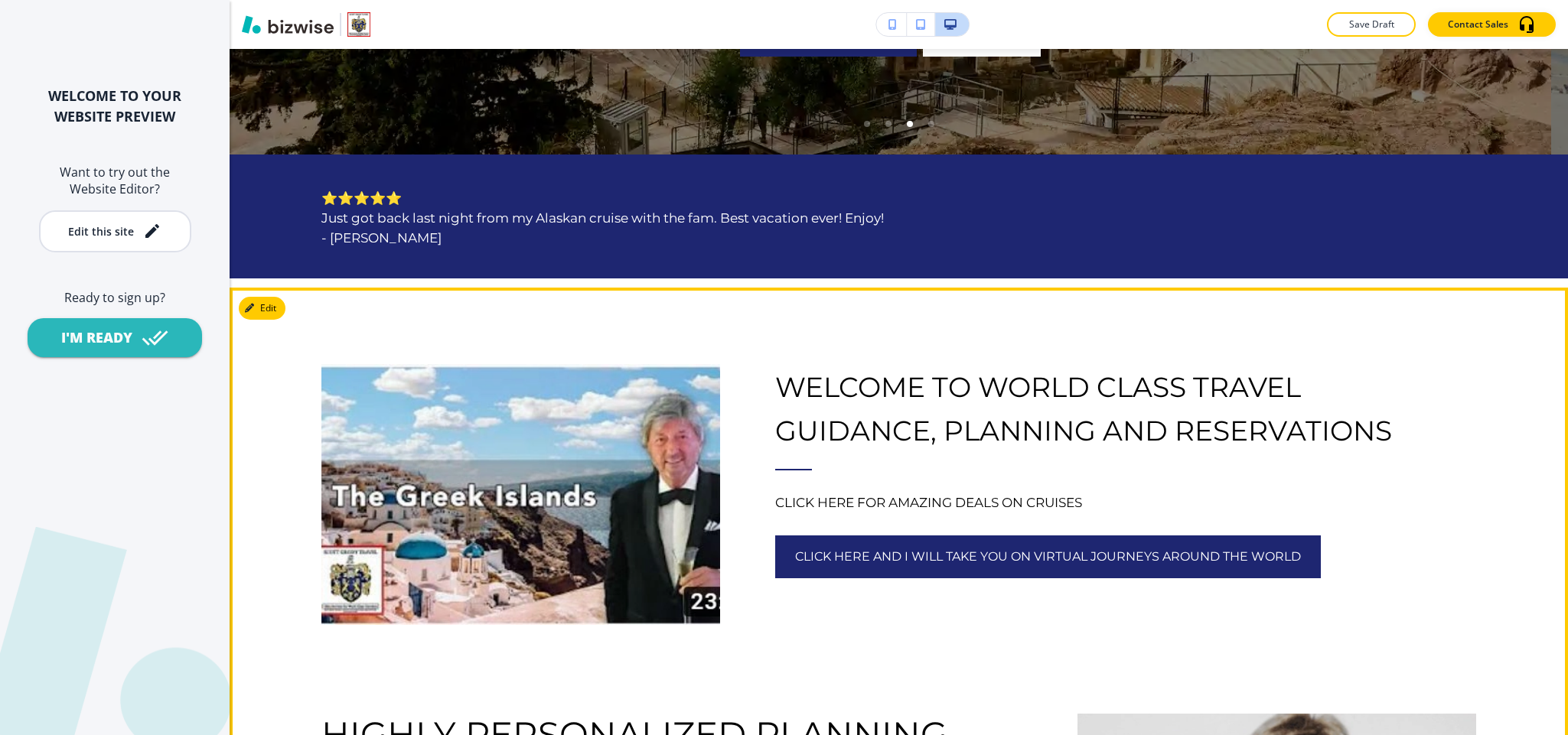
scroll to position [803, 0]
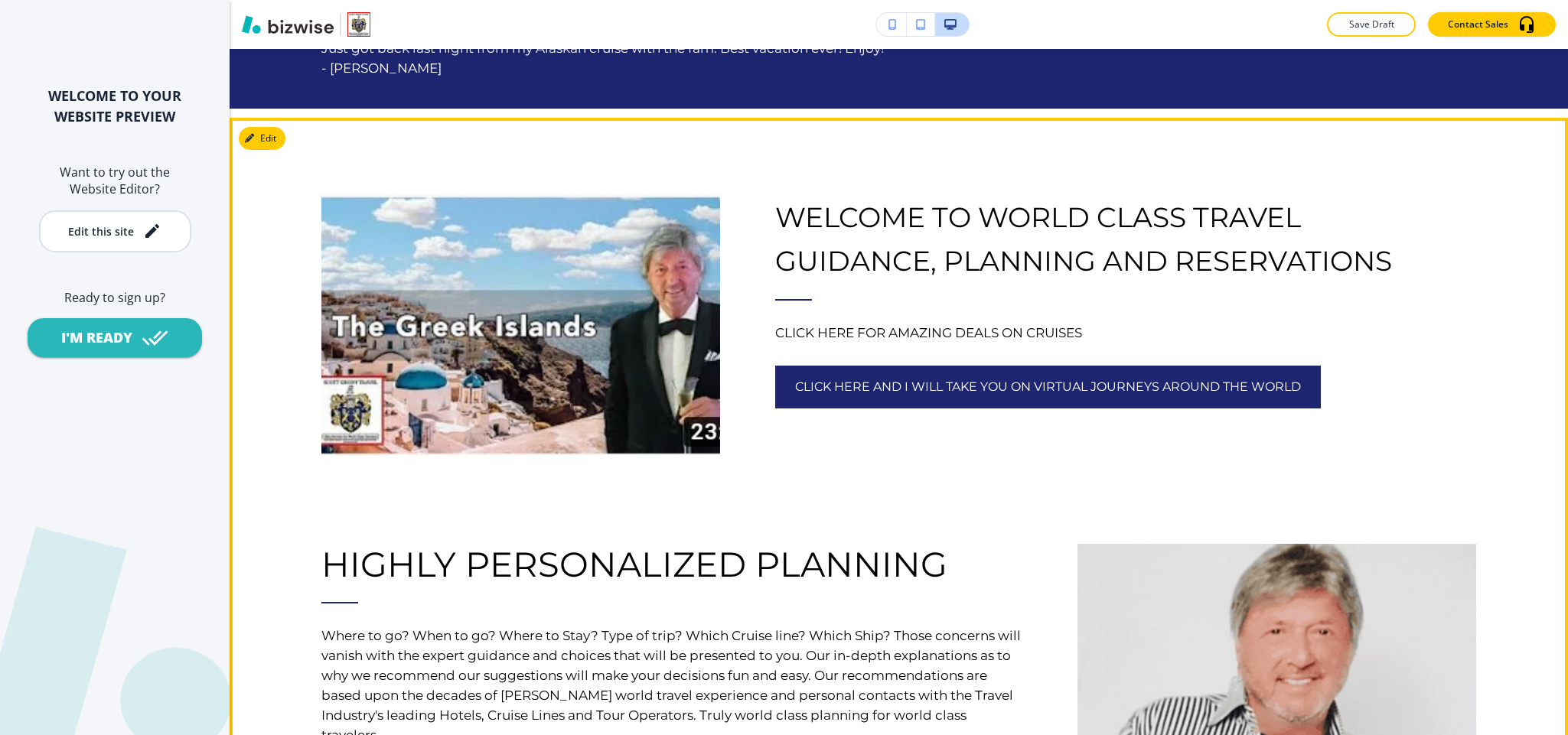
click at [922, 319] on h6 "CLICK HERE FOR AMAZING DEALS ON CRUISES" at bounding box center [1126, 321] width 701 height 42
click at [928, 331] on p "CLICK HERE FOR AMAZING DEALS ON CRUISES" at bounding box center [1126, 332] width 701 height 20
click at [261, 138] on button "Edit This Section" at bounding box center [290, 138] width 104 height 23
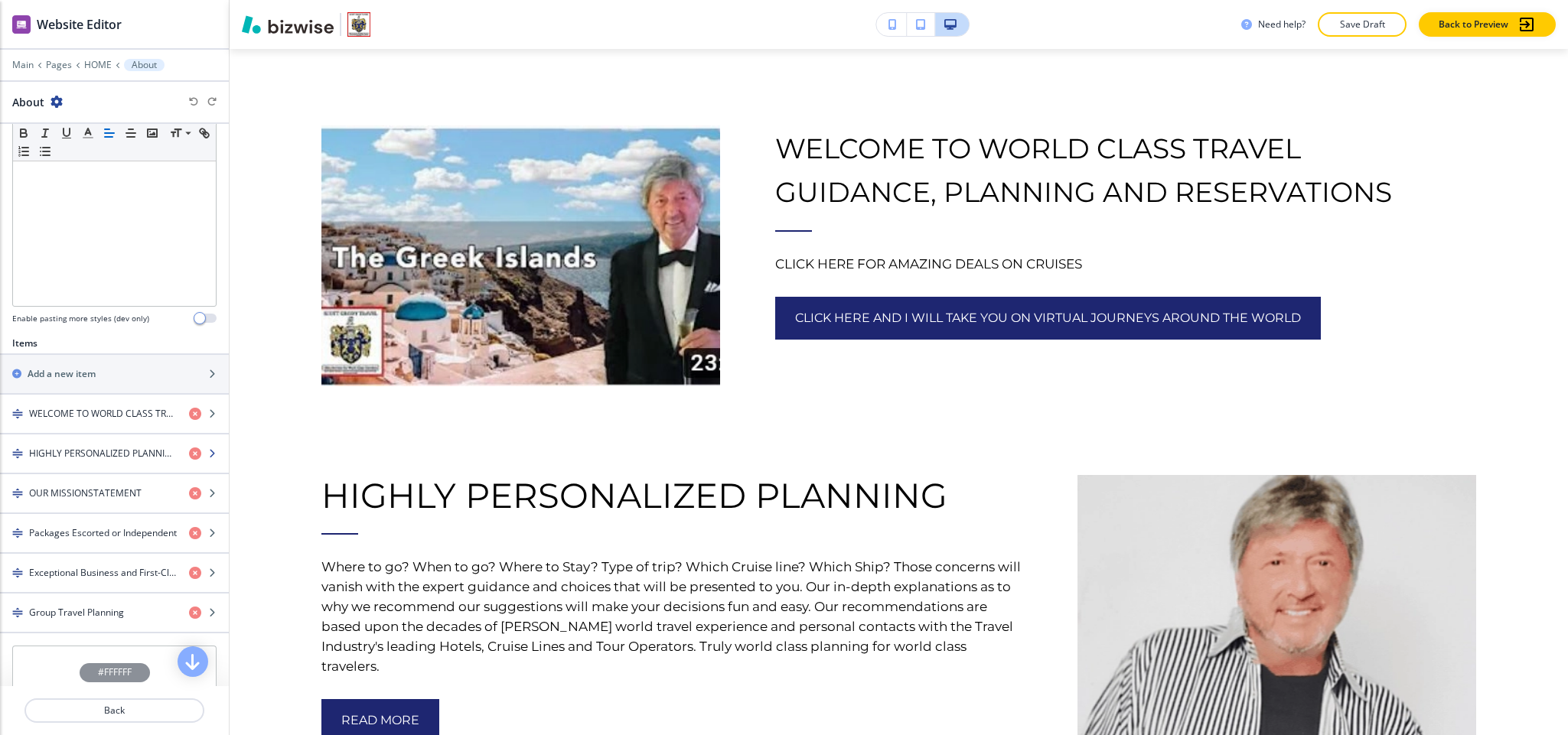
scroll to position [344, 0]
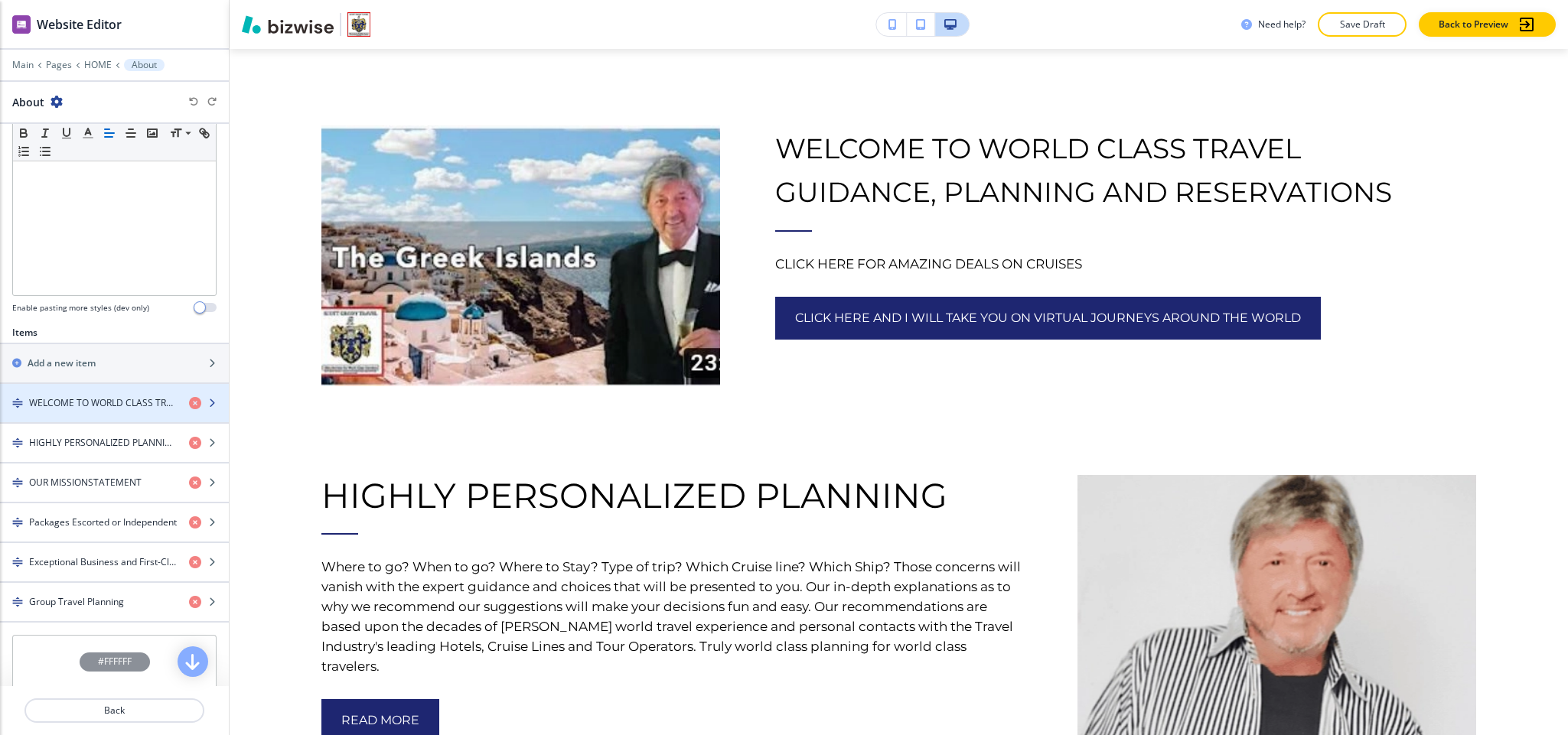
click at [62, 416] on div "button" at bounding box center [114, 416] width 229 height 12
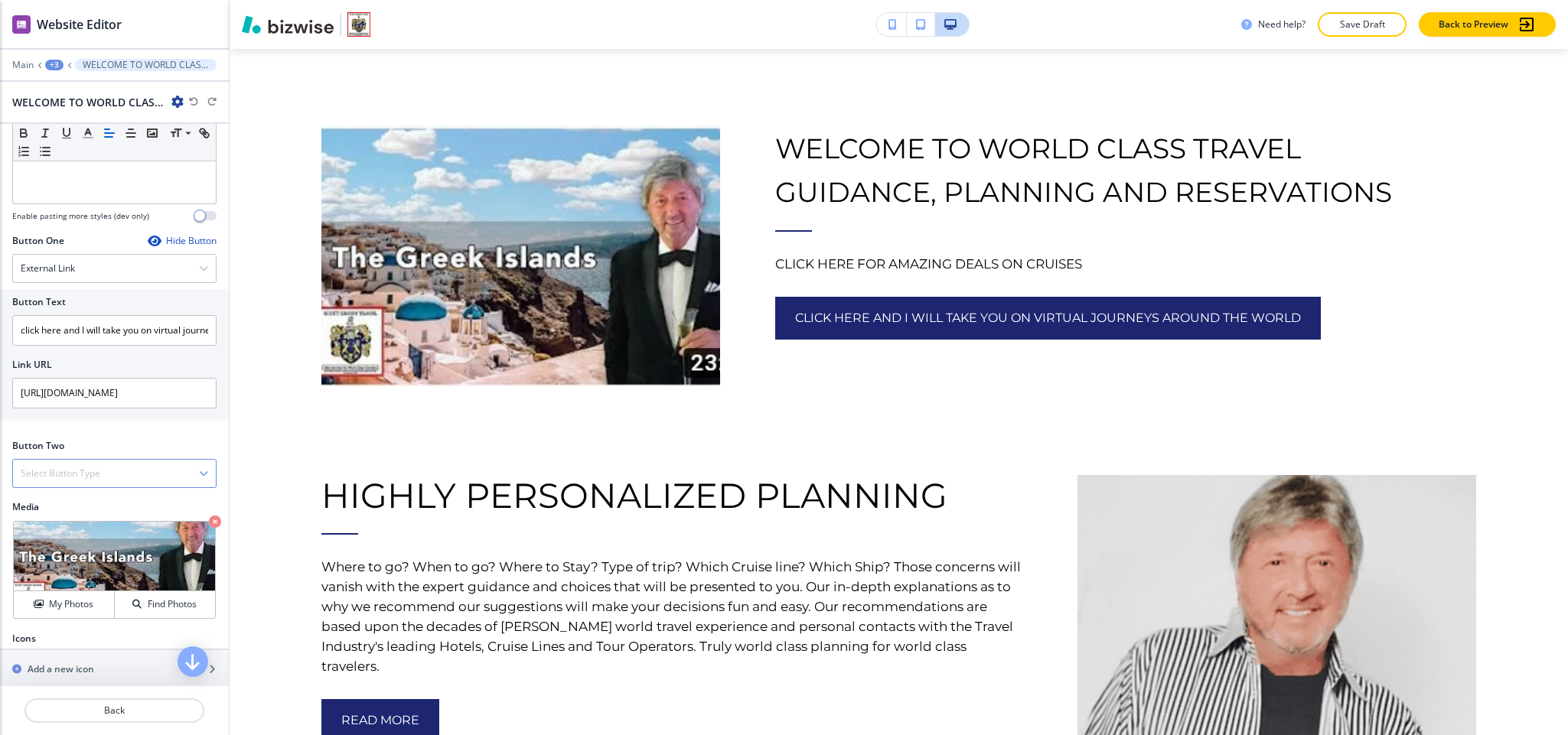
scroll to position [459, 0]
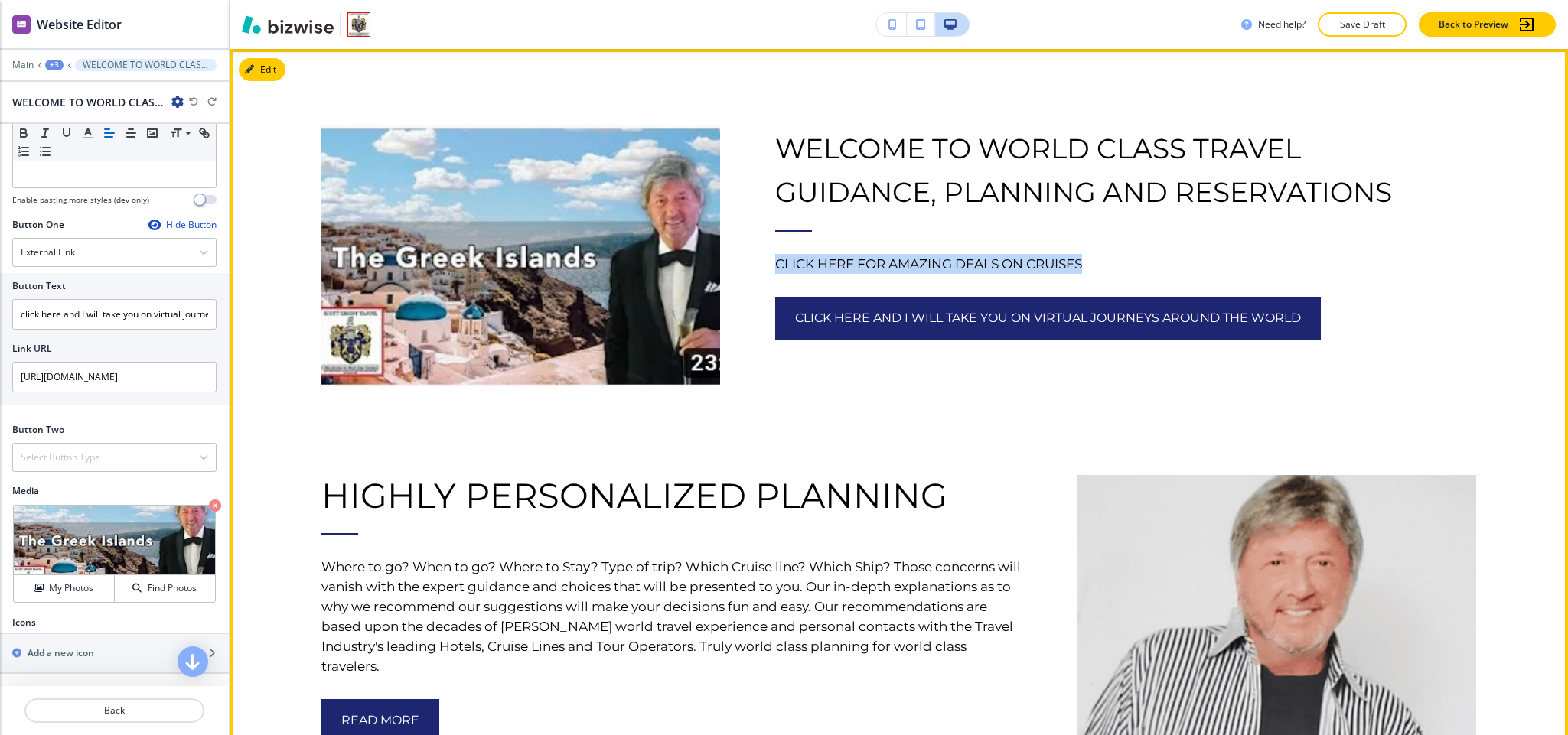
drag, startPoint x: 1086, startPoint y: 260, endPoint x: 759, endPoint y: 257, distance: 327.0
click at [759, 257] on div "WELCOME TO WORLD CLASS TRAVEL GUIDANCE, PLANNING AND RESERVATIONS CLICK HERE FO…" at bounding box center [1098, 218] width 756 height 337
copy p "CLICK HERE FOR AMAZING DEALS ON CRUISES"
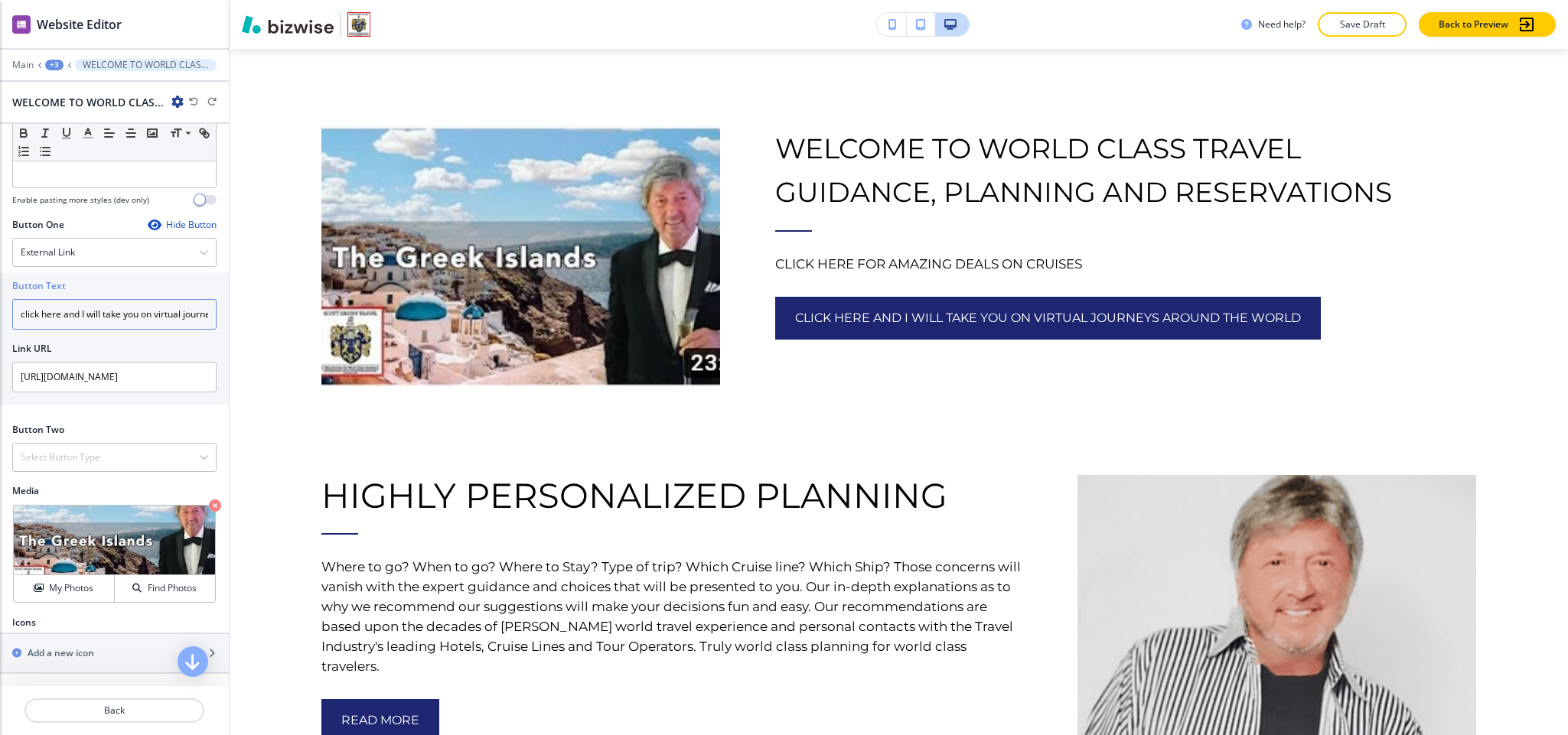
click at [108, 326] on input "click here and I will take you on virtual journeys around the world" at bounding box center [113, 314] width 204 height 31
click at [85, 465] on h4 "Select Button Type" at bounding box center [60, 458] width 80 height 14
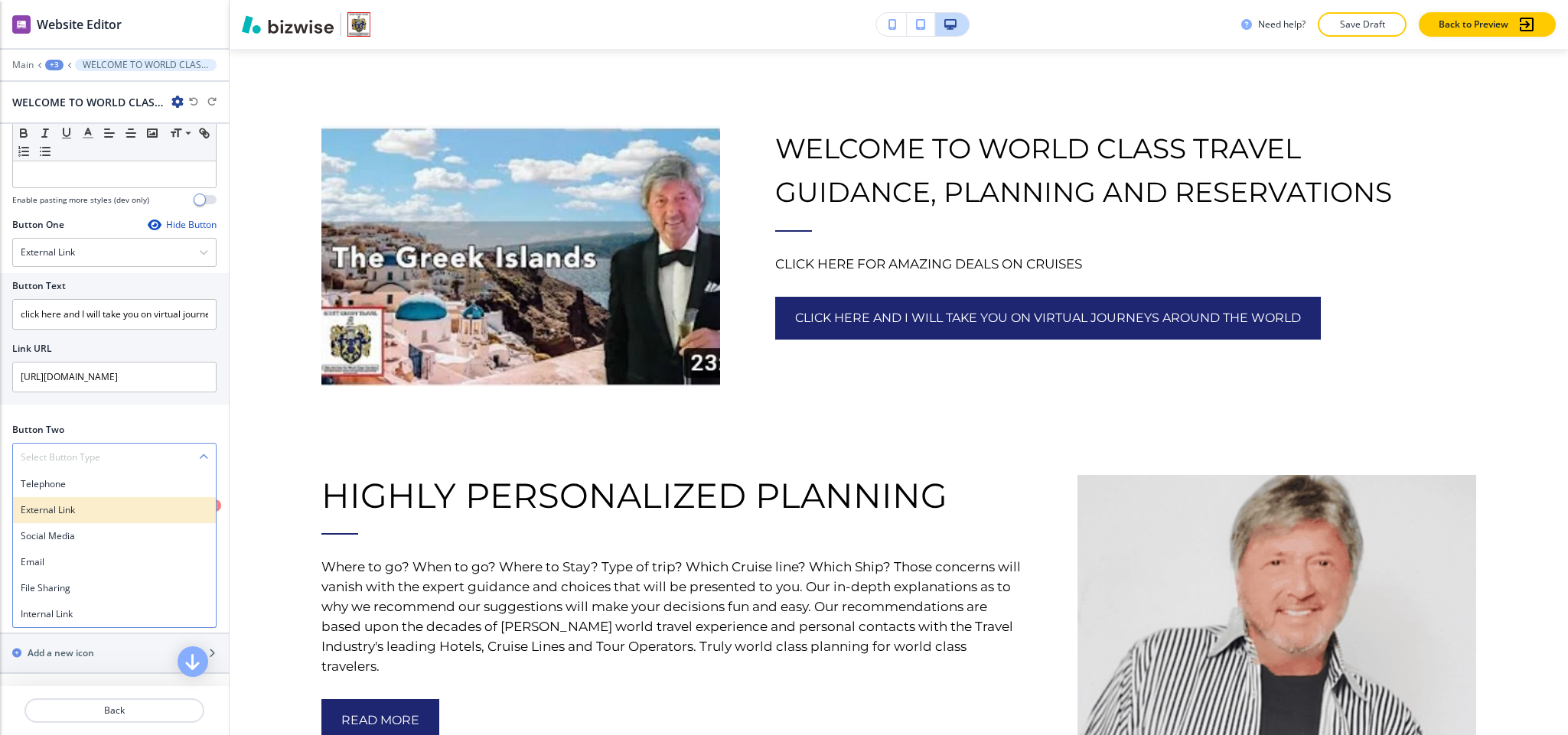
click at [79, 489] on h4 "External Link" at bounding box center [114, 510] width 187 height 14
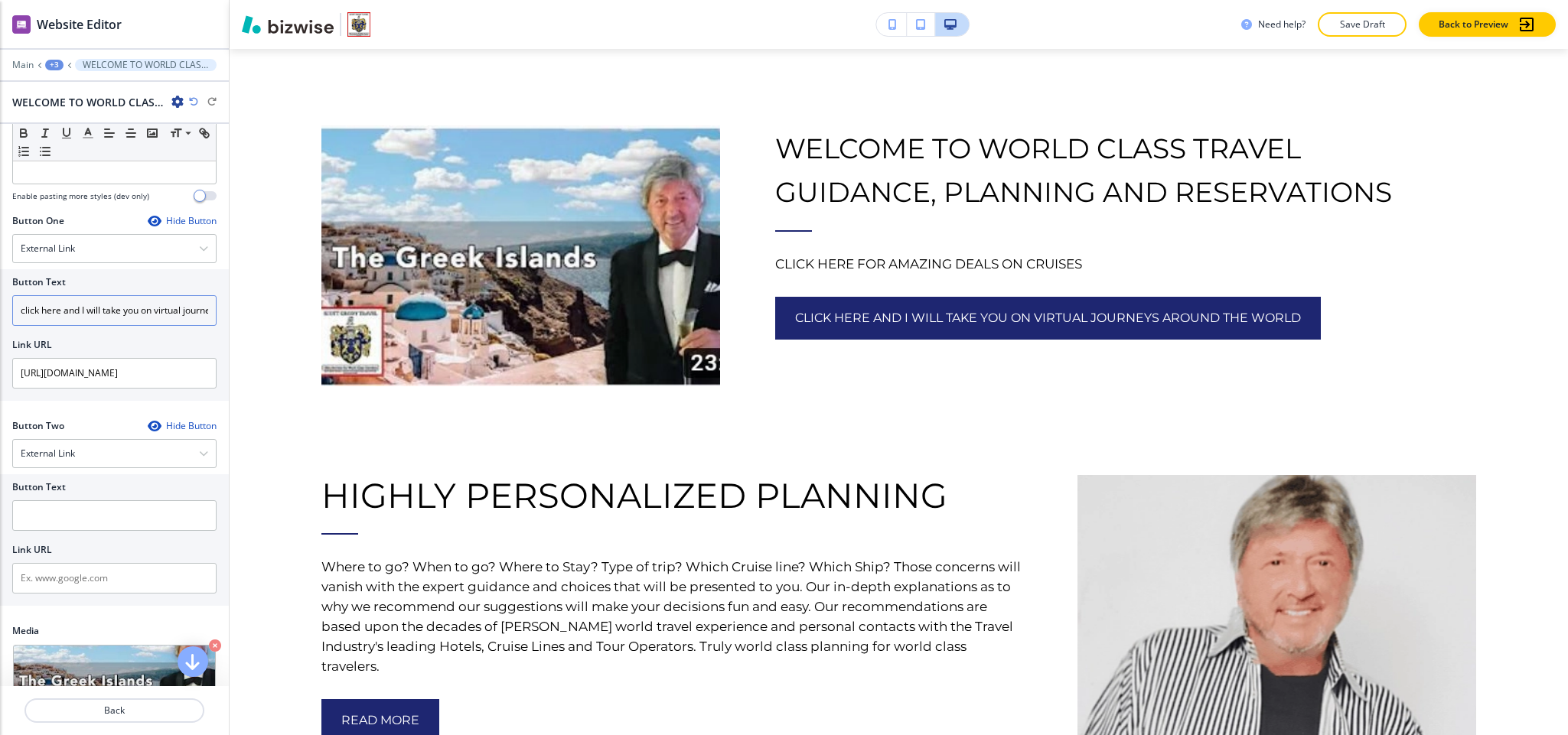
click at [111, 326] on input "click here and I will take you on virtual journeys around the world" at bounding box center [113, 310] width 204 height 31
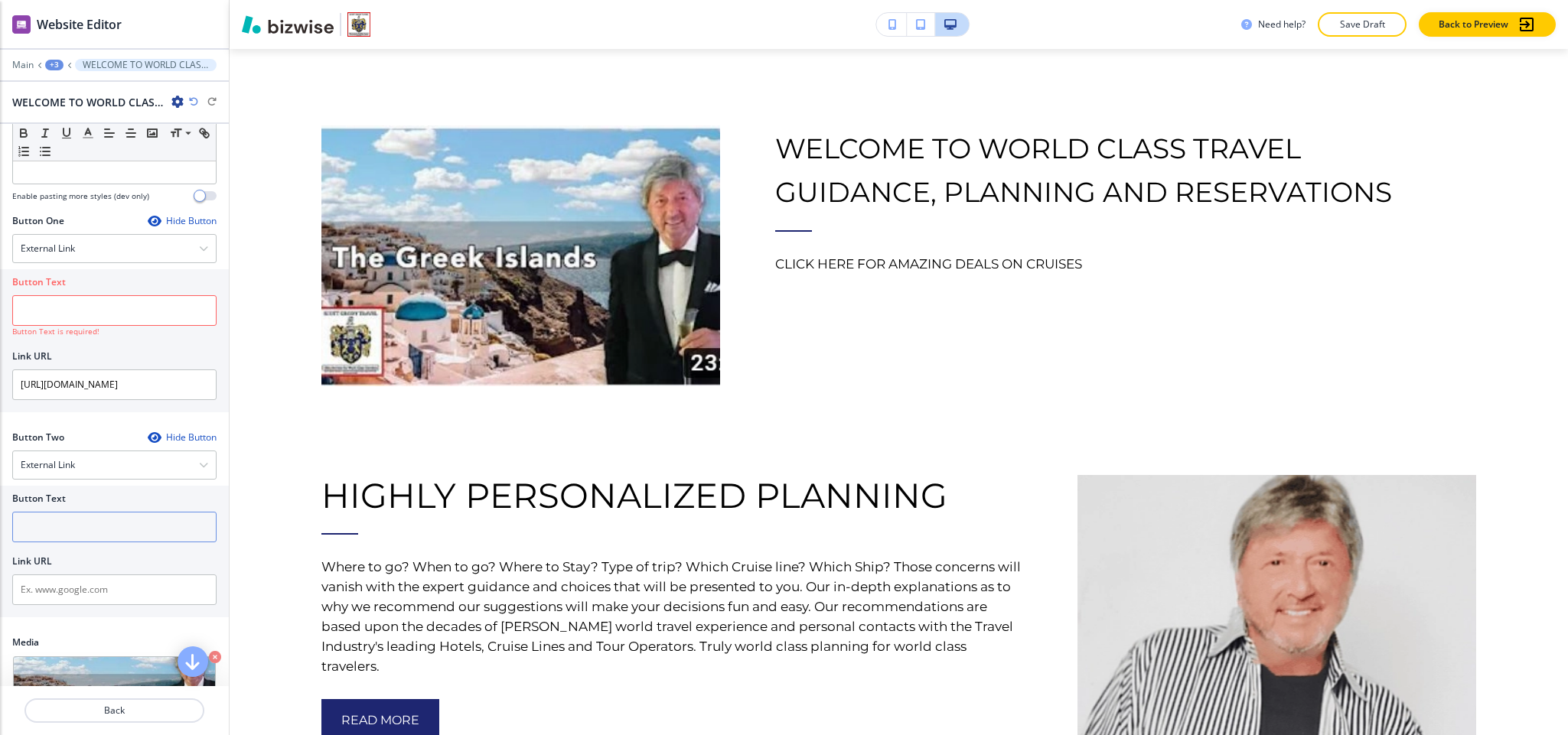
click at [63, 489] on input "text" at bounding box center [113, 527] width 204 height 31
paste input "click here and I will take you on virtual journeys around the world"
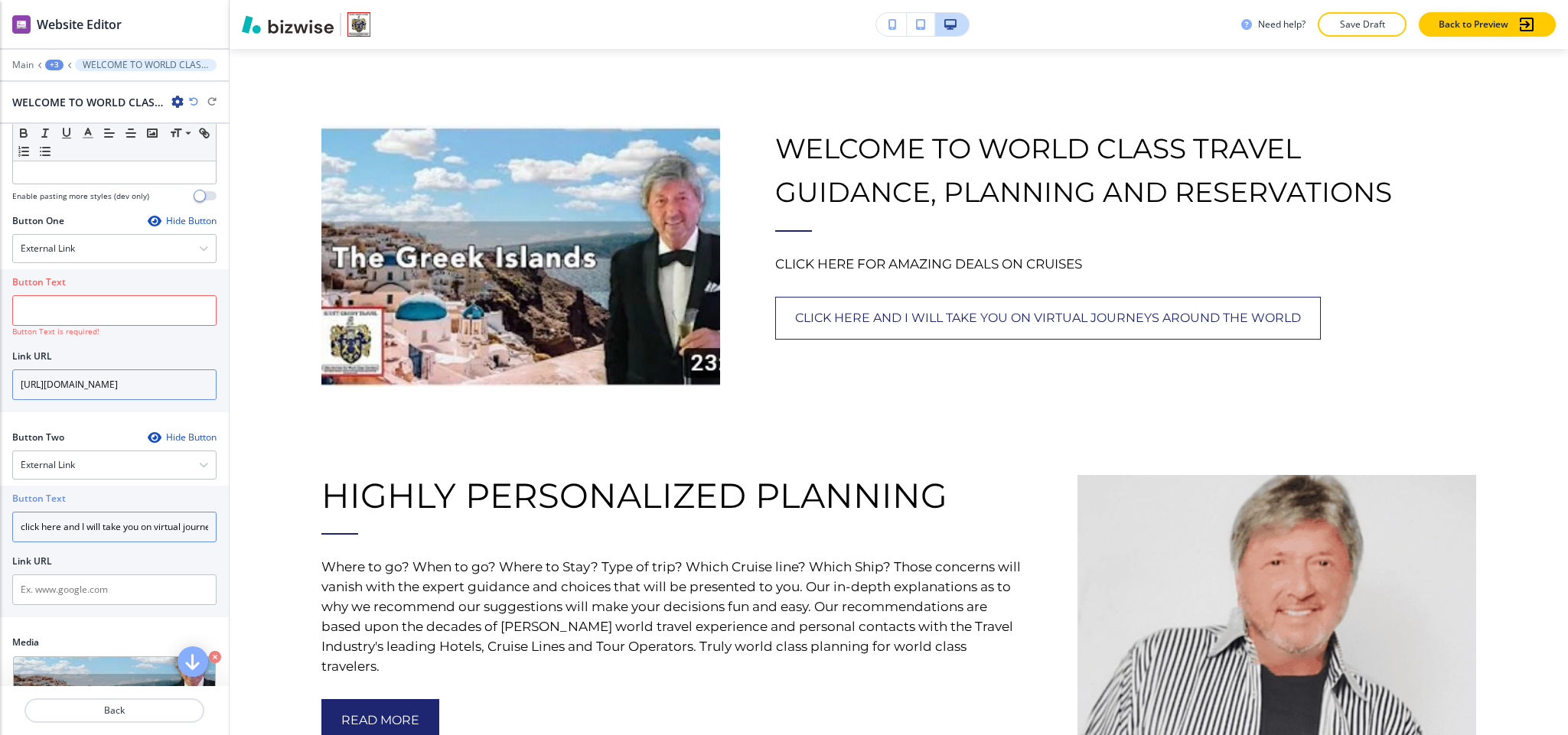
scroll to position [0, 113]
type input "click here and I will take you on virtual journeys around the world"
click at [84, 401] on input "[URL][DOMAIN_NAME]" at bounding box center [113, 385] width 204 height 31
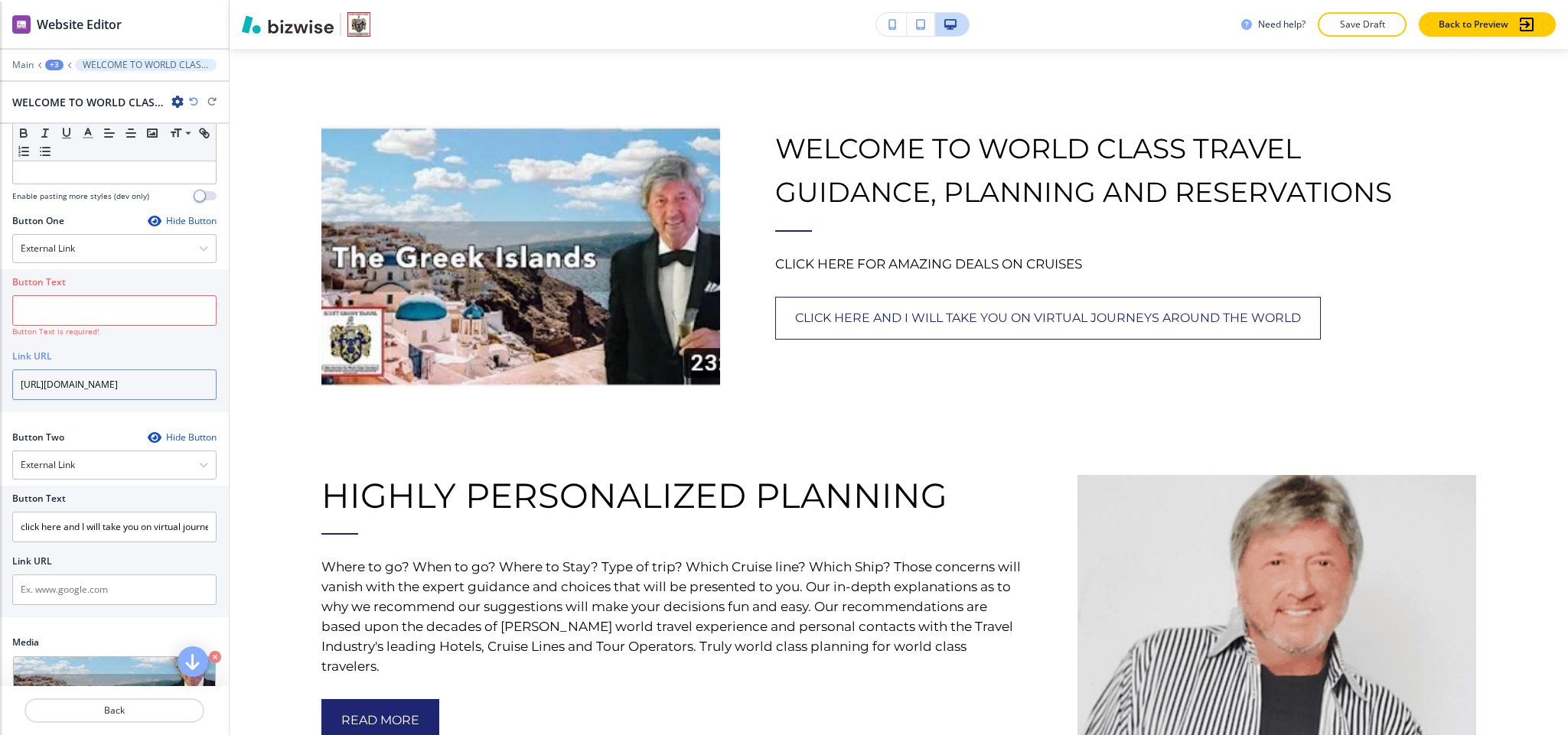
click at [84, 401] on input "[URL][DOMAIN_NAME]" at bounding box center [113, 385] width 204 height 31
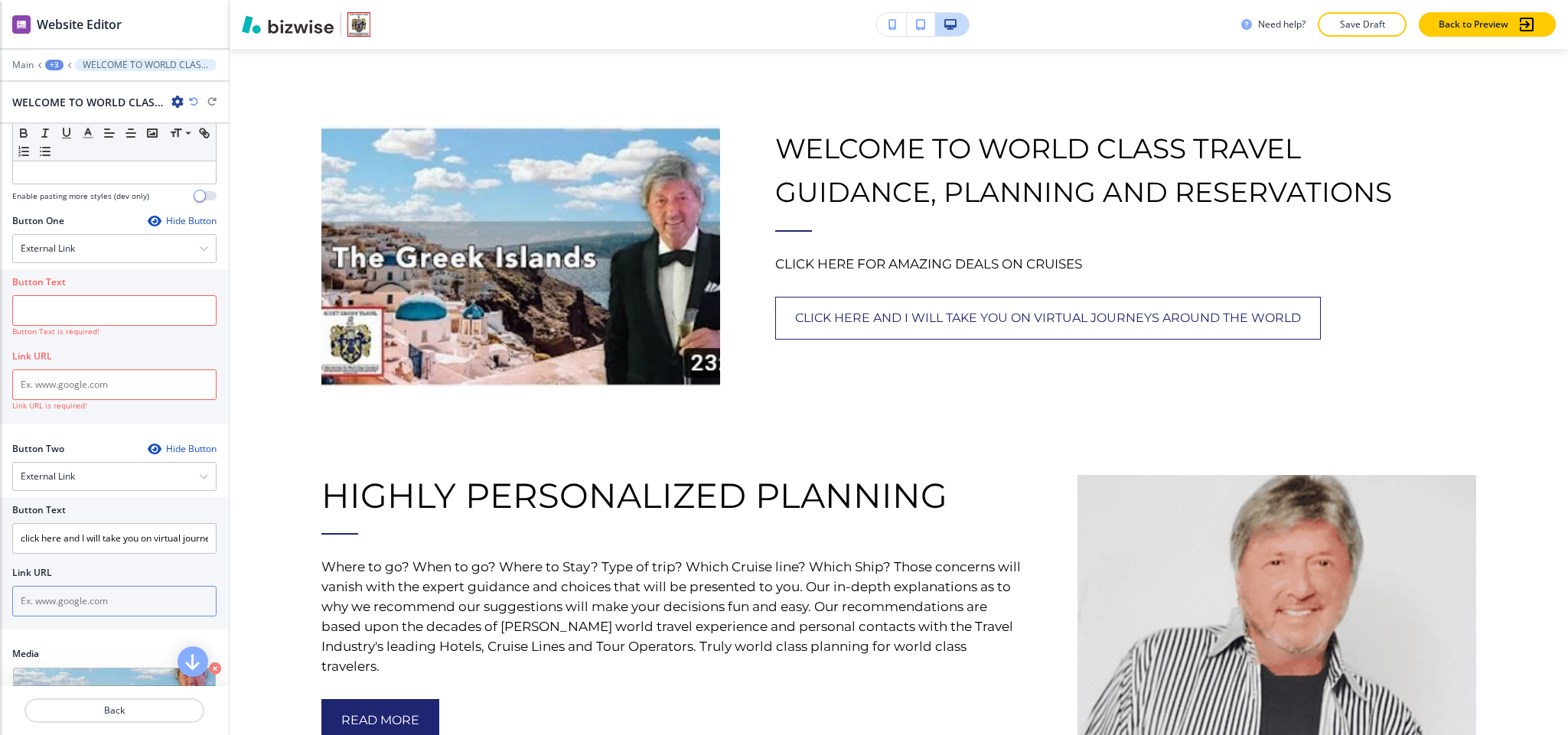
click at [71, 489] on input "text" at bounding box center [113, 601] width 204 height 31
paste input "[URL][DOMAIN_NAME]"
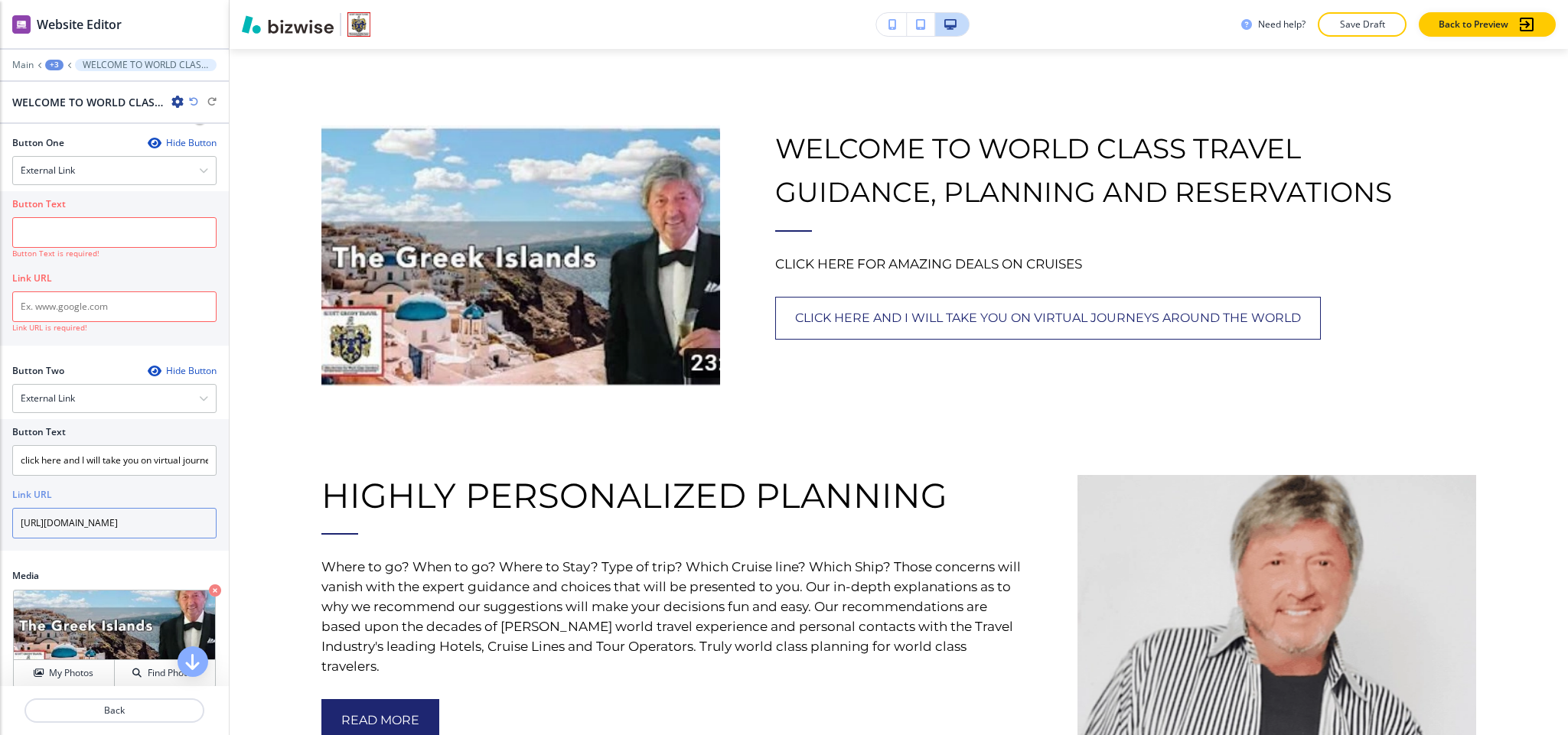
scroll to position [574, 0]
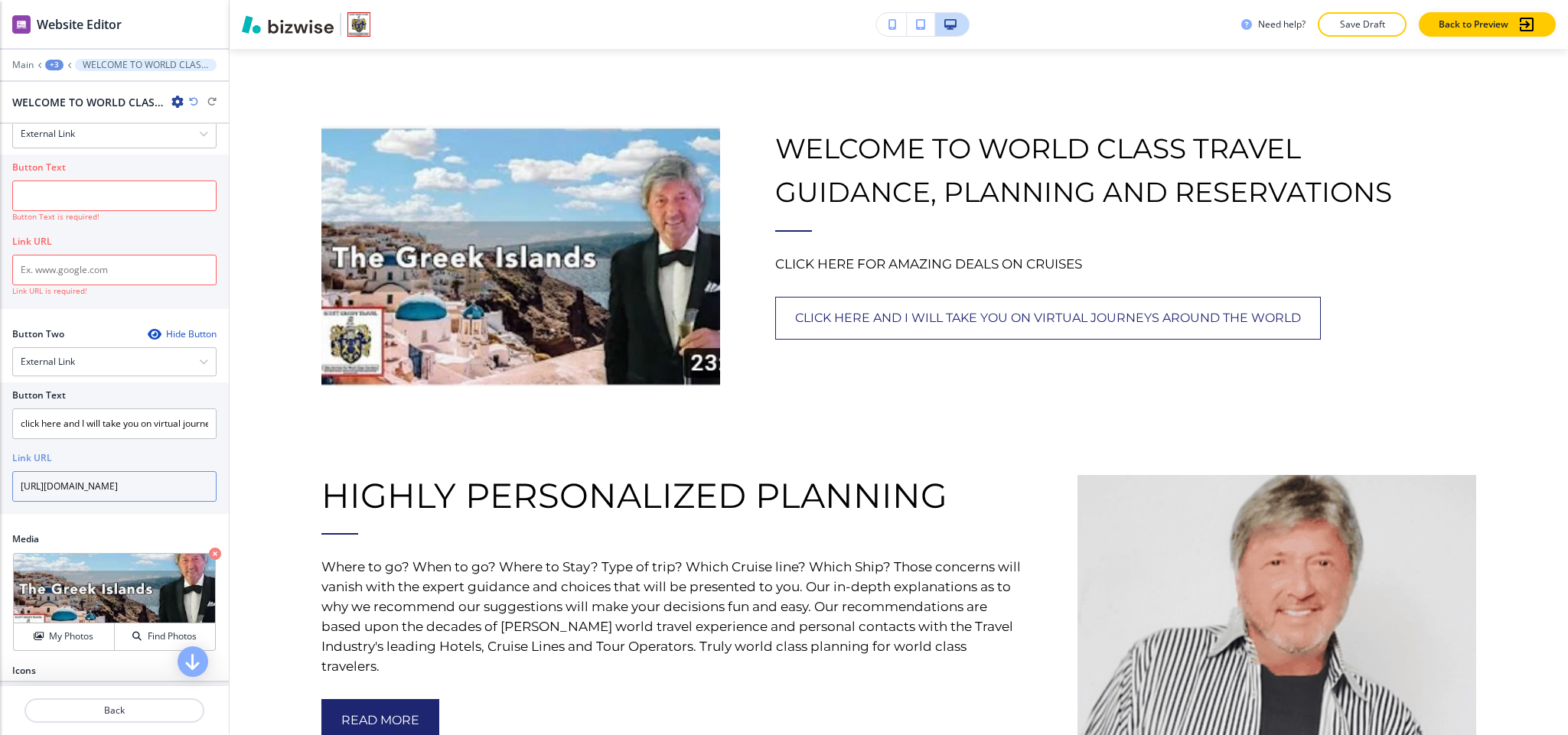
type input "[URL][DOMAIN_NAME]"
click at [93, 148] on div "External Link" at bounding box center [114, 134] width 203 height 28
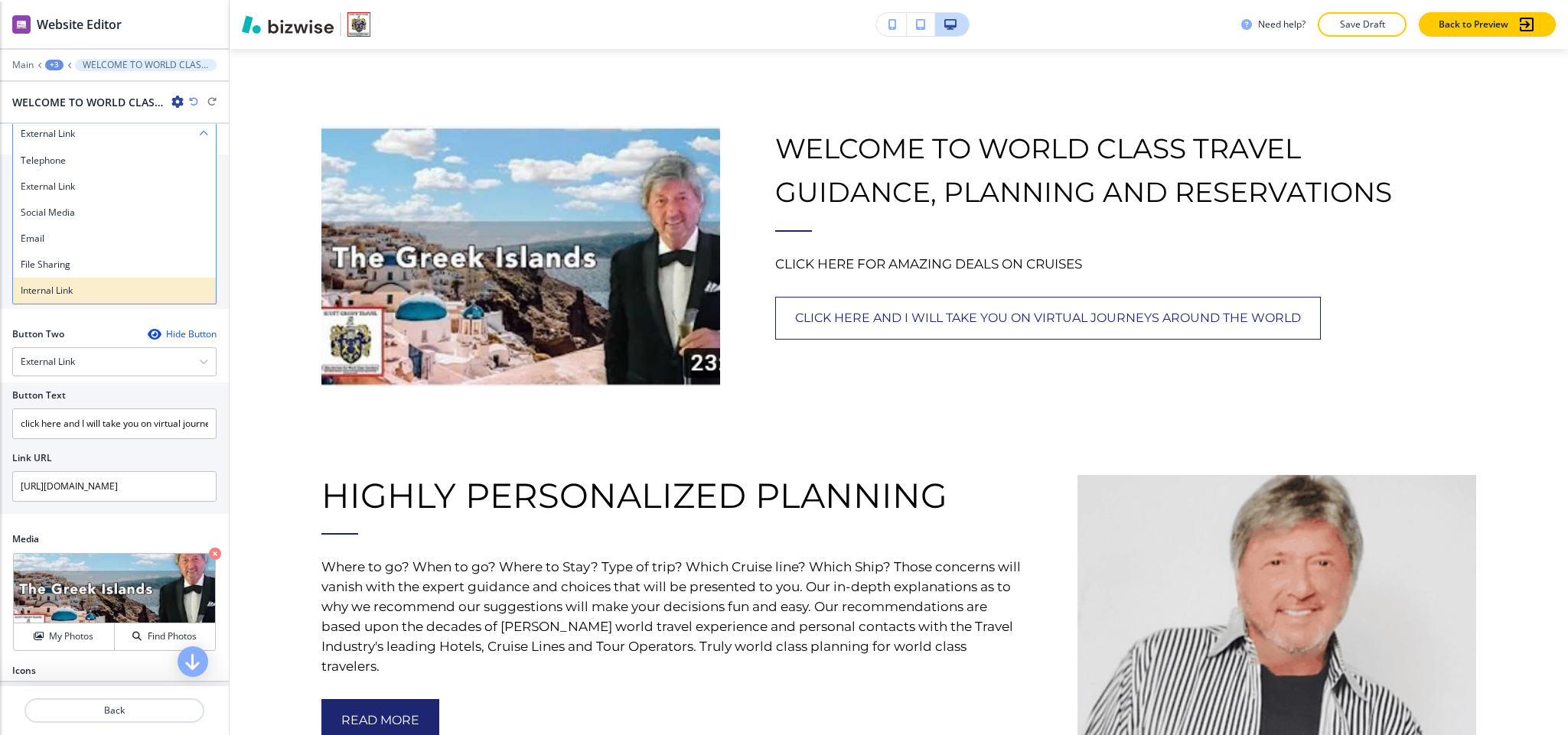
click at [73, 298] on h4 "Internal Link" at bounding box center [114, 291] width 187 height 14
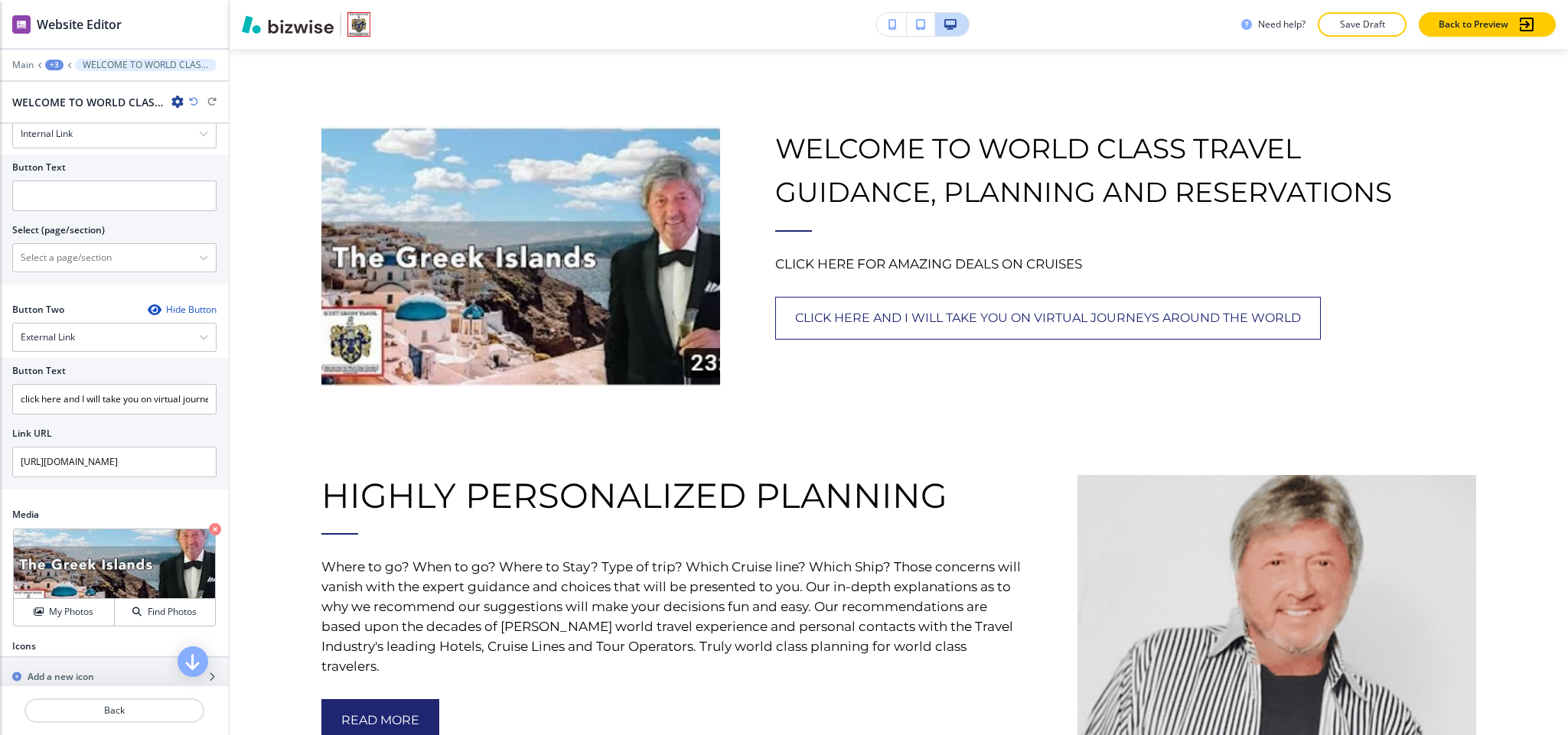
click at [81, 223] on div at bounding box center [113, 217] width 204 height 12
click at [85, 211] on input "text" at bounding box center [113, 195] width 204 height 31
paste input "CLICK HERE FOR AMAZING DEALS ON CRUISES"
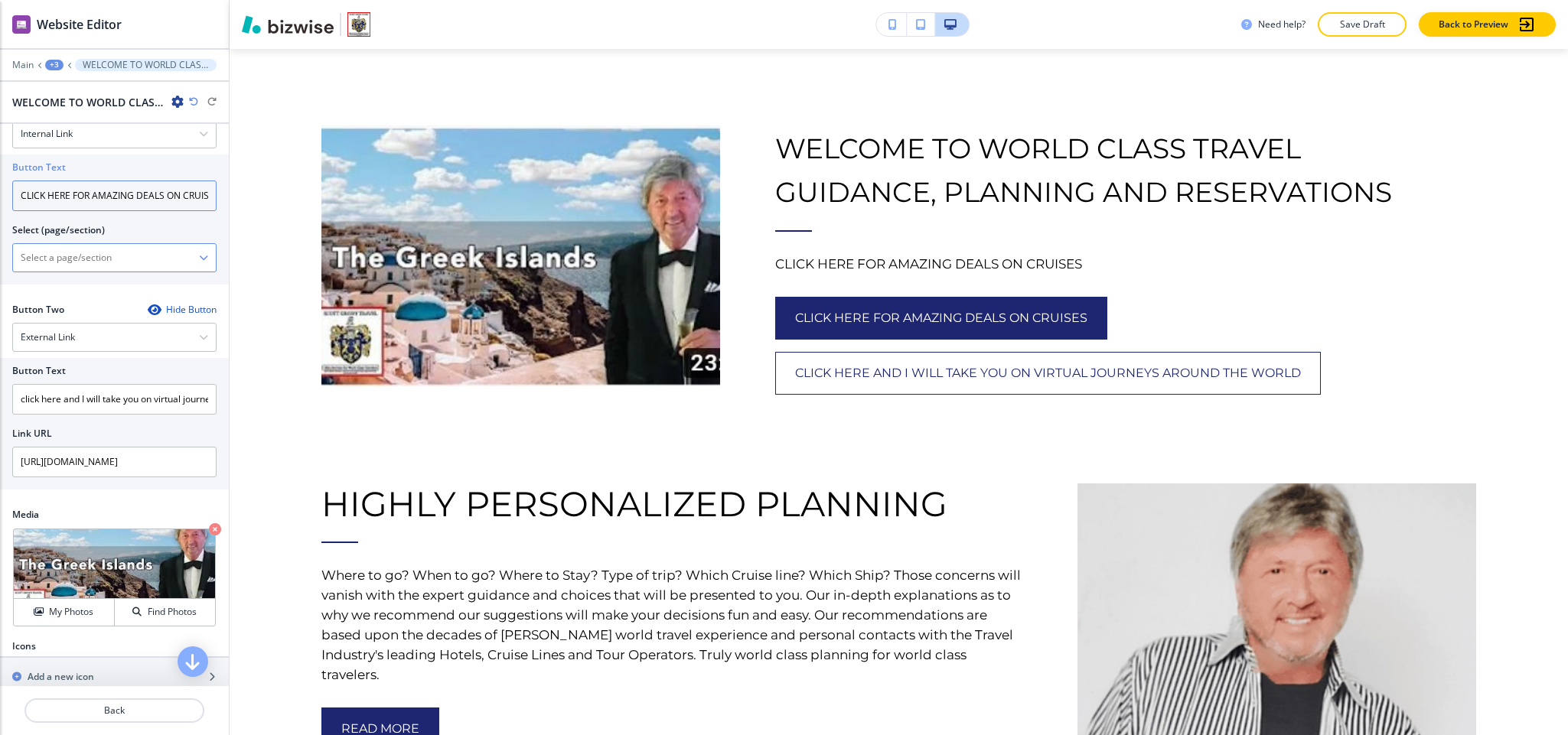
scroll to position [0, 29]
type input "CLICK HERE FOR AMAZING DEALS ON CRUISES"
click at [87, 271] on \(page\/section\) "Manual Input" at bounding box center [106, 257] width 186 height 26
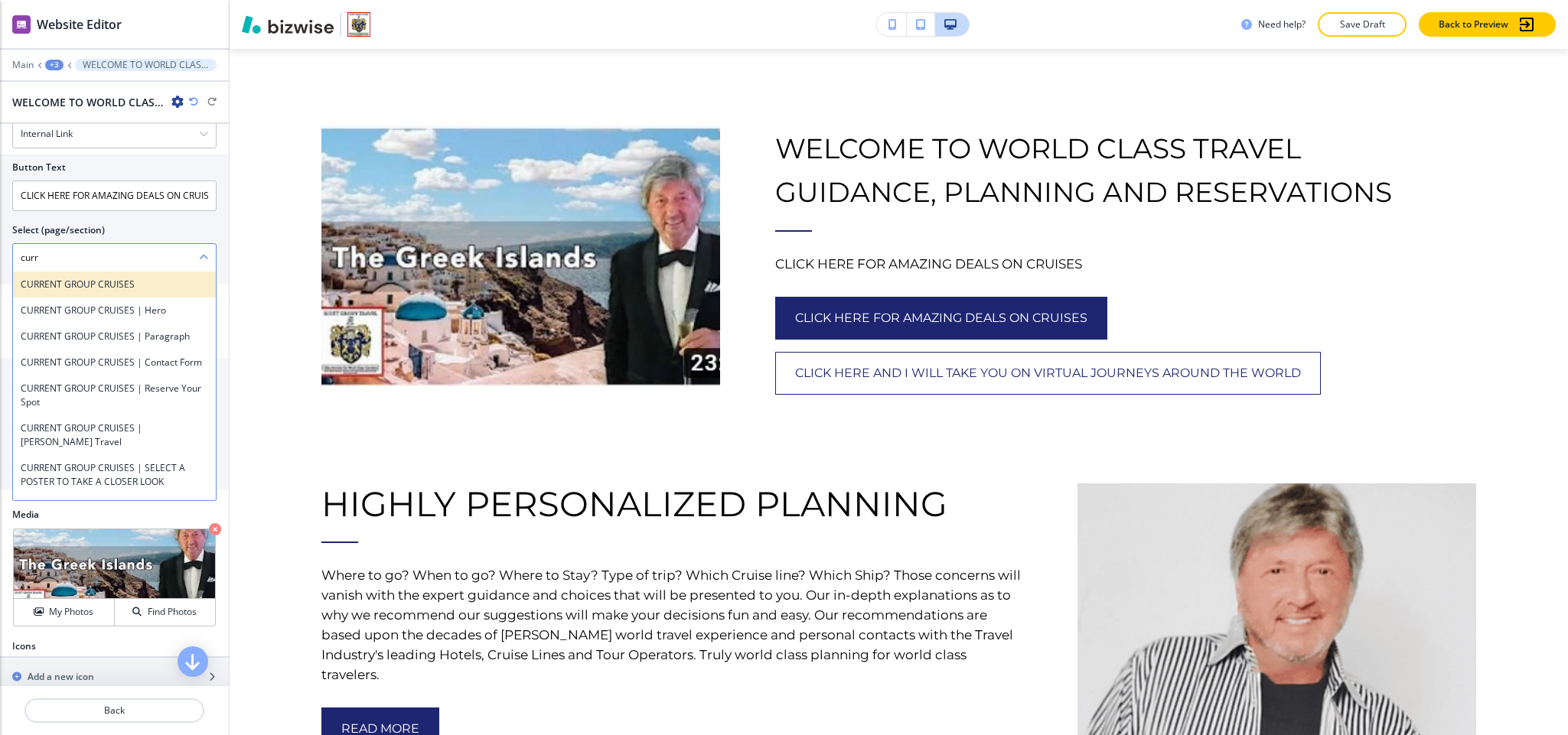
click at [97, 292] on h4 "CURRENT GROUP CRUISES" at bounding box center [114, 285] width 187 height 14
type \(page\/section\) "CURRENT GROUP CRUISES"
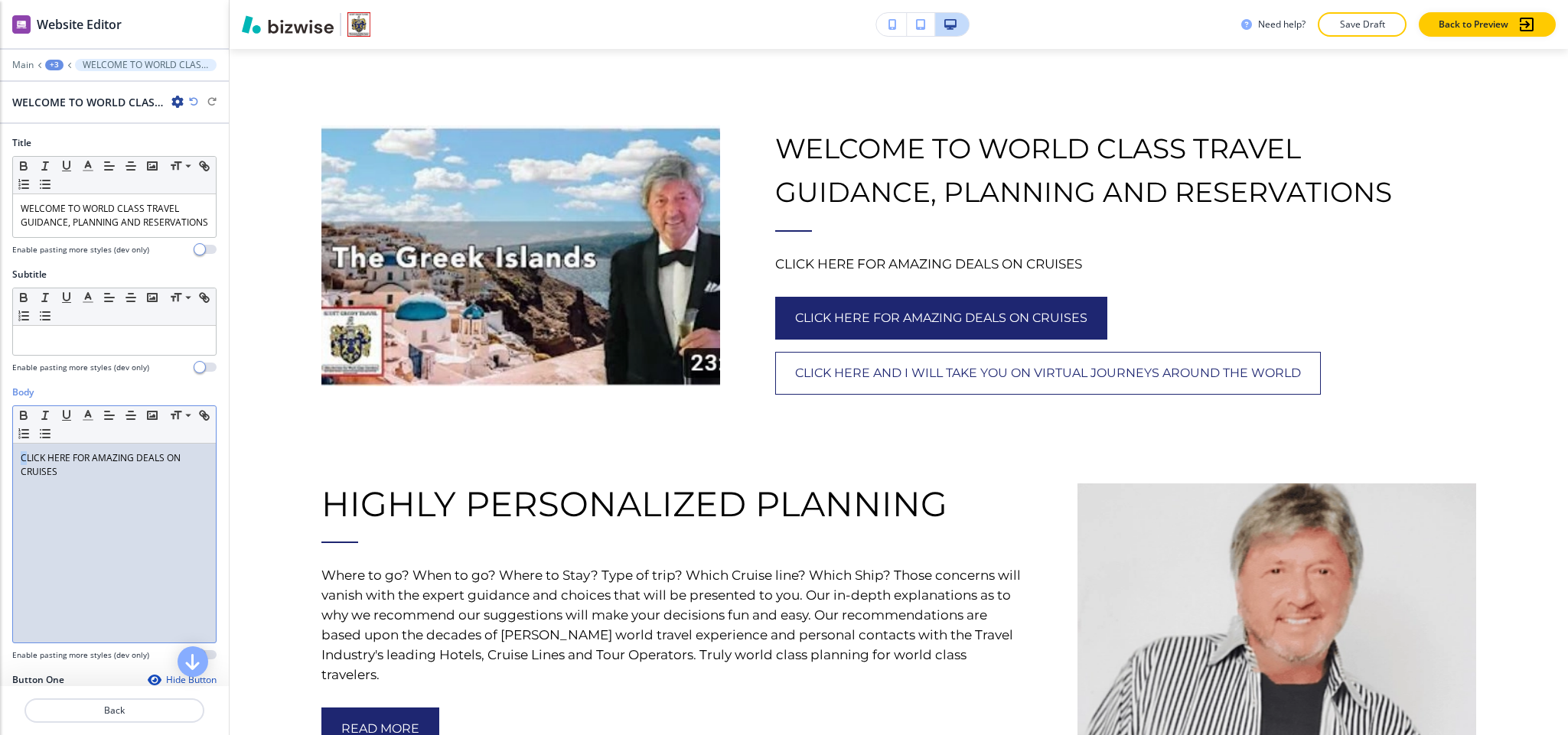
click at [0, 462] on div "Body Small Normal Large Huge CLICK HERE FOR AMAZING DEALS ON CRUISES Enable pas…" at bounding box center [114, 530] width 229 height 288
drag, startPoint x: 98, startPoint y: 507, endPoint x: 0, endPoint y: 453, distance: 111.9
click at [0, 453] on div "Body Small Normal Large Huge CLICK HERE FOR AMAZING DEALS ON CRUISES Enable pas…" at bounding box center [114, 530] width 229 height 288
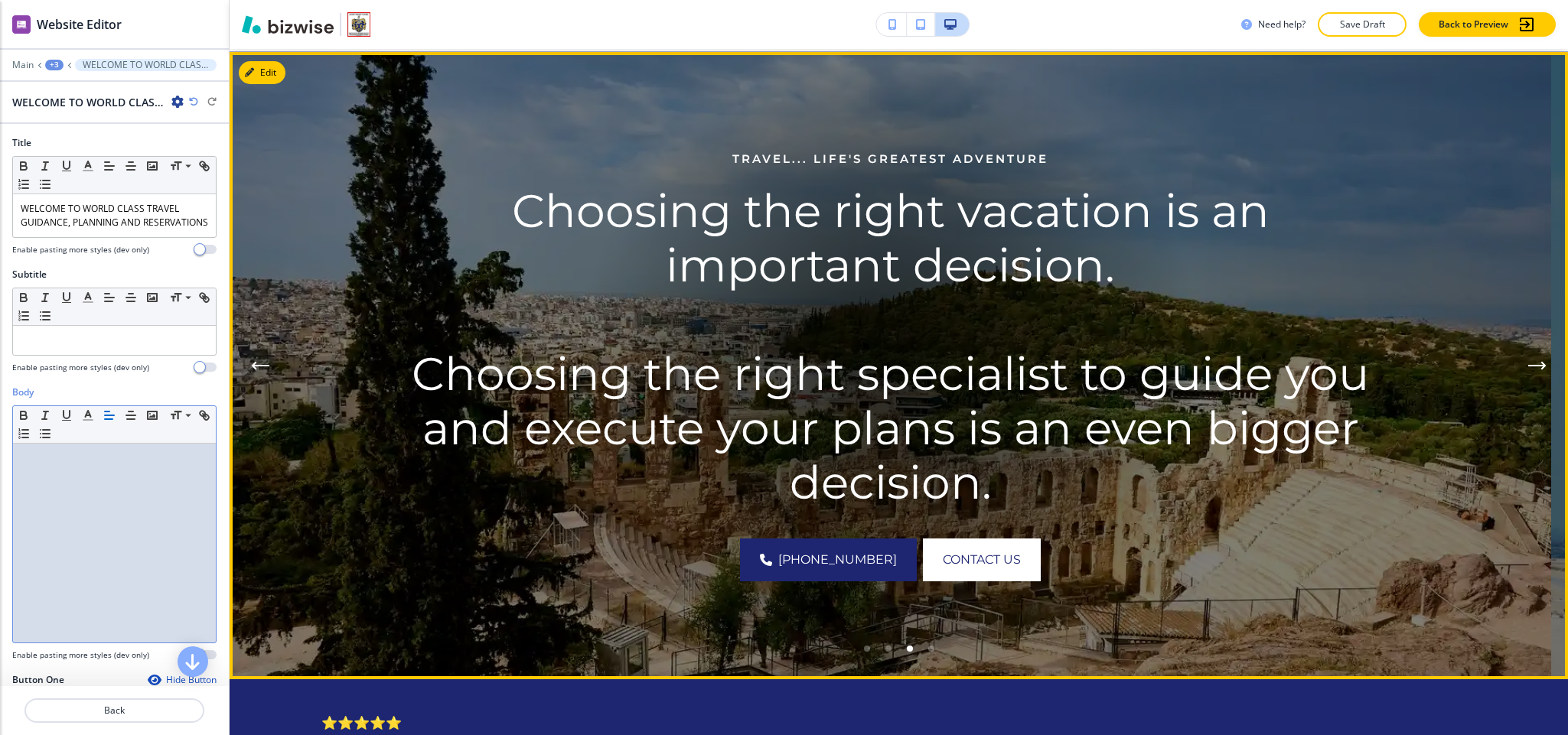
scroll to position [69, 0]
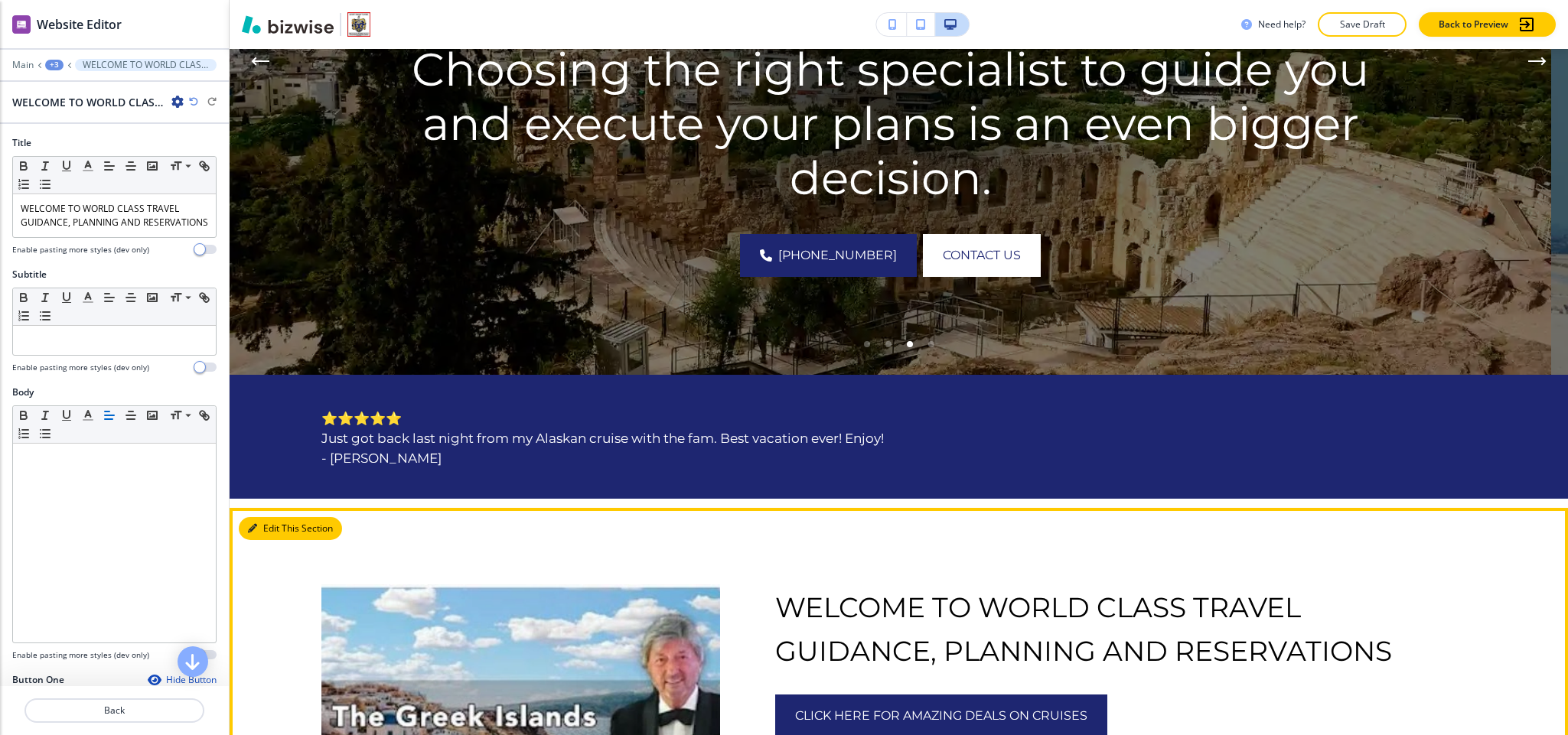
click at [264, 489] on button "Edit This Section" at bounding box center [290, 528] width 104 height 23
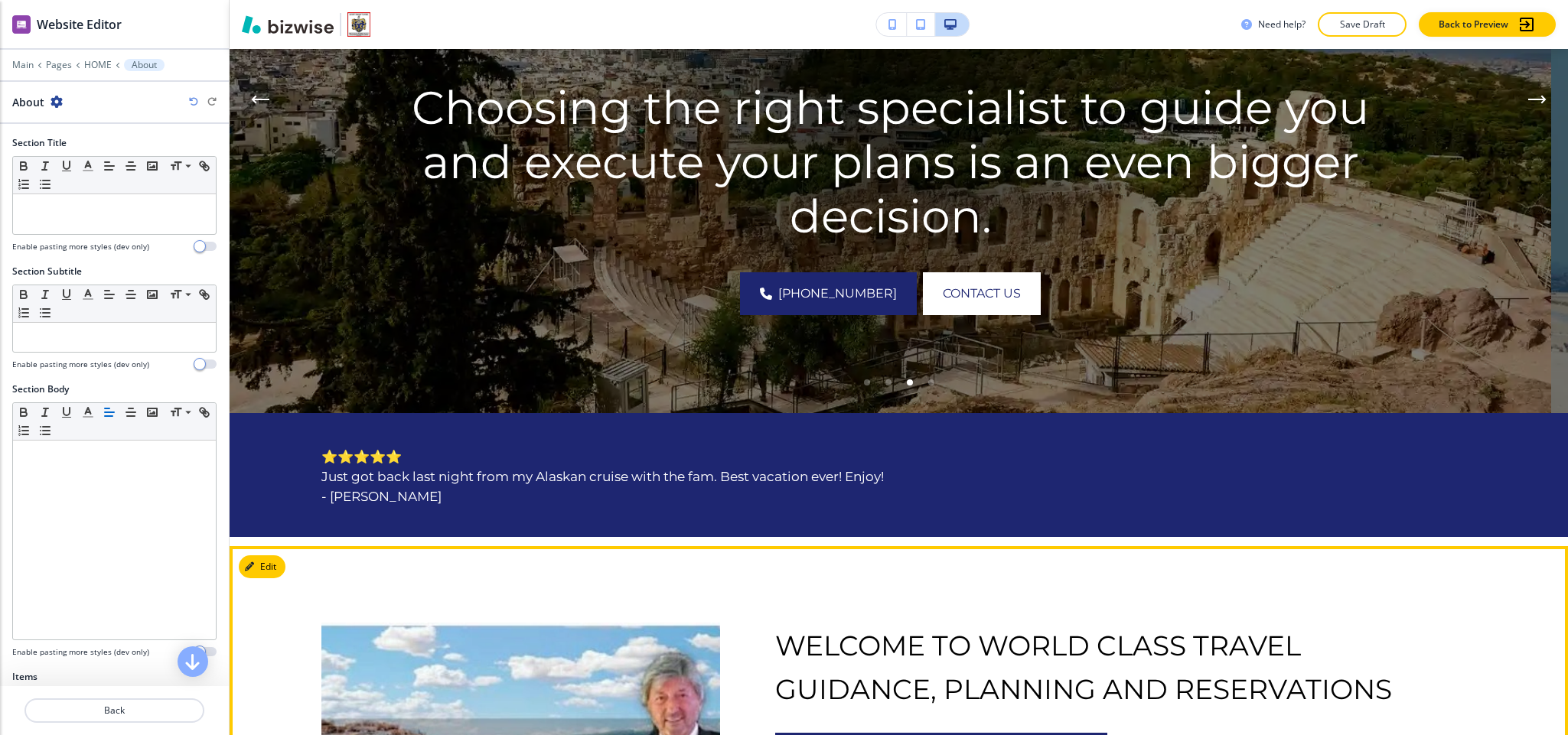
scroll to position [147, 0]
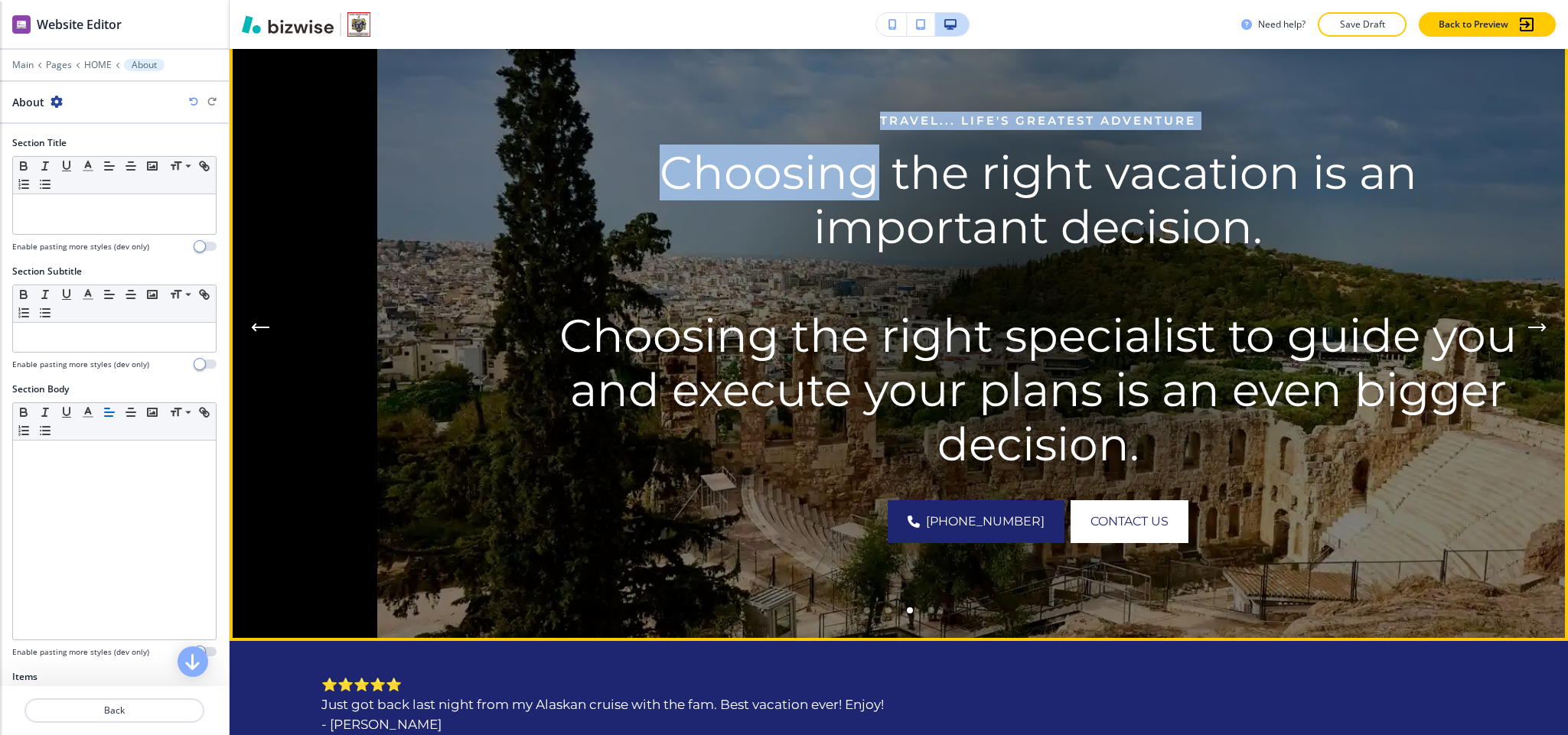
drag, startPoint x: 725, startPoint y: 115, endPoint x: 684, endPoint y: 148, distance: 52.6
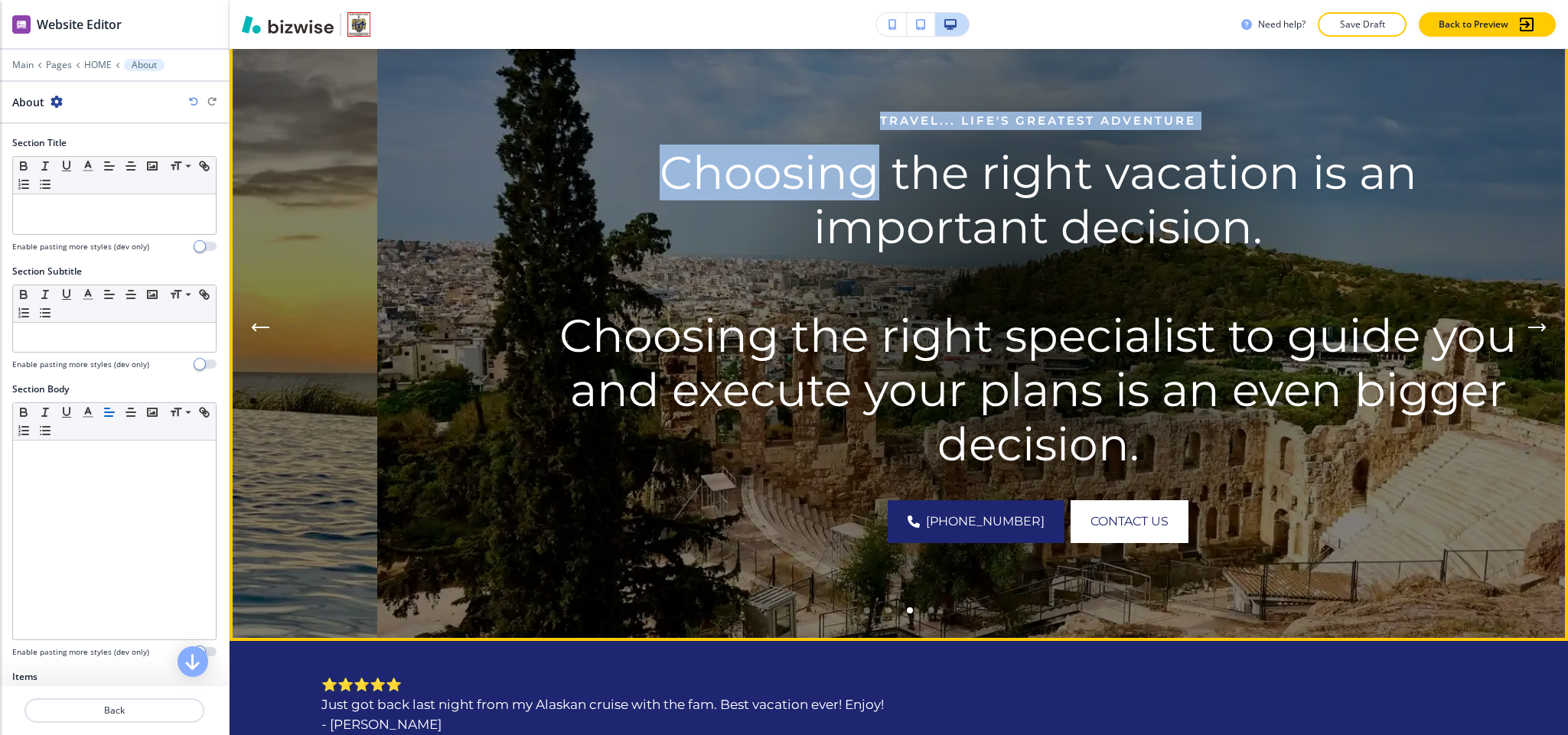
click at [684, 148] on div "TRAVEL... LIFE'S GREATEST ADVENTURE Choosing the right vacation is an important…" at bounding box center [1038, 327] width 963 height 431
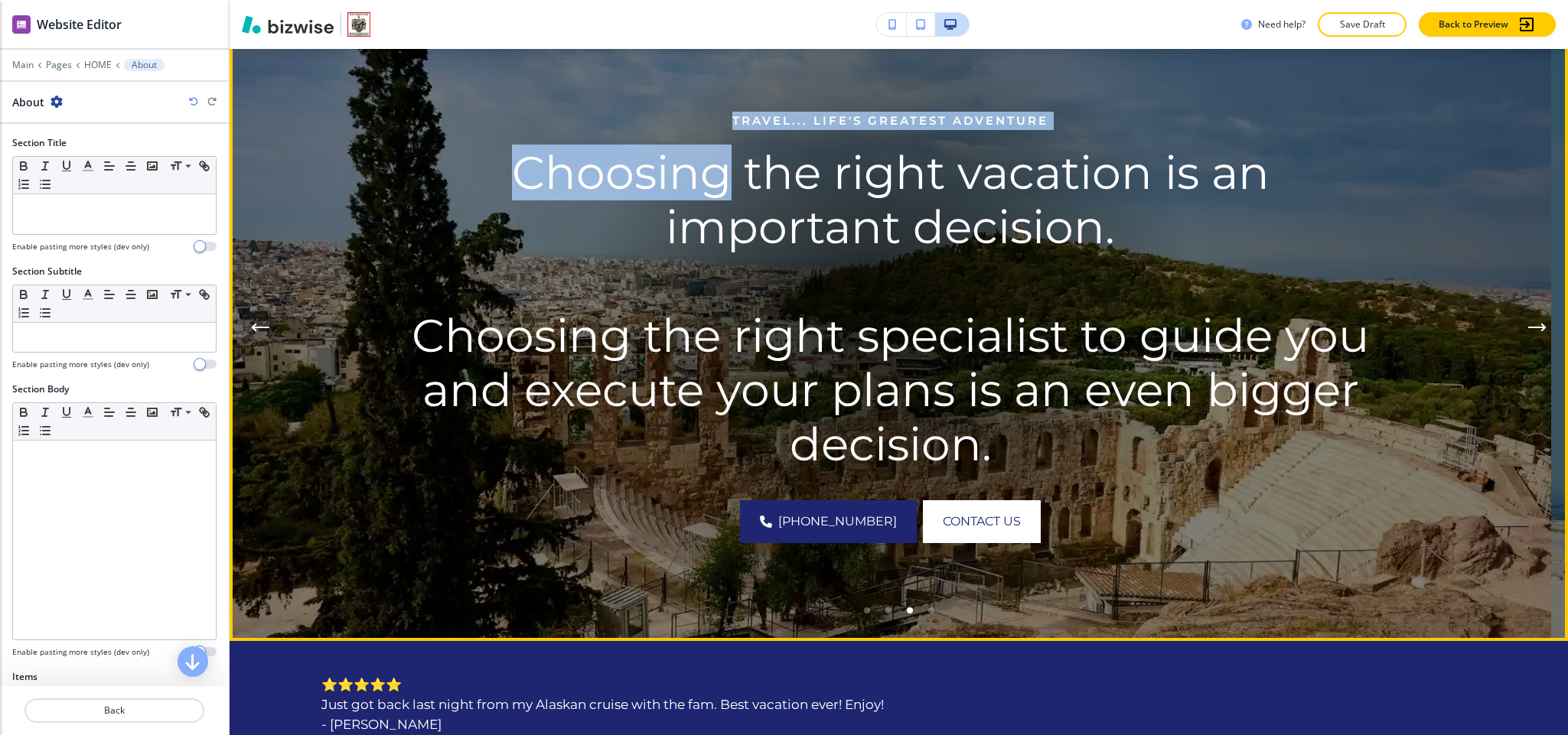
click at [838, 119] on p "TRAVEL... LIFE'S GREATEST ADVENTURE" at bounding box center [890, 120] width 963 height 19
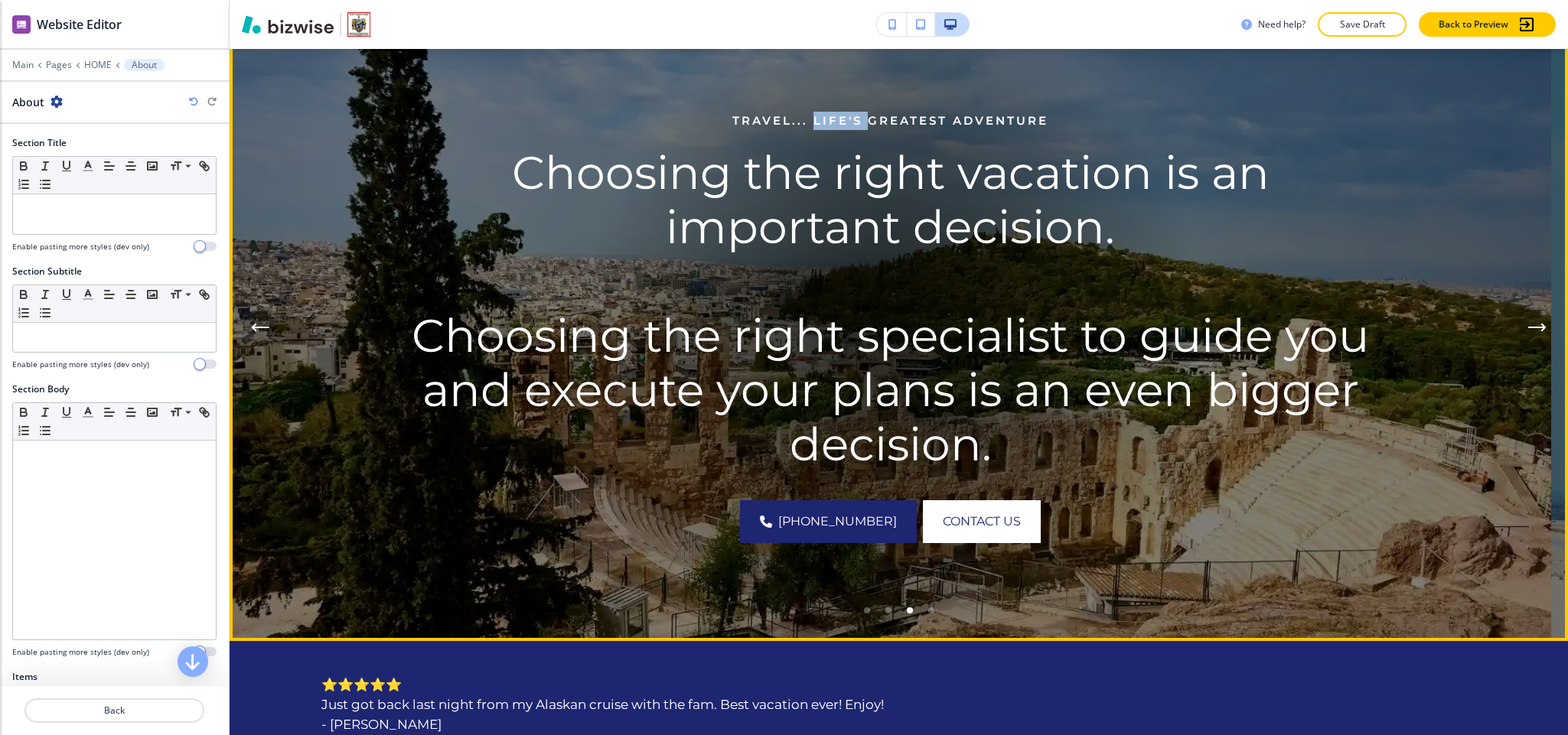
click at [838, 119] on p "TRAVEL... LIFE'S GREATEST ADVENTURE" at bounding box center [890, 120] width 963 height 19
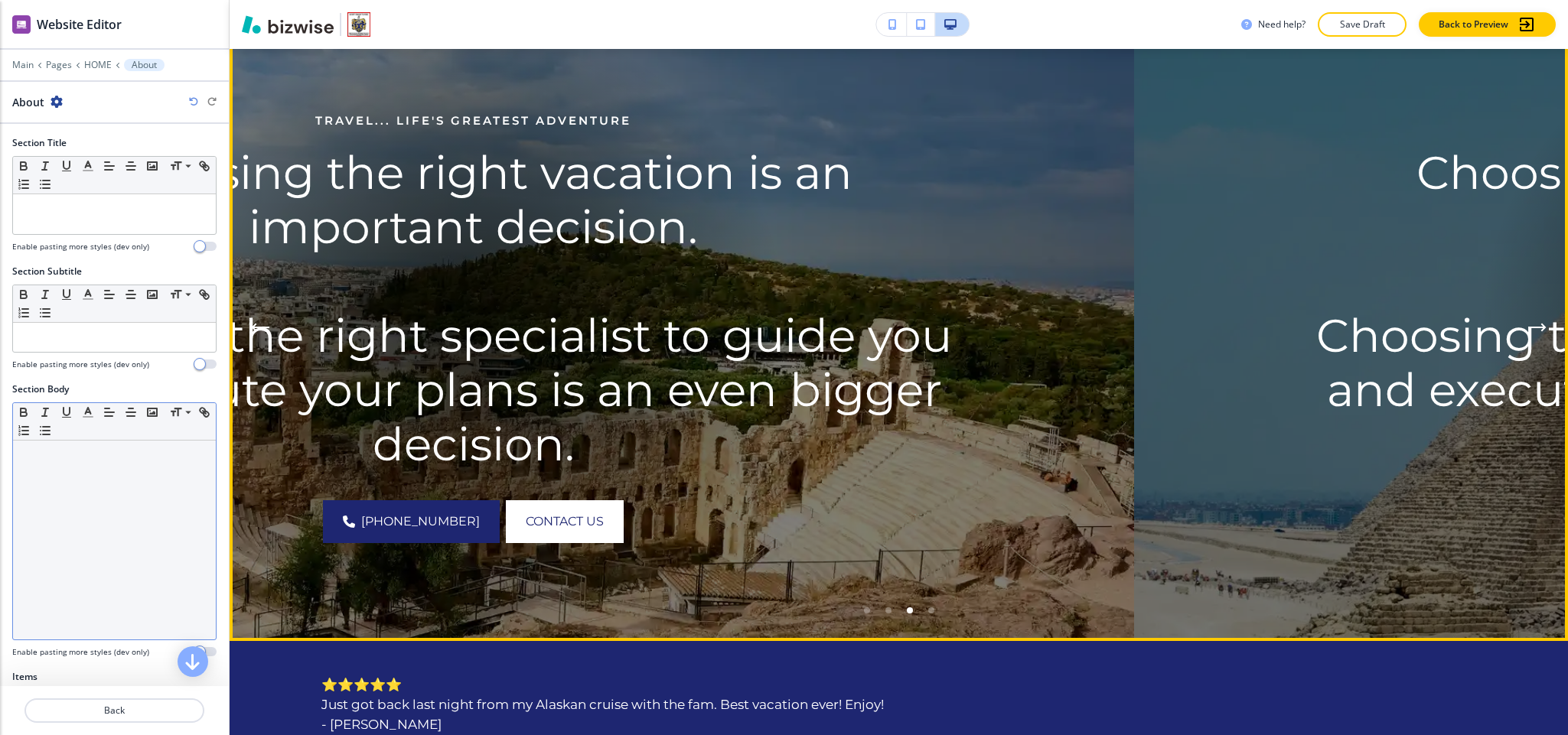
drag, startPoint x: 1229, startPoint y: 429, endPoint x: 113, endPoint y: 457, distance: 1116.4
click at [113, 455] on div "Website Editor Main Pages HOME About About Section Title Small Normal Large Hug…" at bounding box center [784, 367] width 1568 height 735
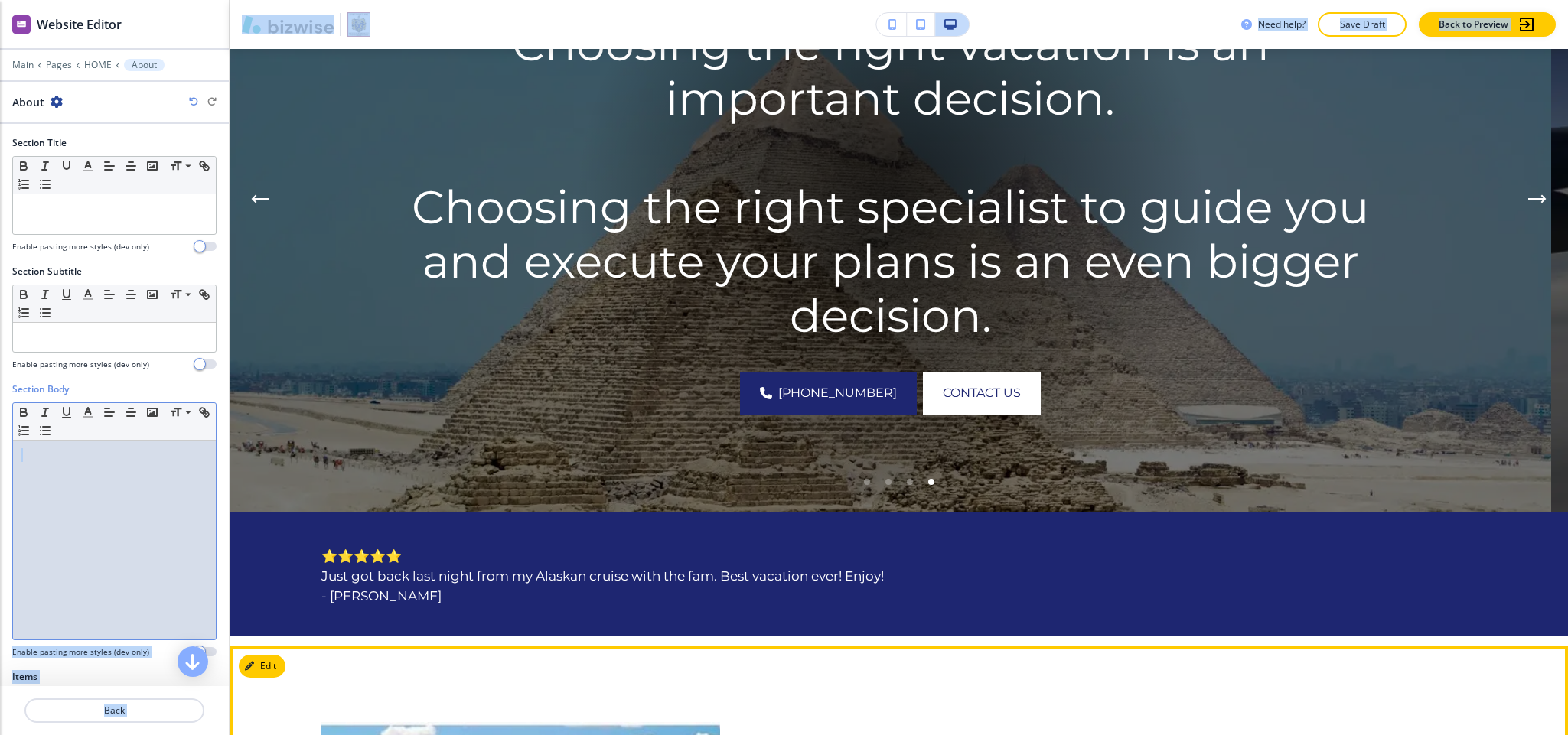
scroll to position [491, 0]
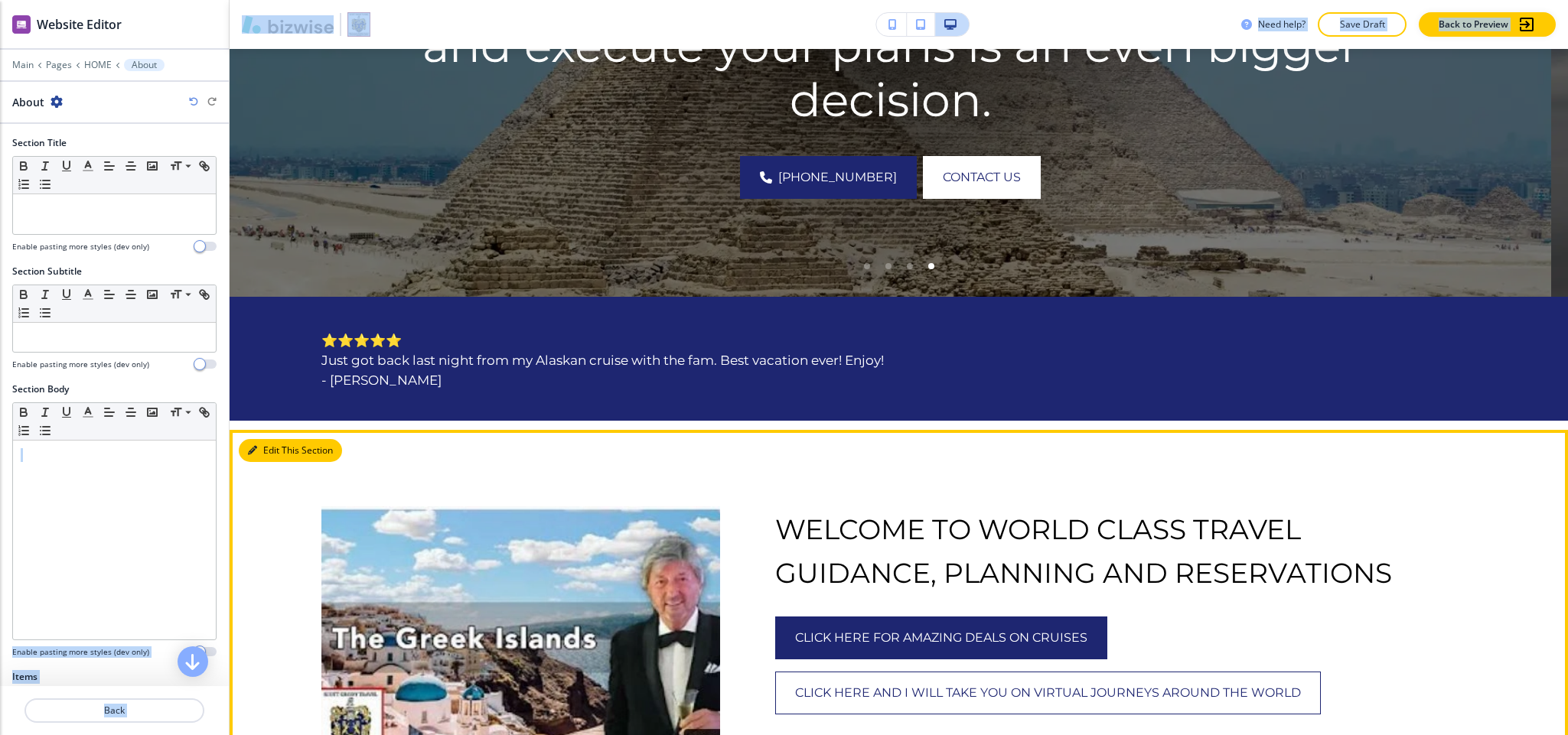
click at [261, 450] on button "Edit This Section" at bounding box center [290, 450] width 104 height 23
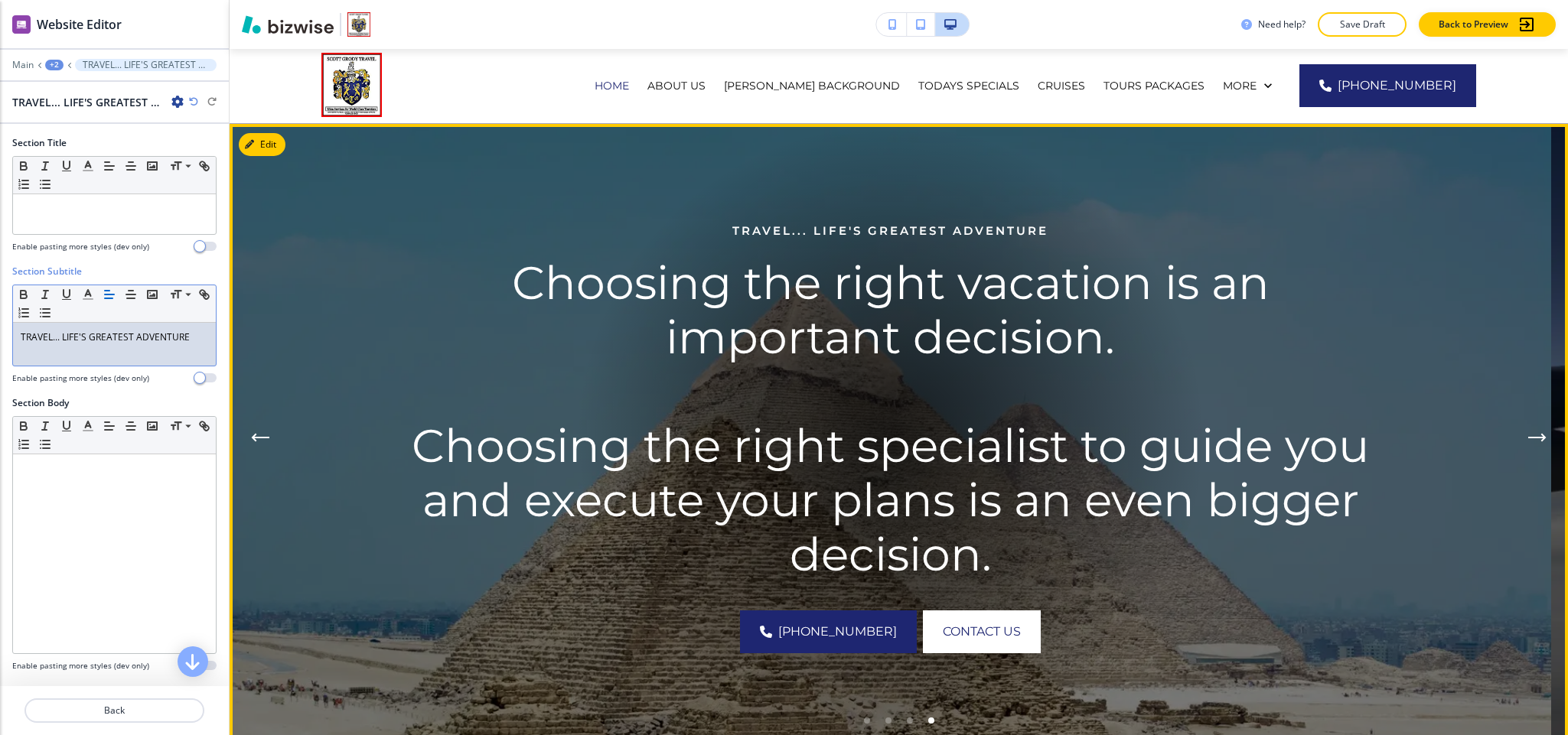
scroll to position [33, 0]
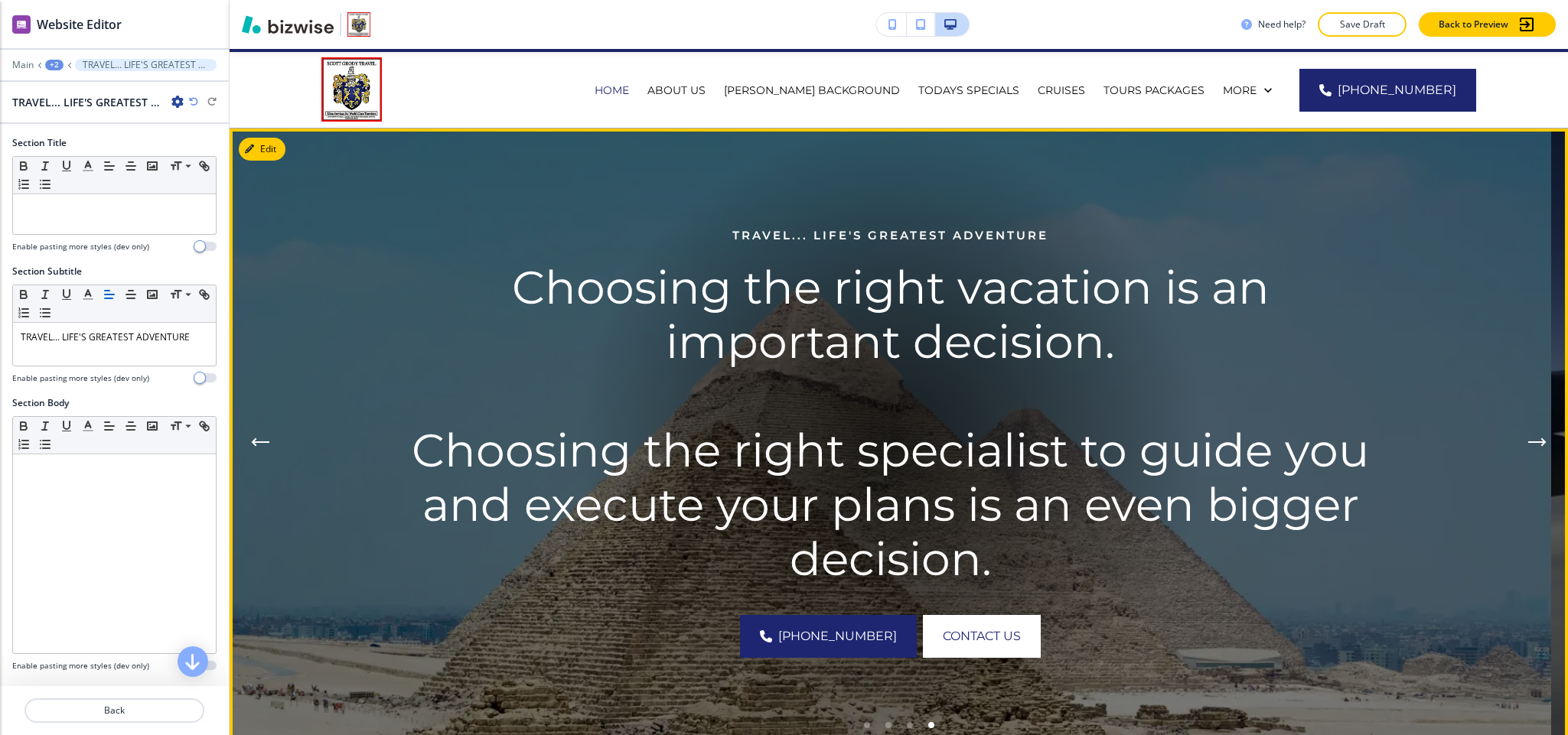
click at [768, 289] on p "Choosing the right vacation is an important decision." at bounding box center [890, 315] width 963 height 109
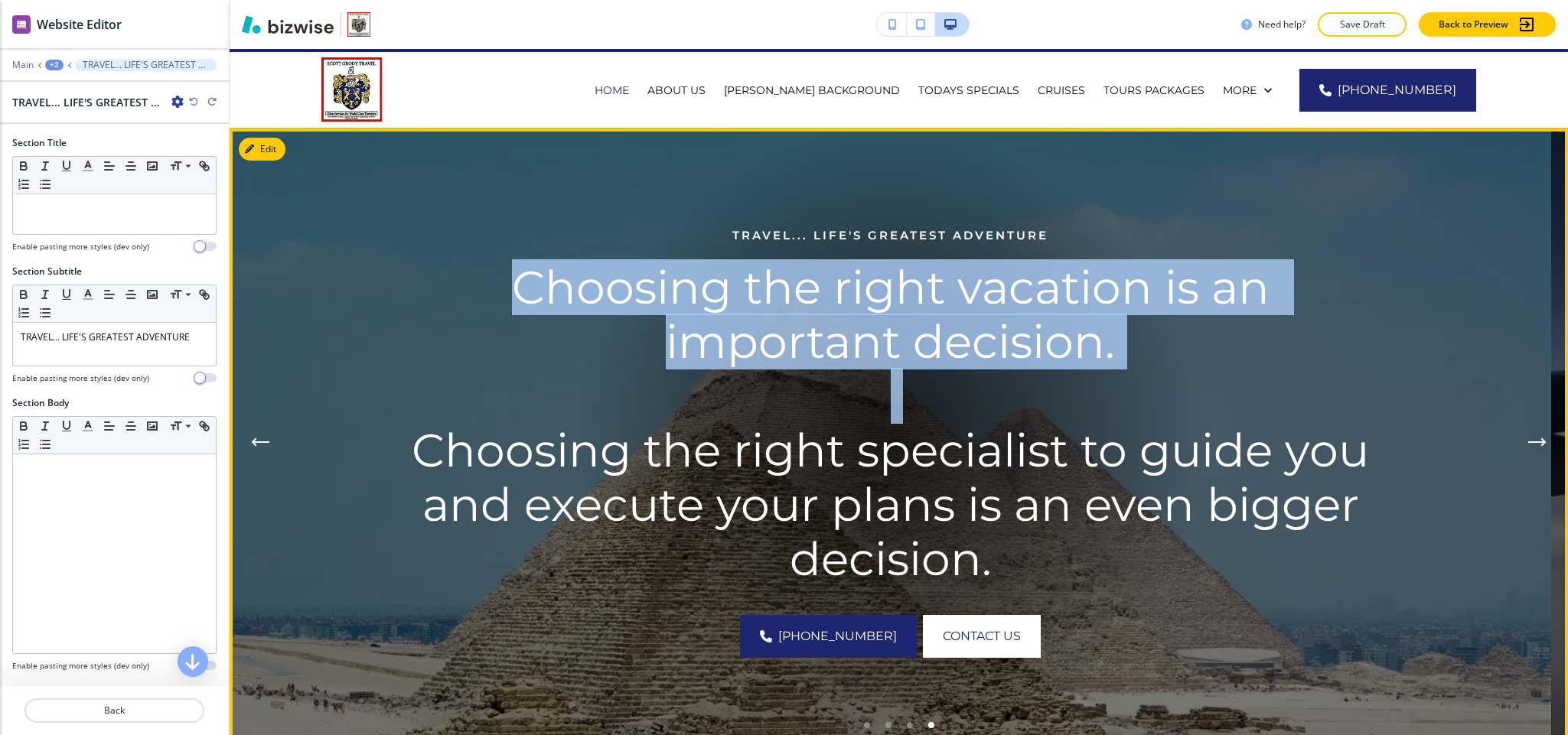
click at [768, 289] on p "Choosing the right vacation is an important decision." at bounding box center [890, 315] width 963 height 109
copy p "Choosing the right vacation is an important decision."
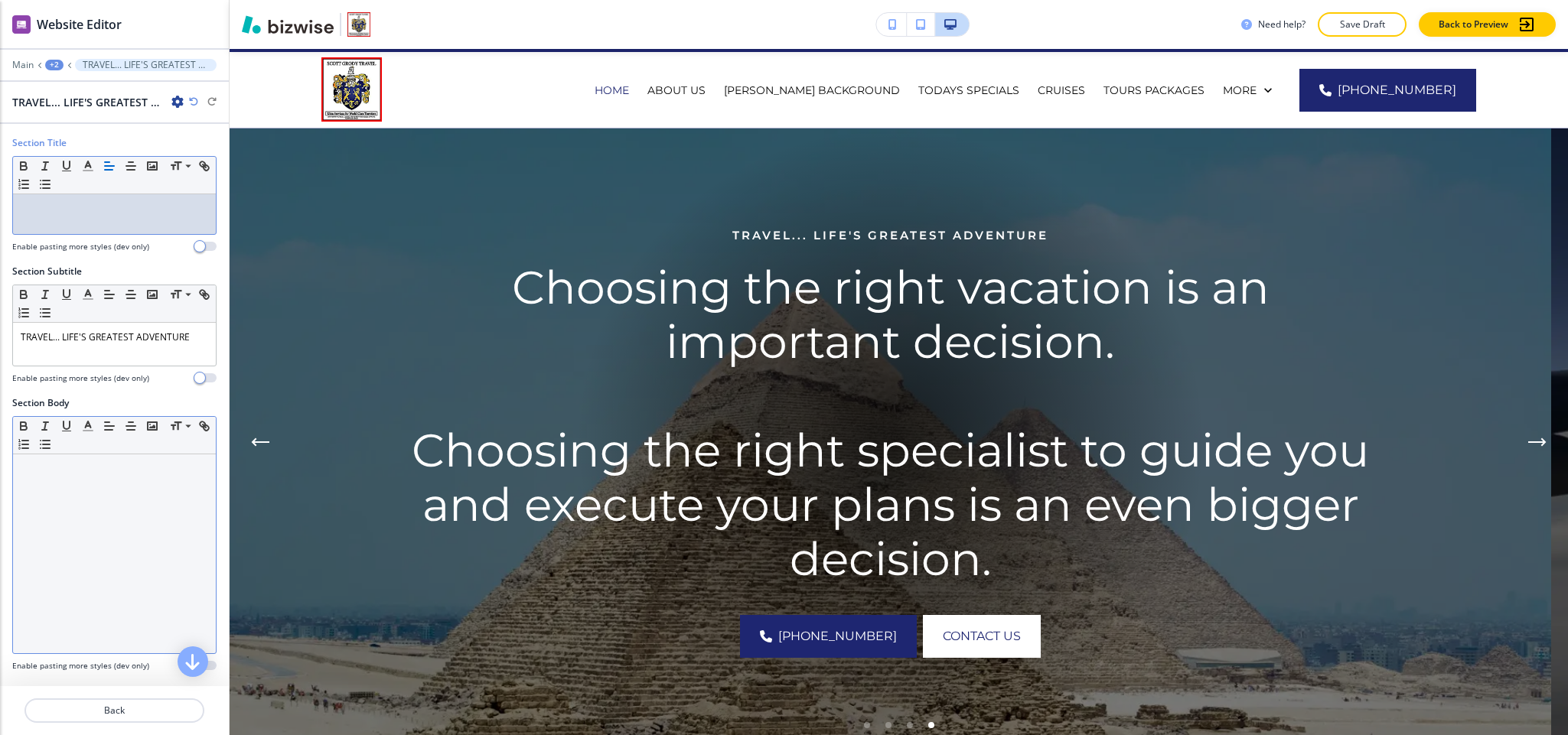
scroll to position [0, 0]
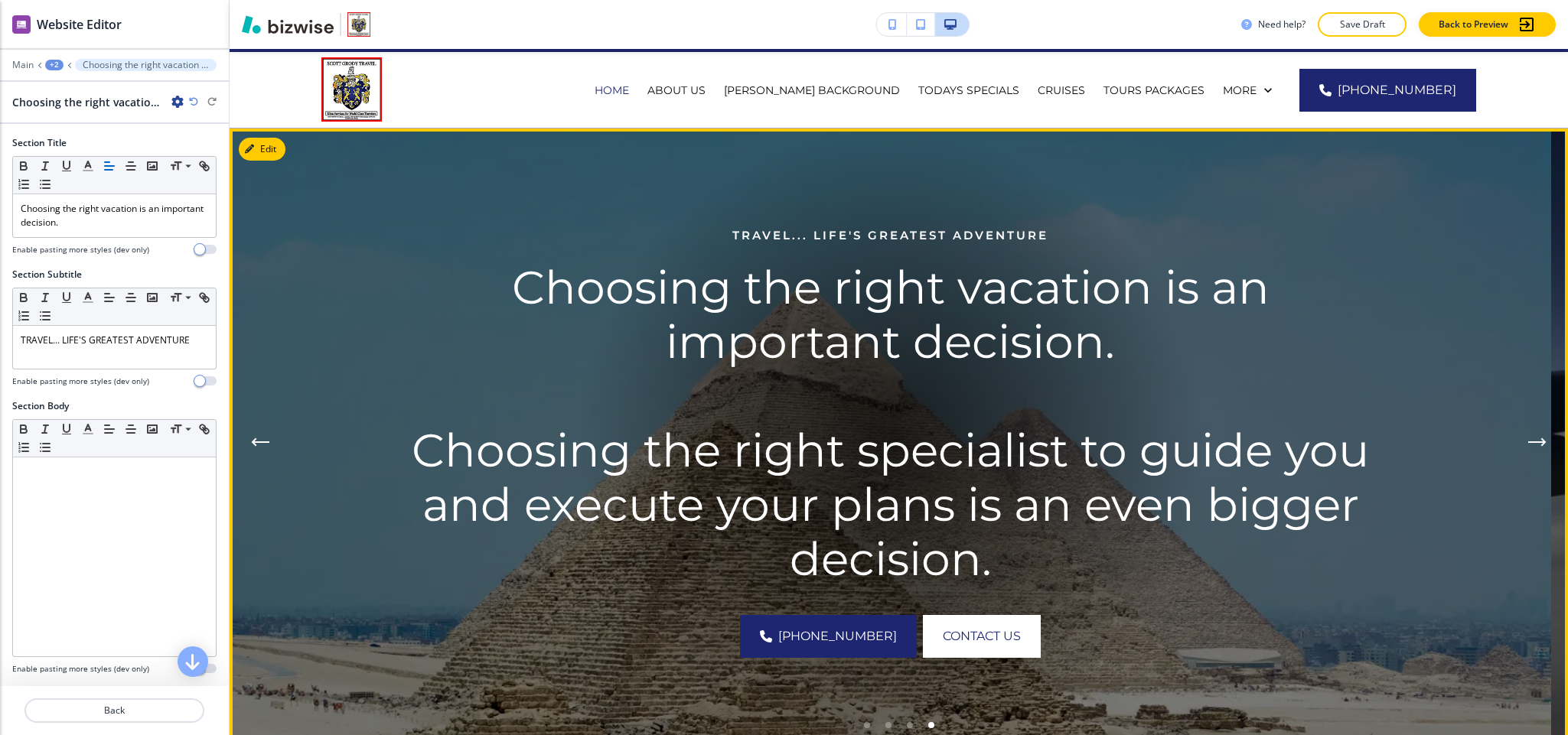
click at [829, 460] on p "Choosing the right specialist to guide you and execute your plans is an even bi…" at bounding box center [890, 504] width 963 height 163
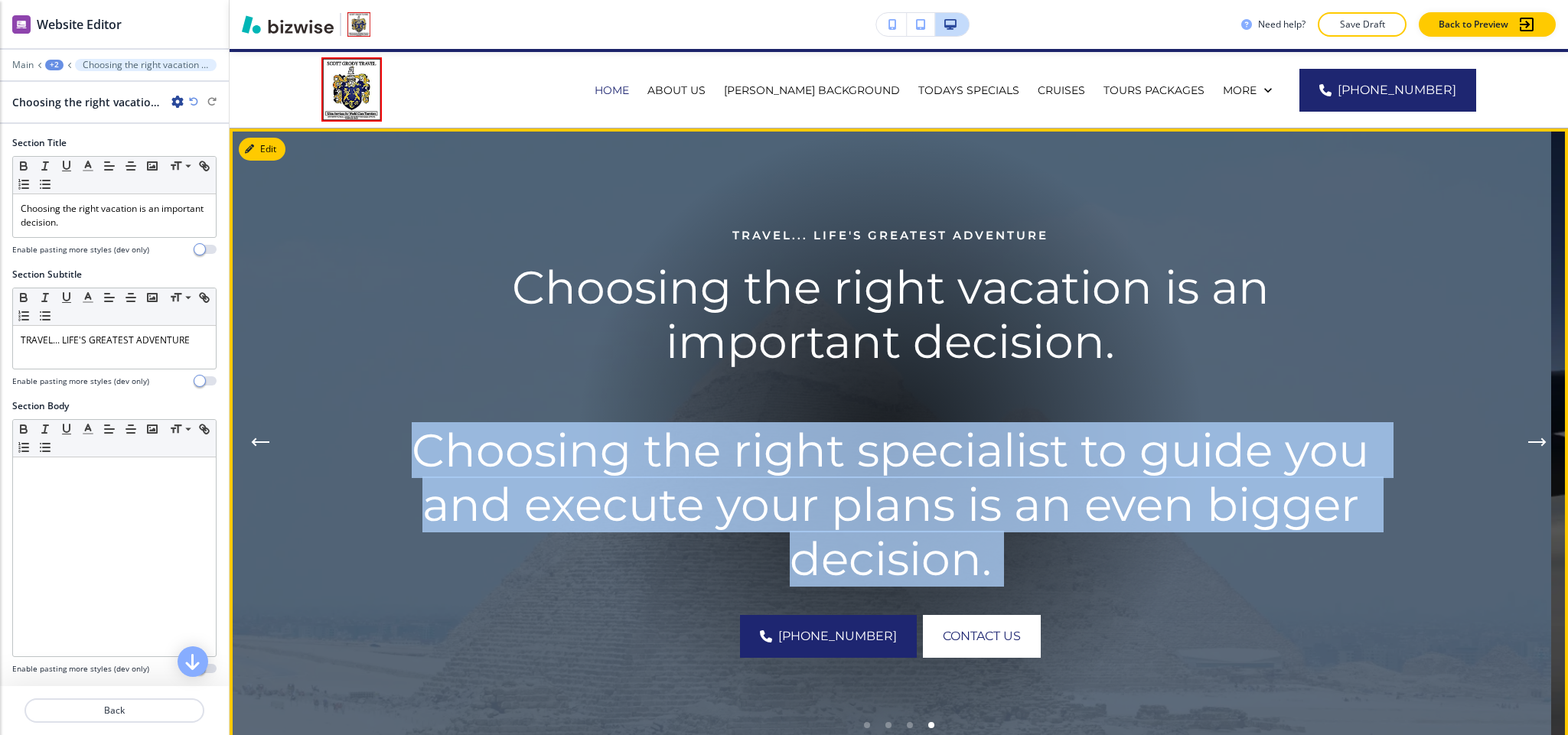
click at [829, 460] on p "Choosing the right specialist to guide you and execute your plans is an even bi…" at bounding box center [890, 504] width 963 height 163
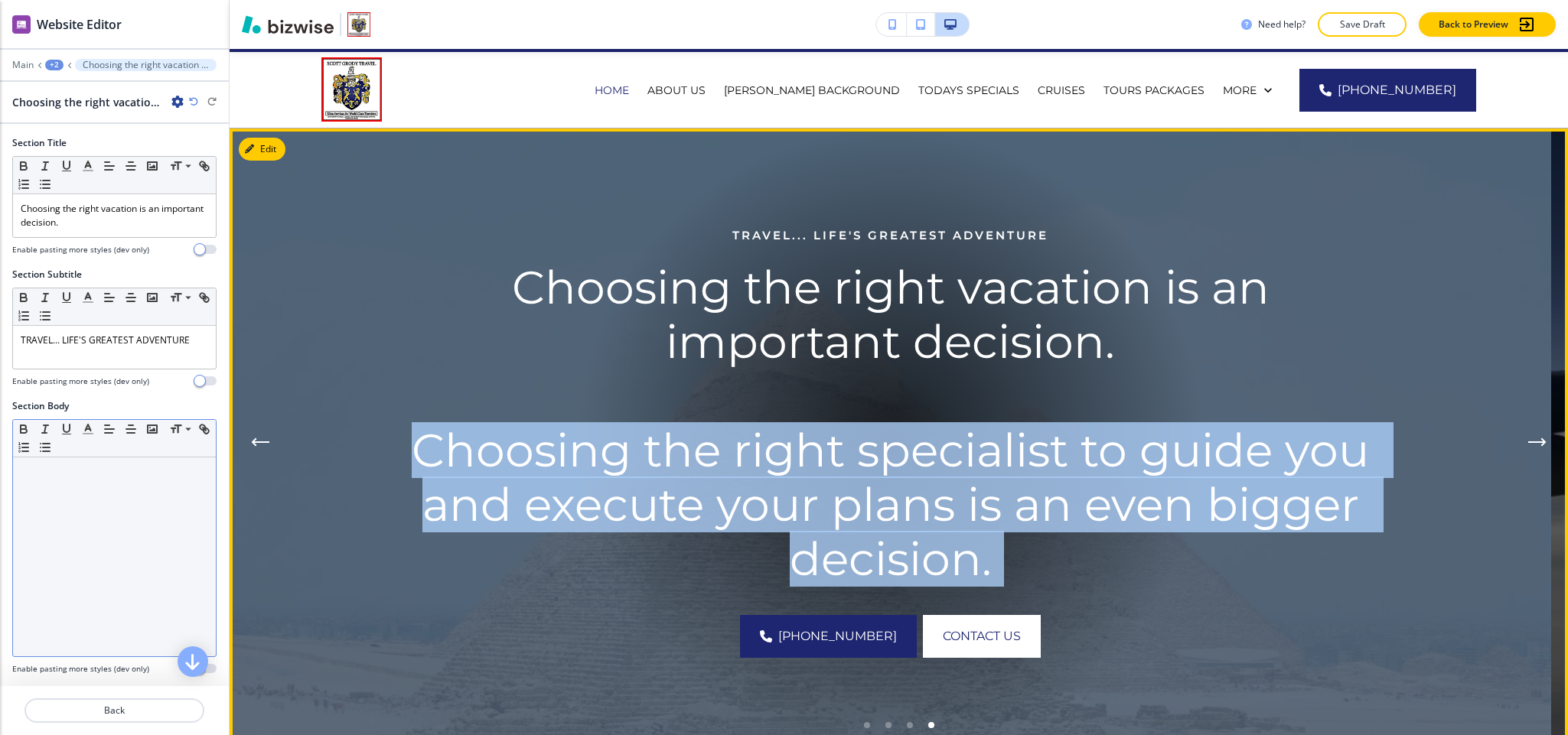
copy div "Choosing the right specialist to guide you and execute your plans is an even bi…"
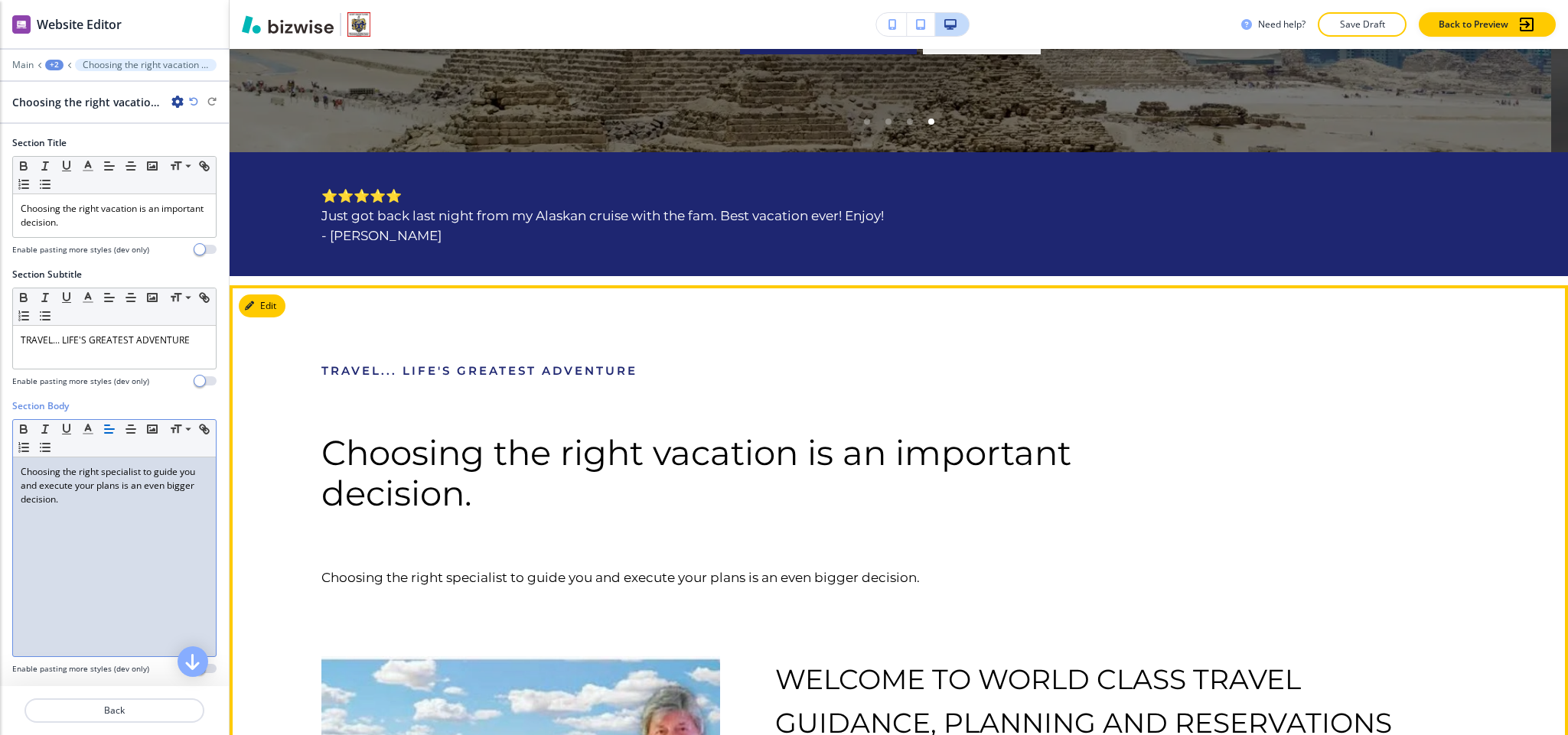
scroll to position [836, 0]
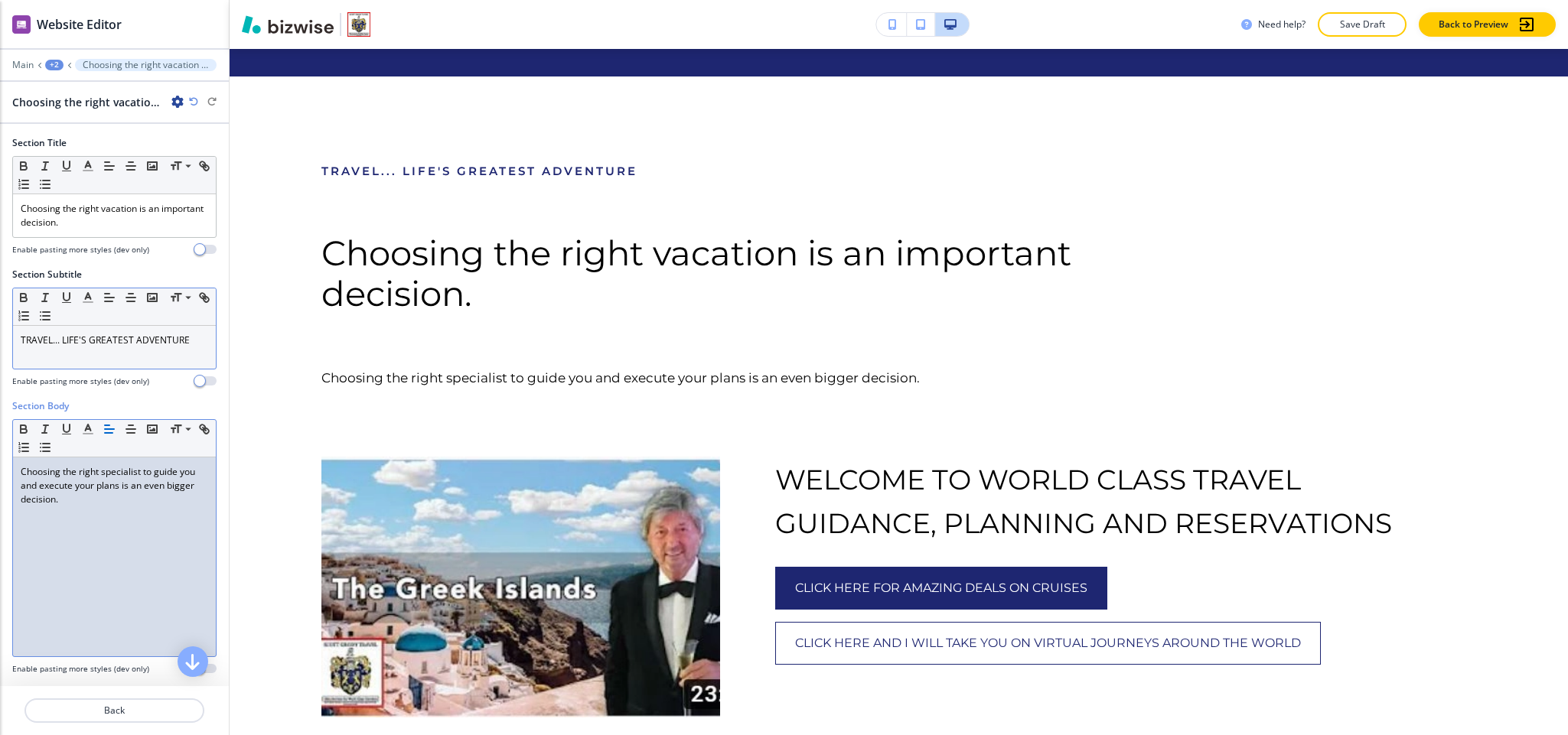
click at [58, 366] on div "TRAVEL... LIFE'S GREATEST ADVENTURE" at bounding box center [114, 346] width 203 height 42
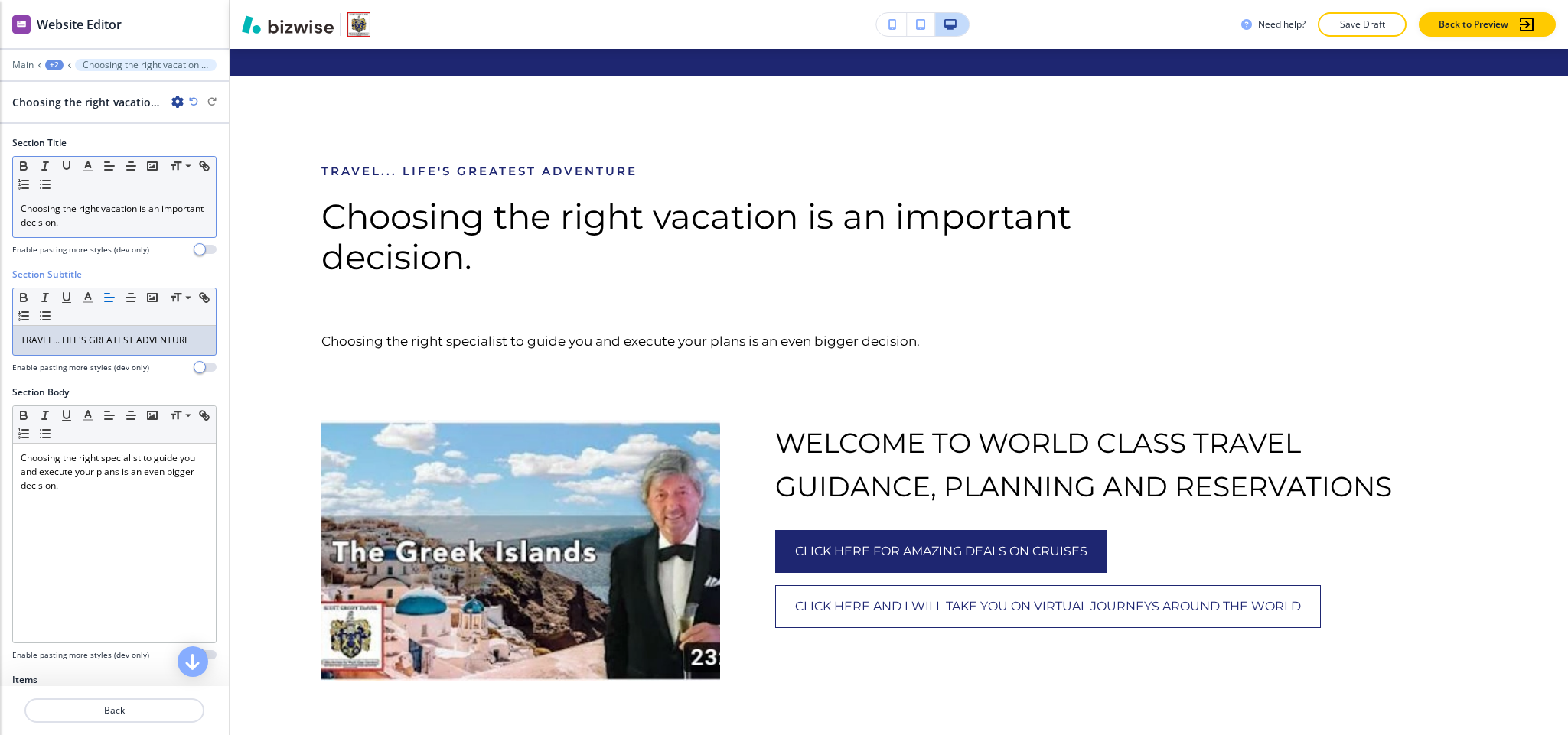
click at [138, 220] on p "Choosing the right vacation is an important decision." at bounding box center [114, 216] width 187 height 28
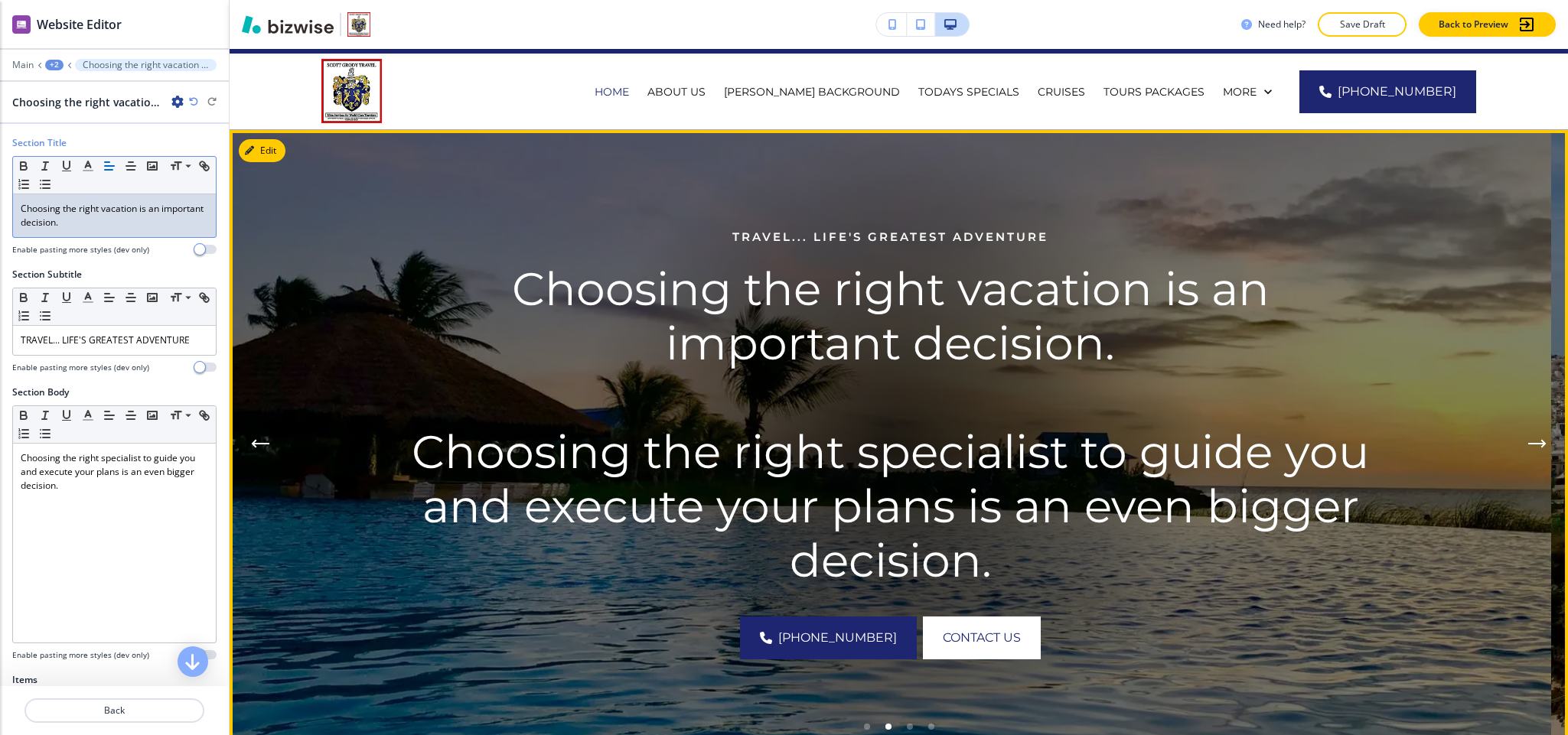
scroll to position [0, 0]
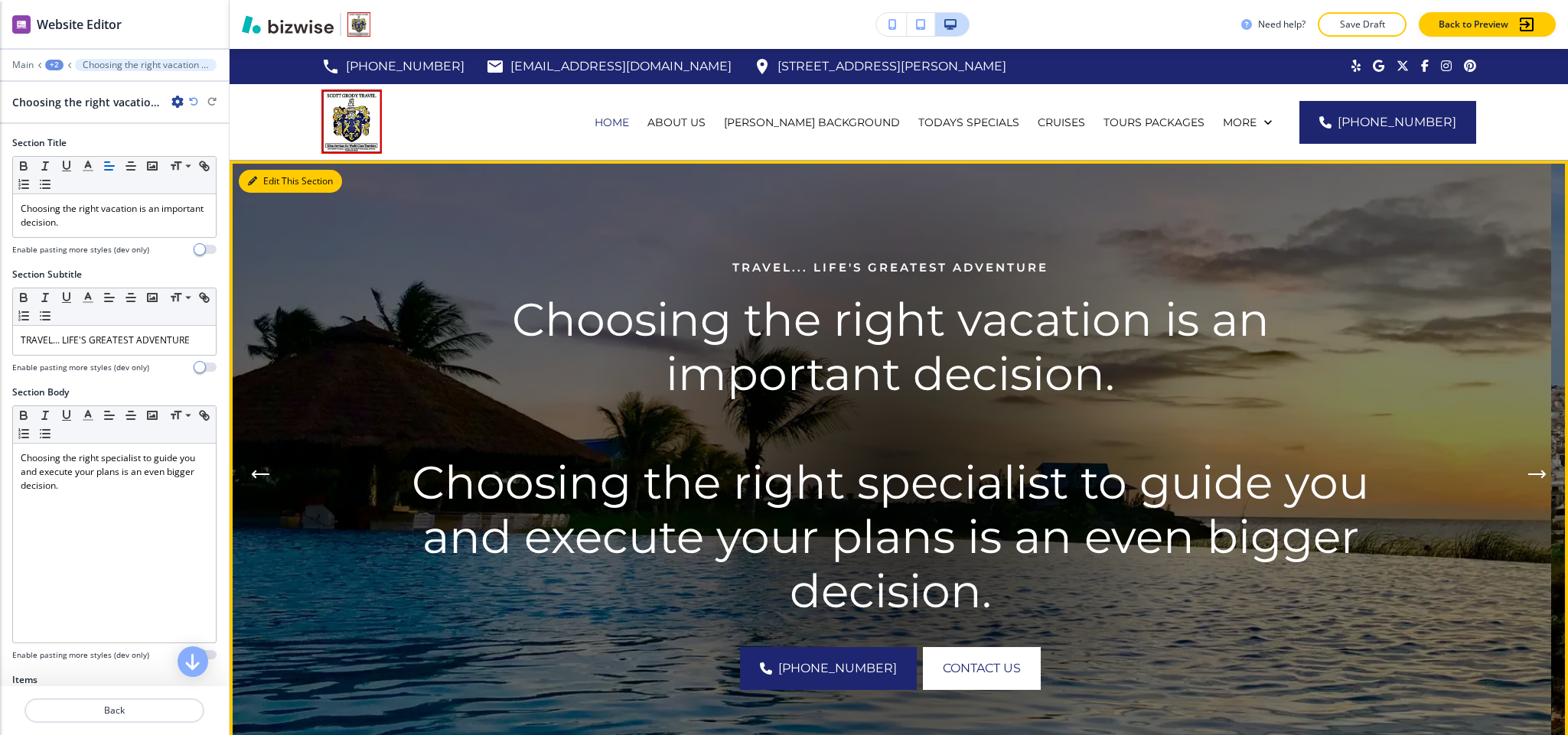
click at [264, 175] on button "Edit This Section" at bounding box center [290, 181] width 104 height 23
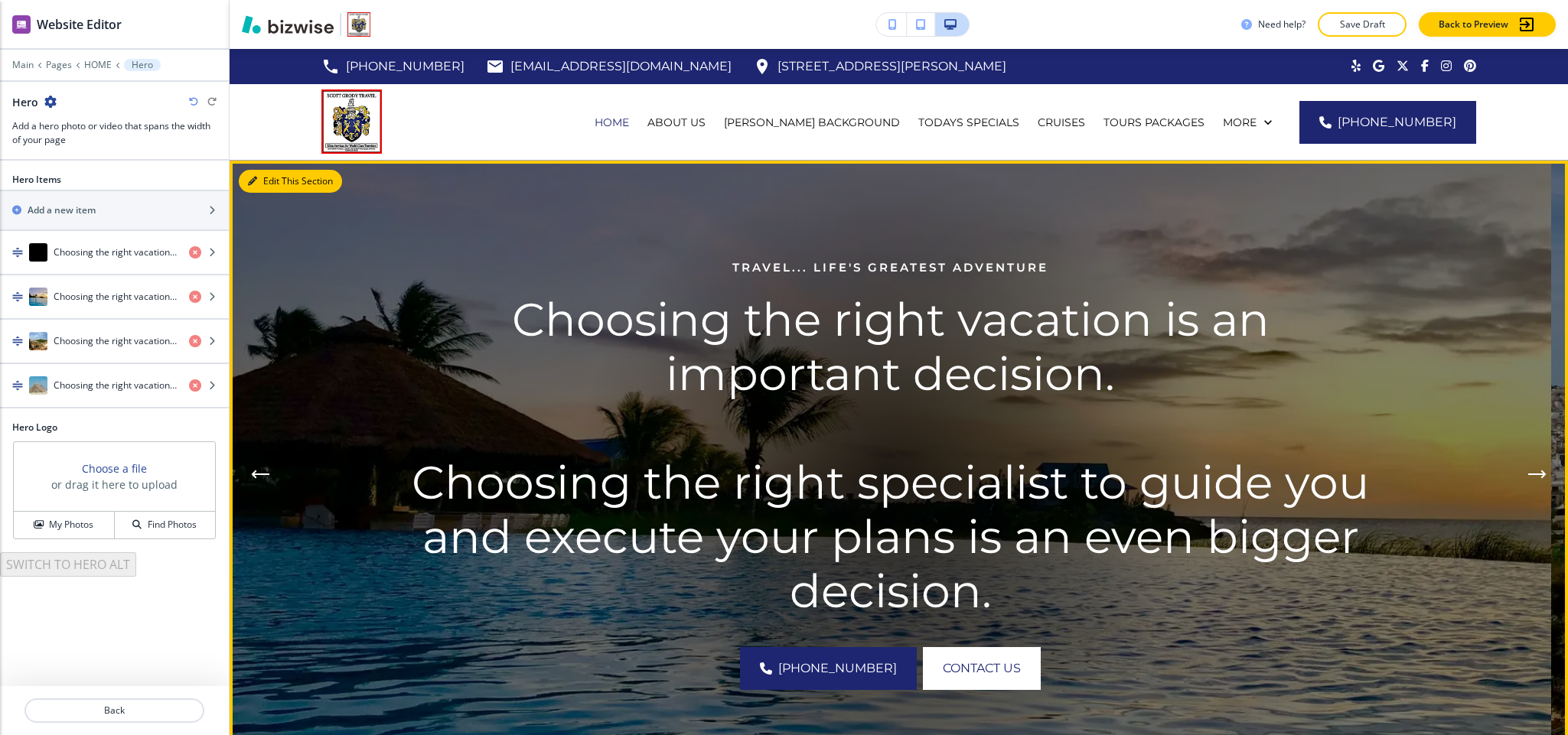
scroll to position [110, 0]
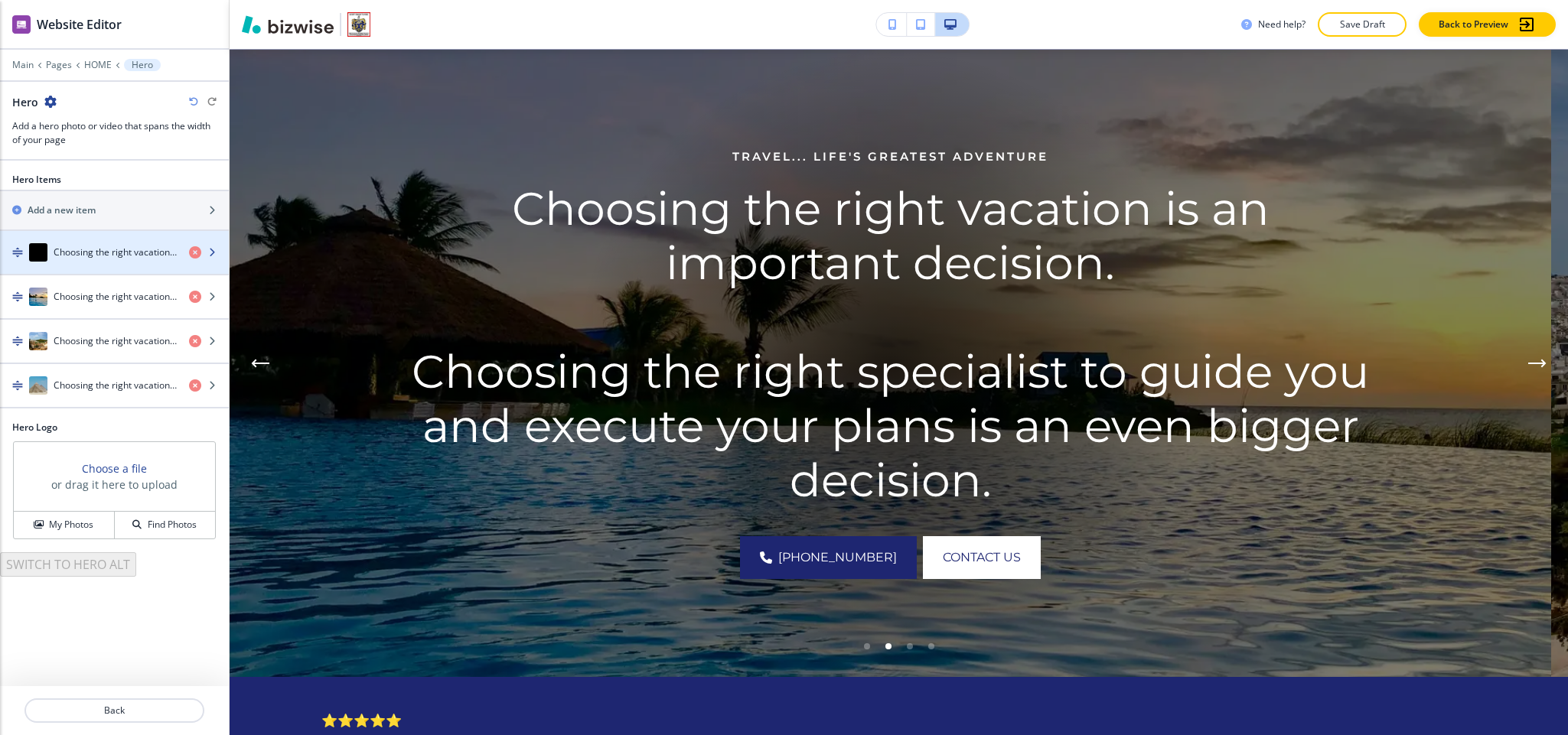
click at [119, 259] on h4 "Choosing the right vacation is an important decision. Choosing the right specia…" at bounding box center [114, 253] width 123 height 14
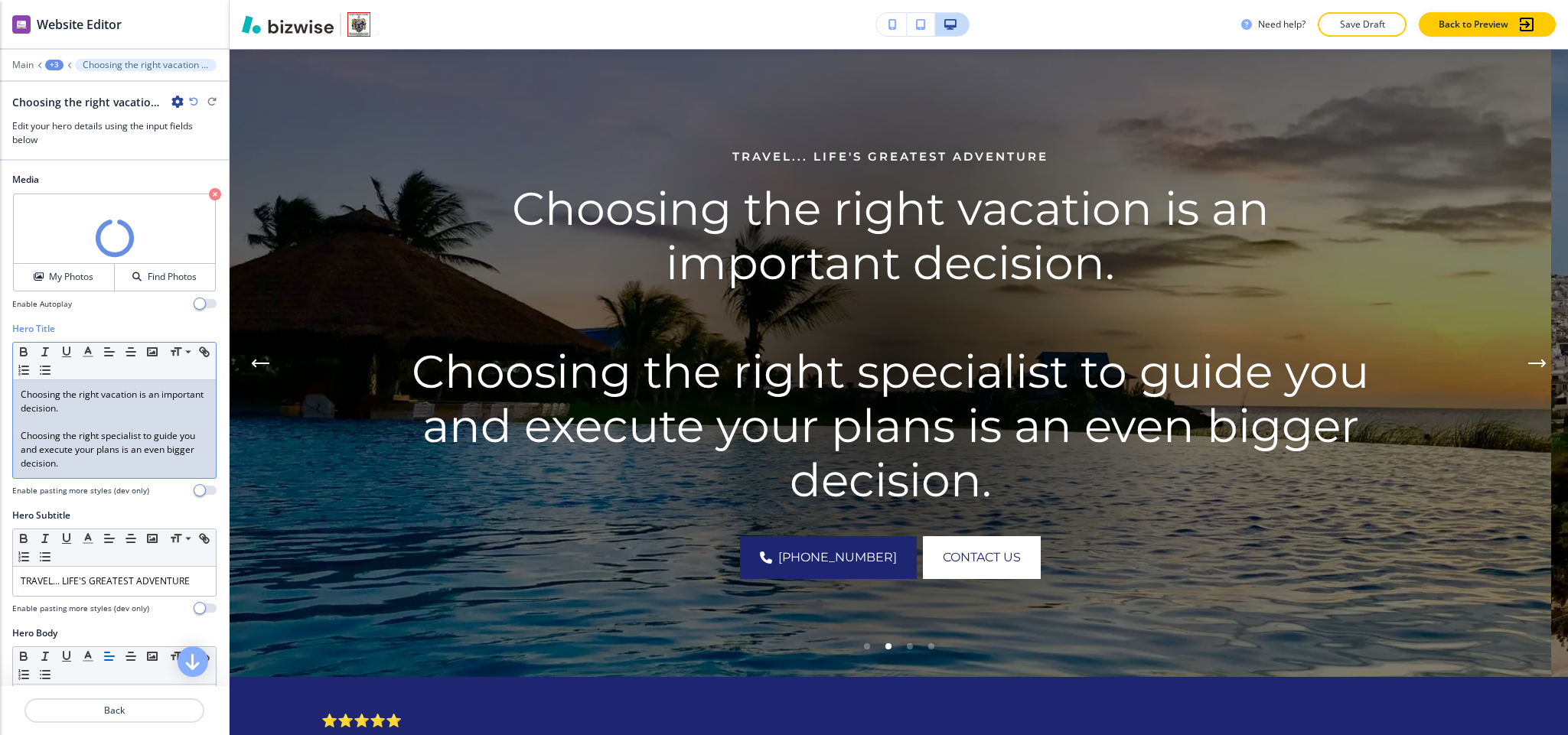
click at [119, 451] on p "Choosing the right specialist to guide you and execute your plans is an even bi…" at bounding box center [114, 450] width 187 height 41
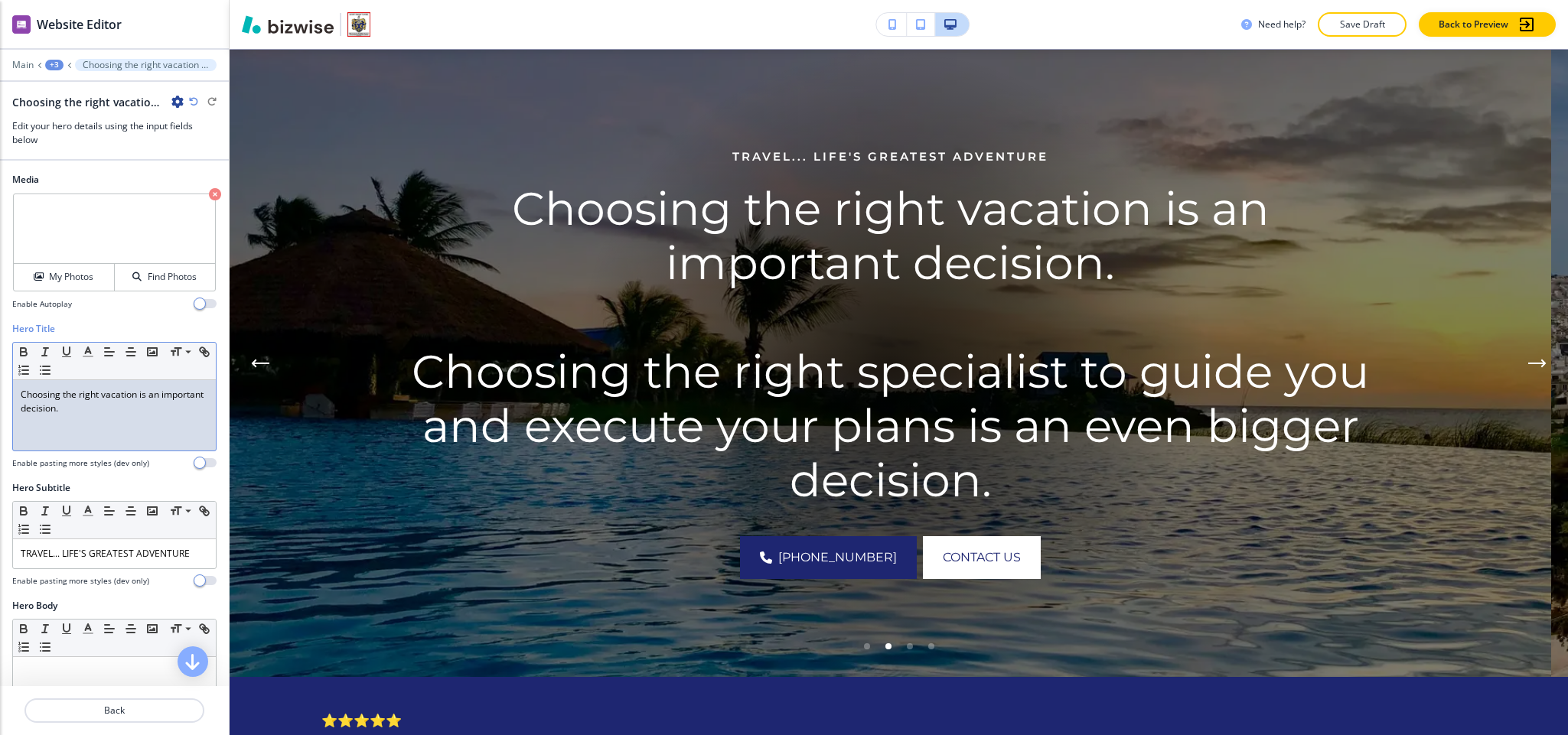
drag, startPoint x: 145, startPoint y: 434, endPoint x: 1, endPoint y: 401, distance: 147.7
click at [1, 401] on div "Hero Title Small Normal Large Huge Choosing the right vacation is an important …" at bounding box center [114, 402] width 229 height 159
click at [63, 414] on p "Choosing the right vacation is an important decision." at bounding box center [114, 402] width 187 height 28
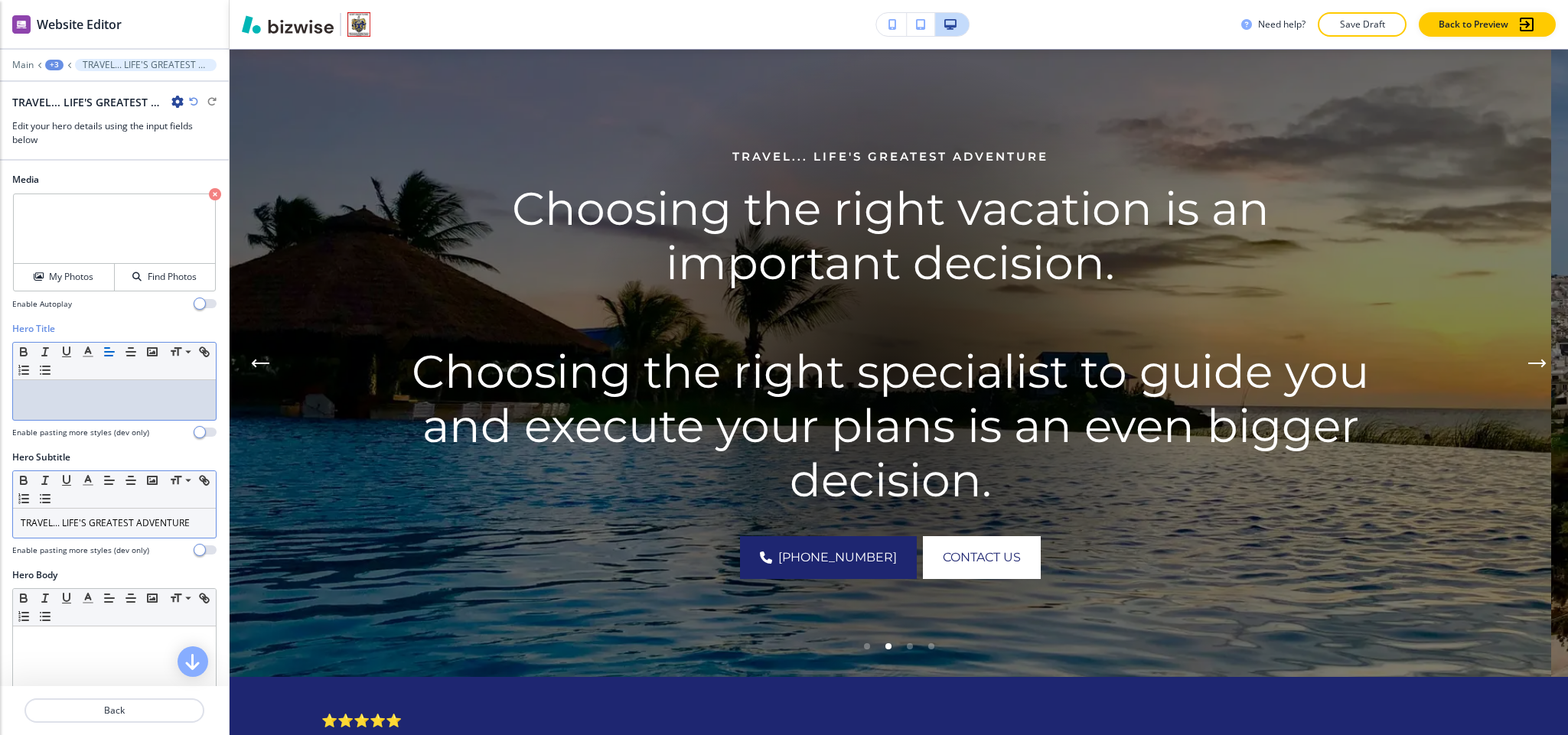
click at [88, 489] on div "TRAVEL... LIFE'S GREATEST ADVENTURE" at bounding box center [114, 523] width 203 height 29
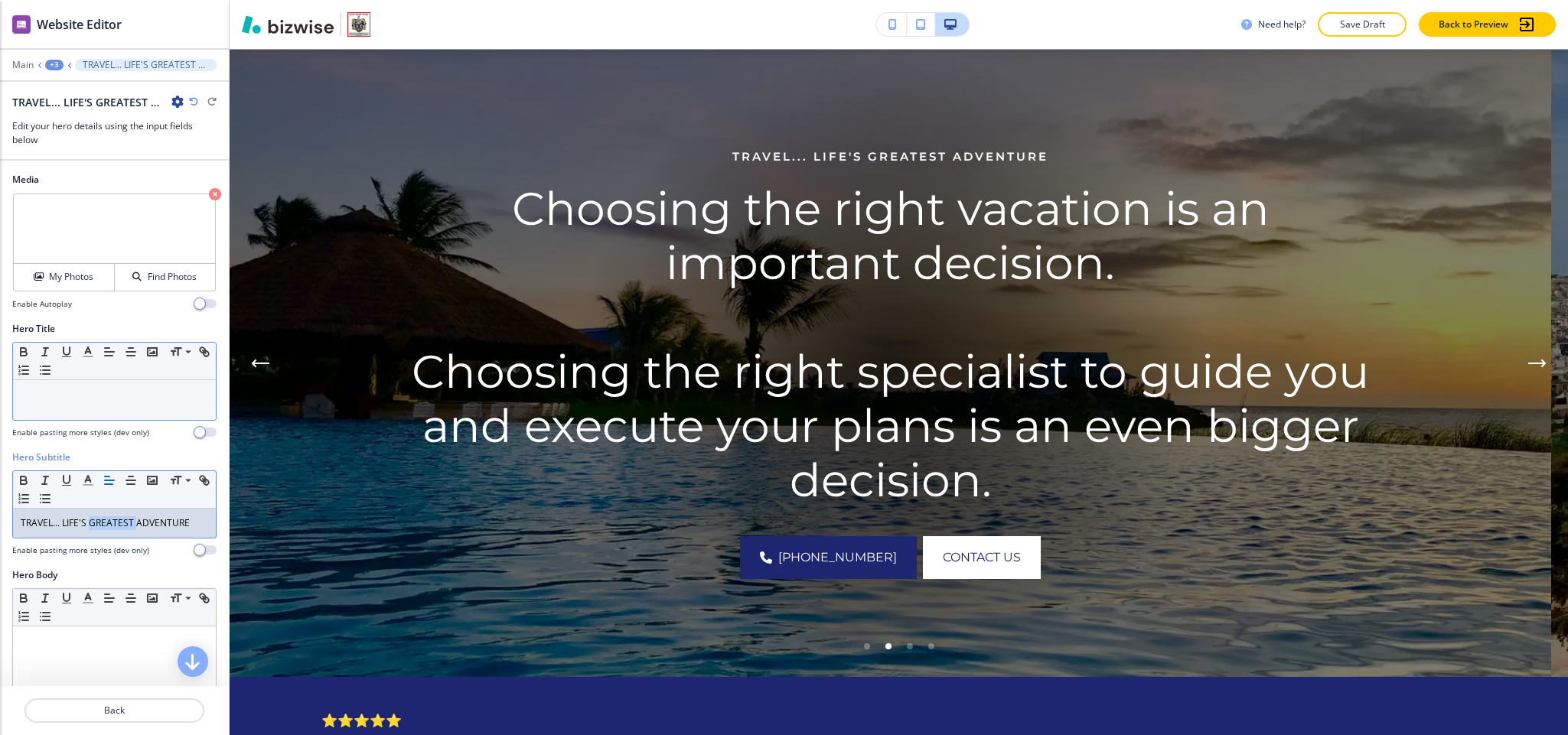
click at [90, 489] on div "TRAVEL... LIFE'S GREATEST ADVENTURE" at bounding box center [114, 523] width 203 height 29
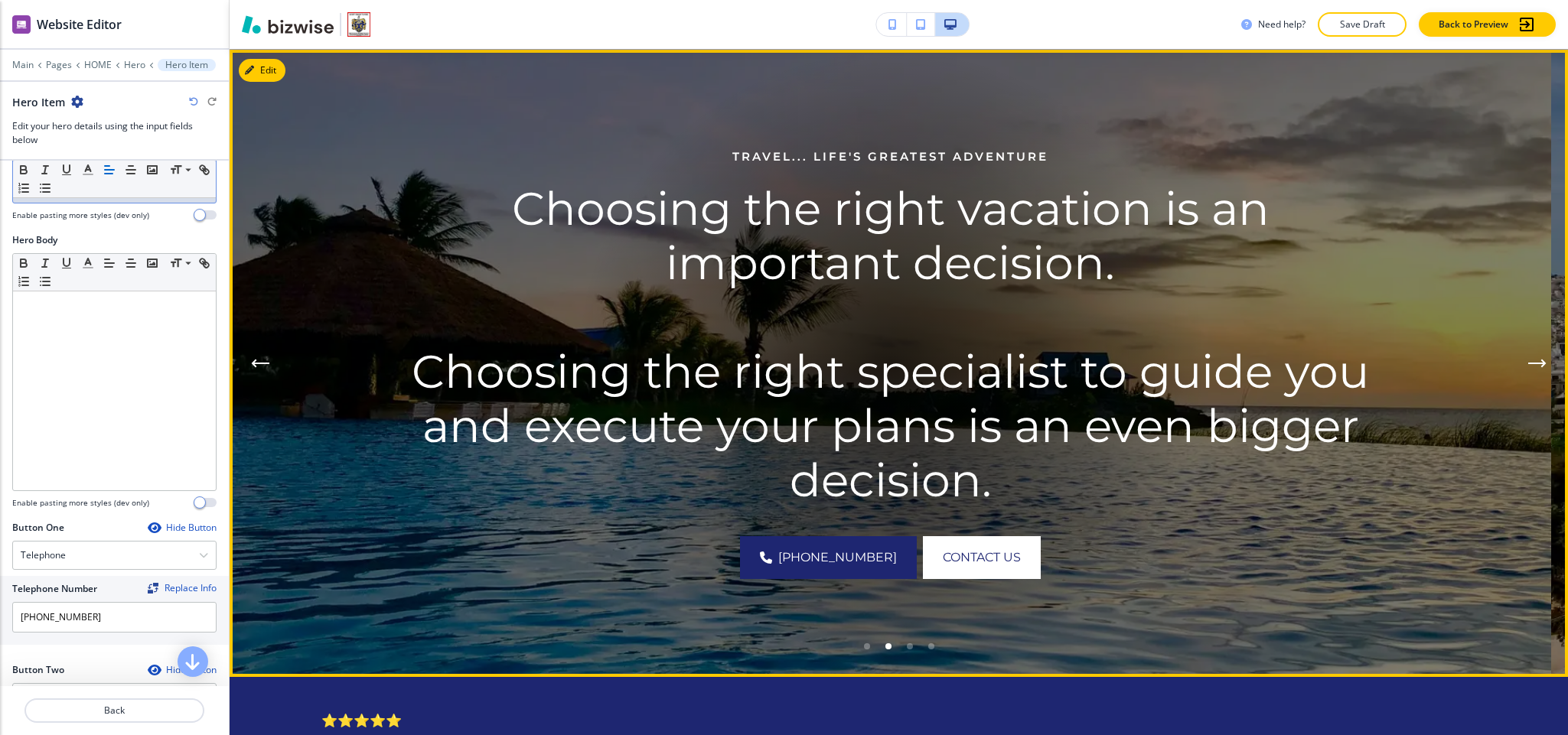
scroll to position [325, 0]
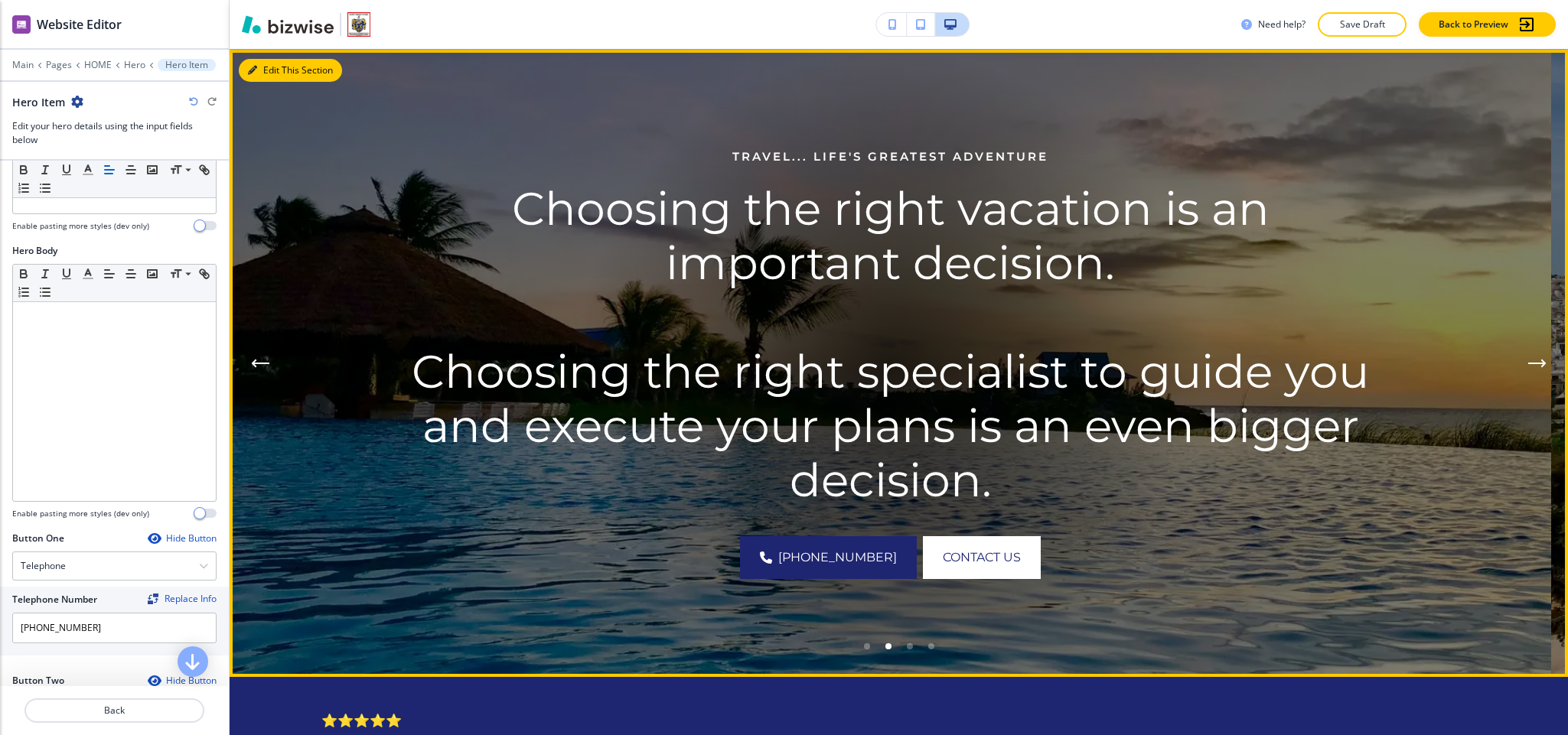
click at [244, 67] on button "Edit This Section" at bounding box center [290, 70] width 104 height 23
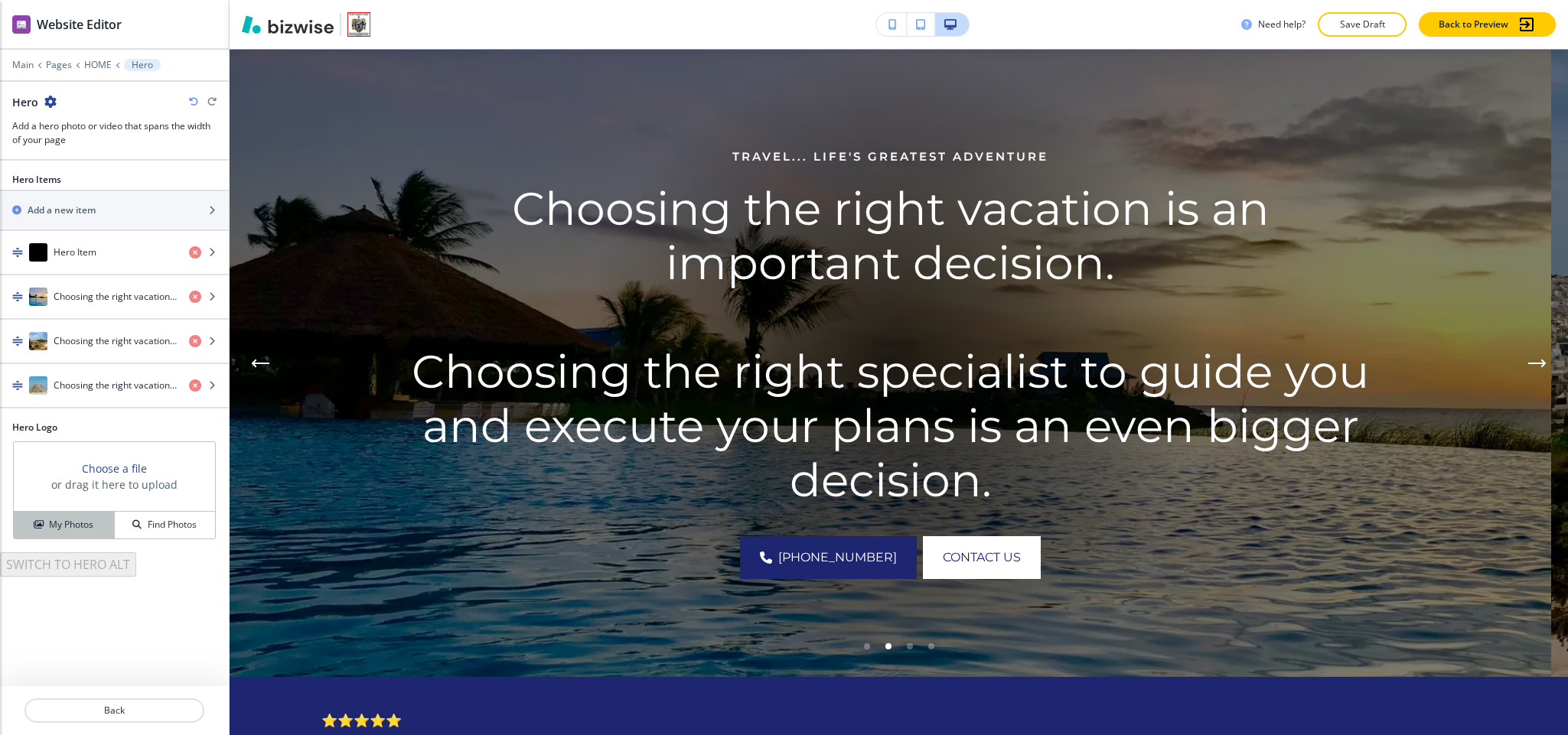
click at [53, 489] on button "My Photos" at bounding box center [64, 525] width 101 height 27
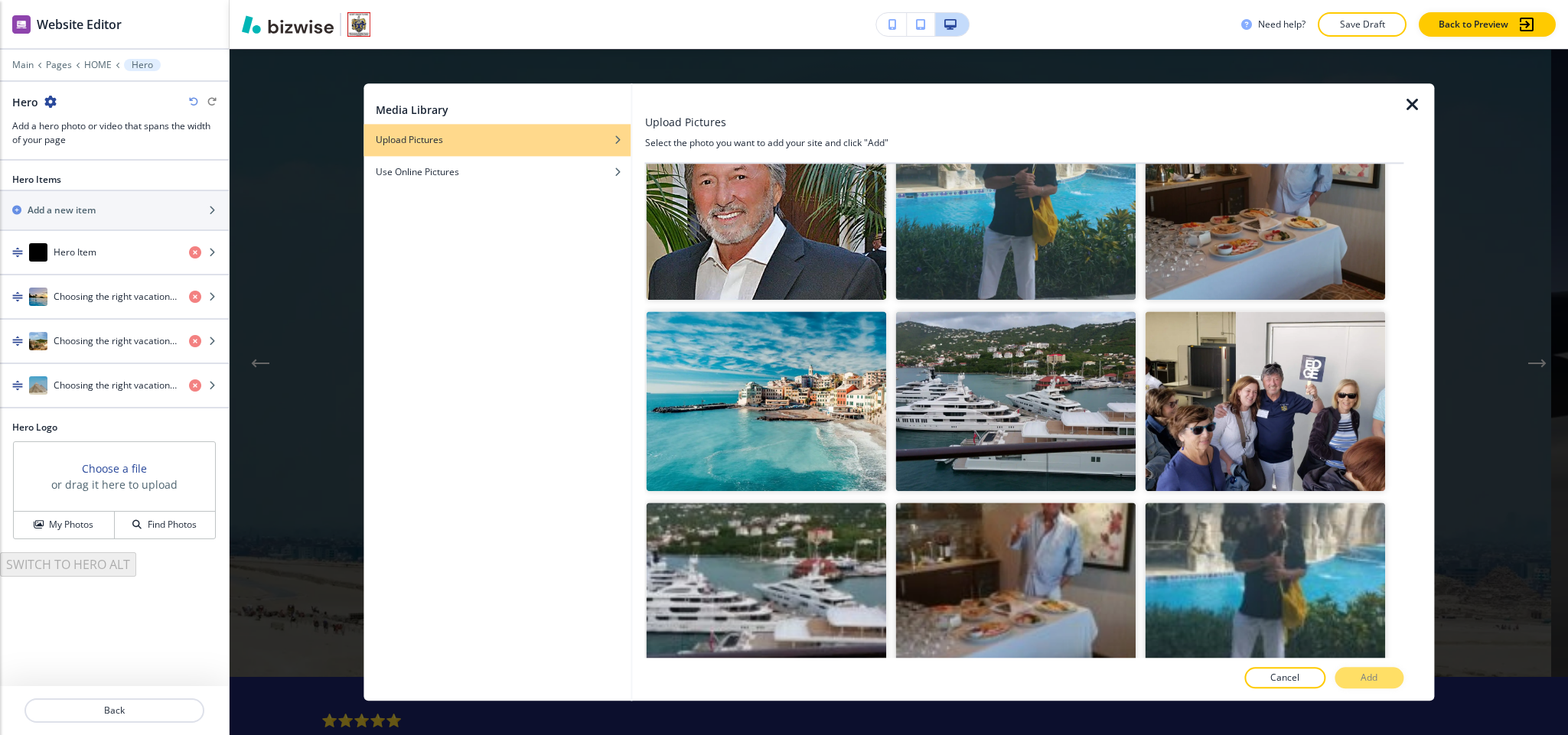
scroll to position [29604, 0]
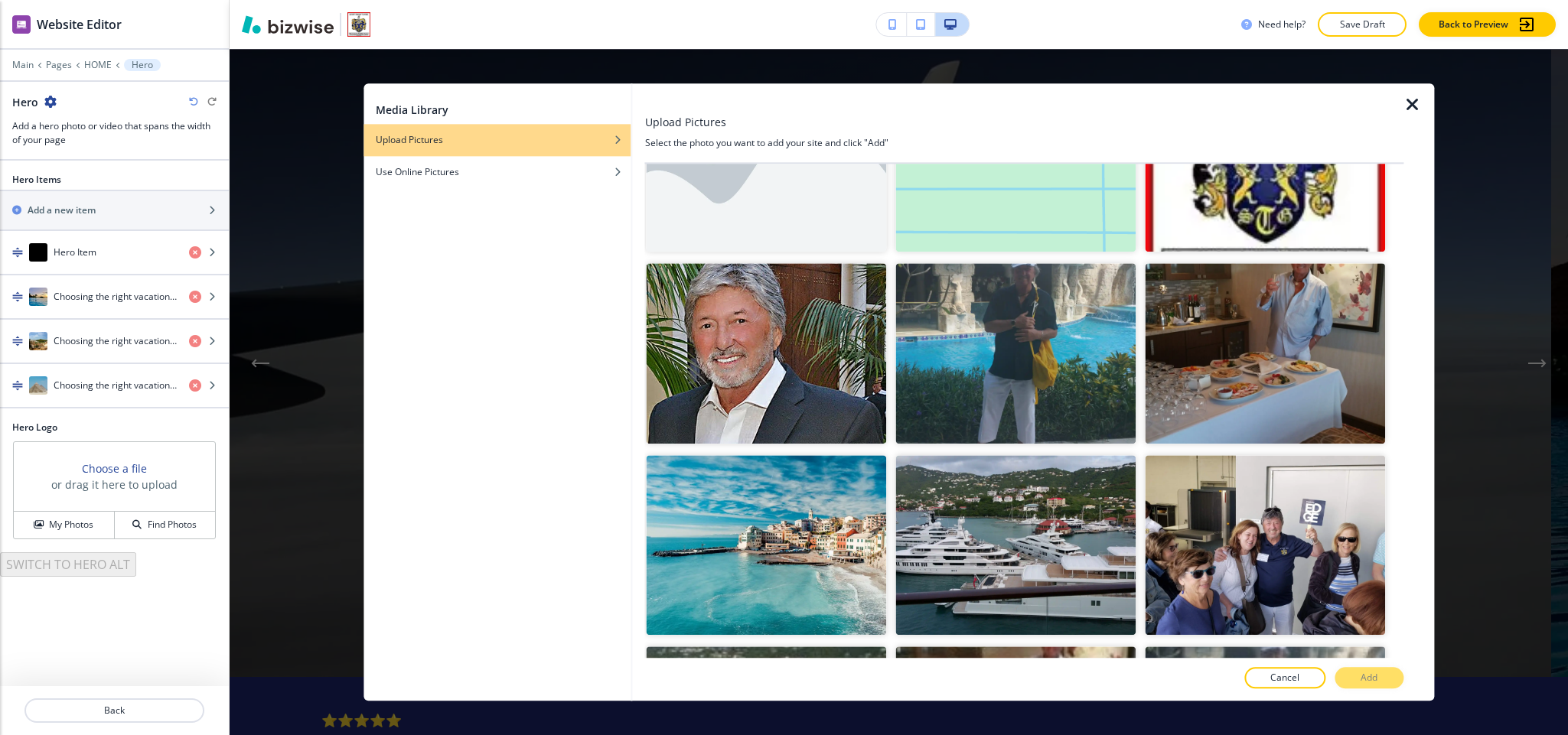
click at [564, 428] on div "Media Library Upload Pictures Use Online Pictures" at bounding box center [496, 393] width 267 height 618
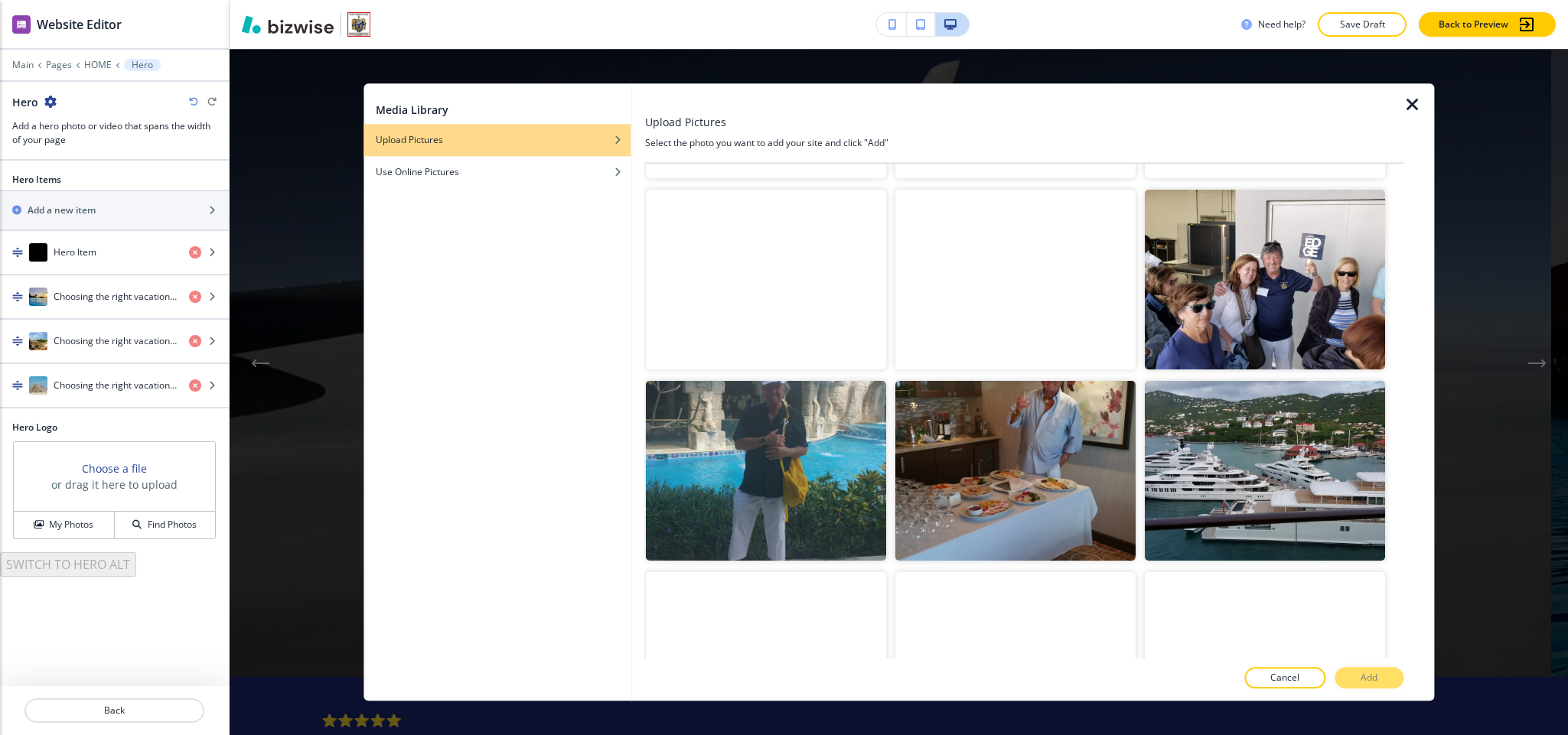
scroll to position [0, 0]
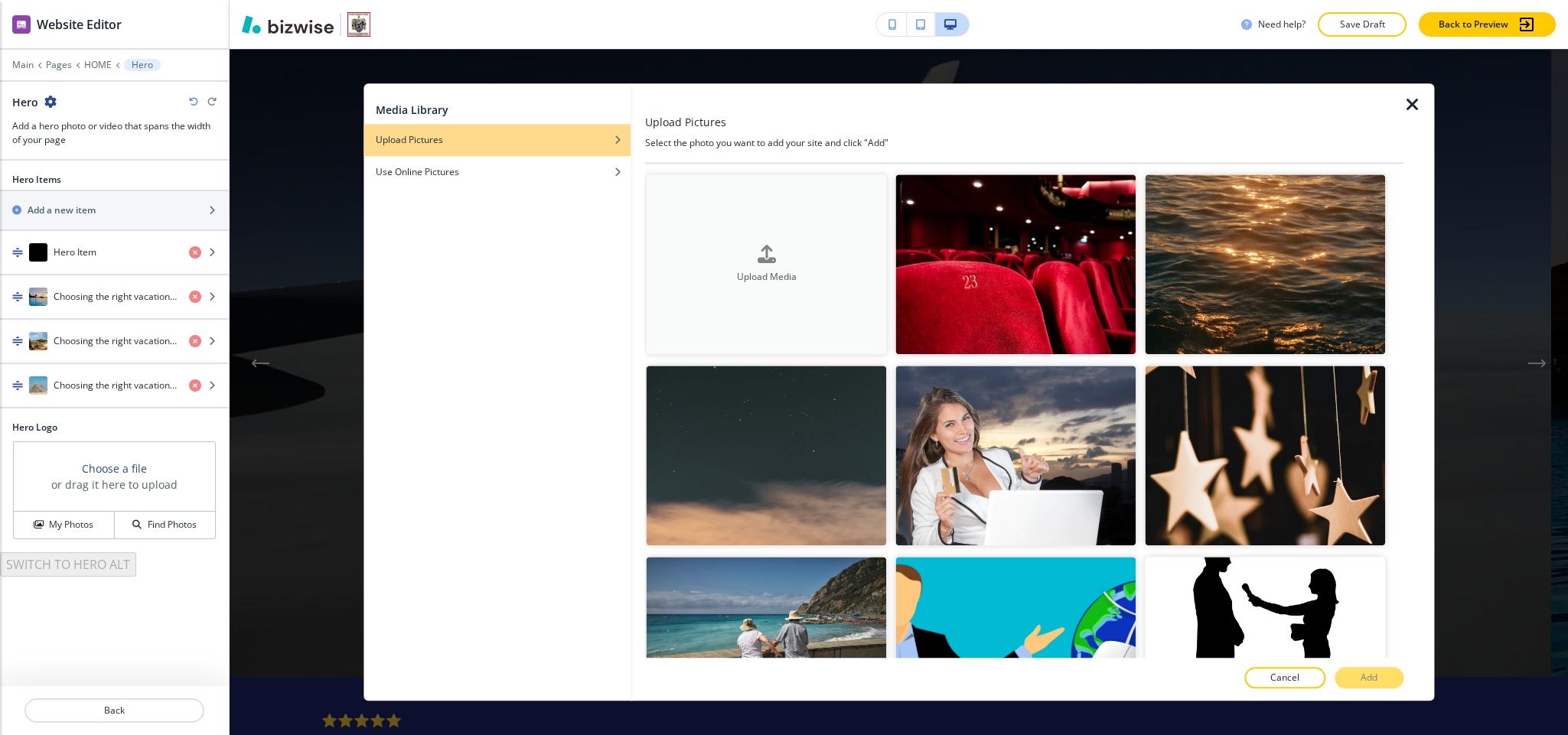
click at [726, 254] on div "Upload Media" at bounding box center [767, 264] width 241 height 39
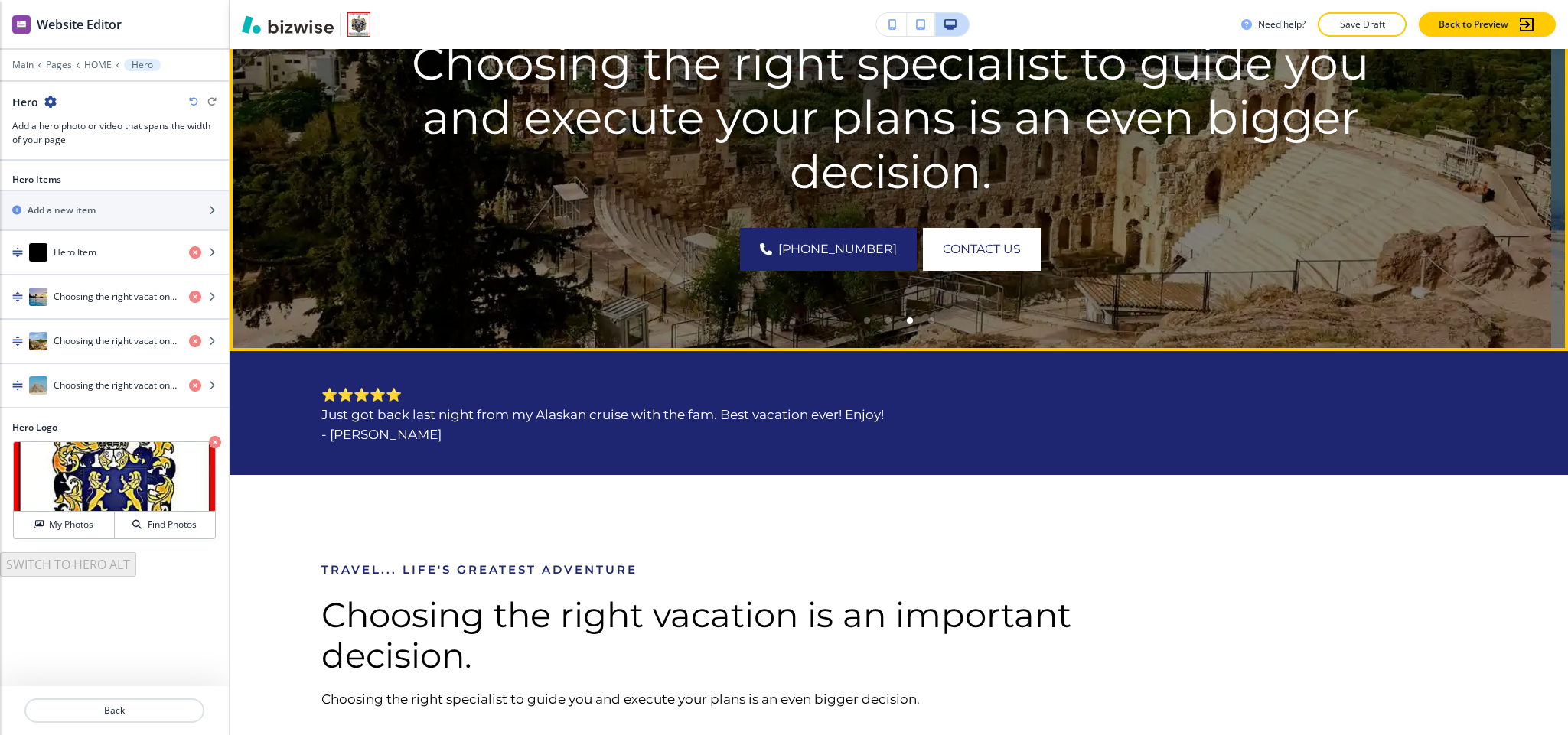
scroll to position [799, 0]
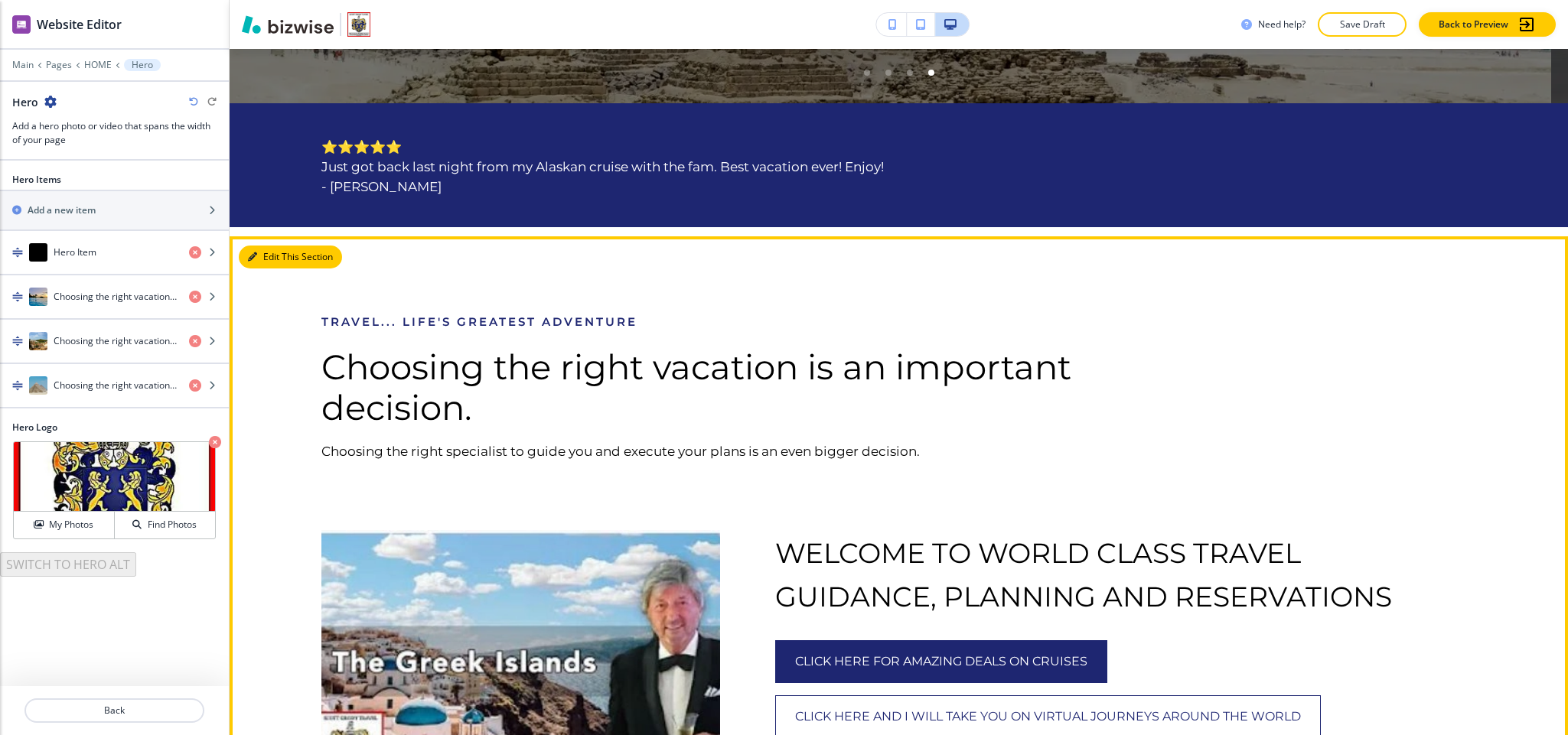
click at [261, 268] on button "Edit This Section" at bounding box center [290, 257] width 104 height 23
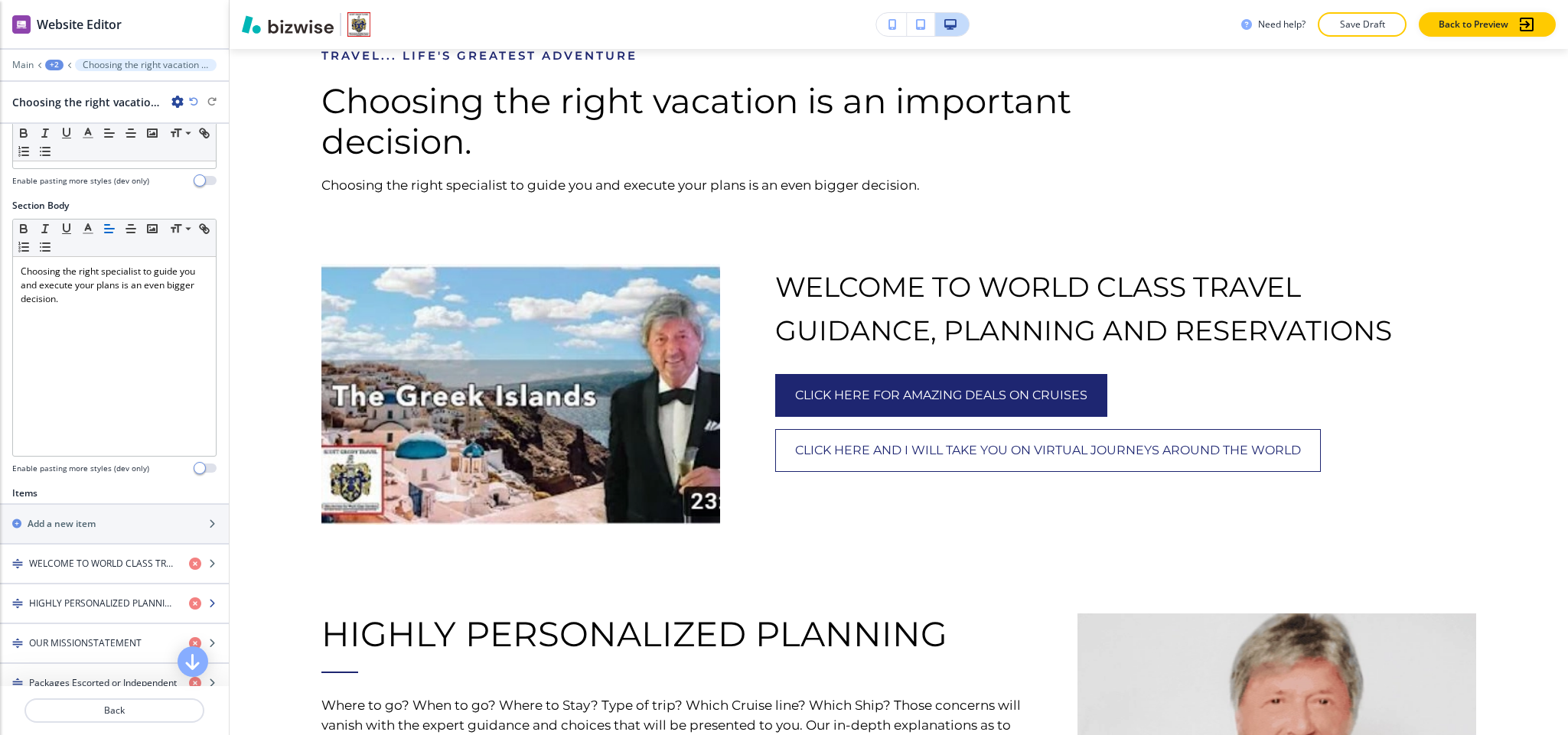
scroll to position [459, 0]
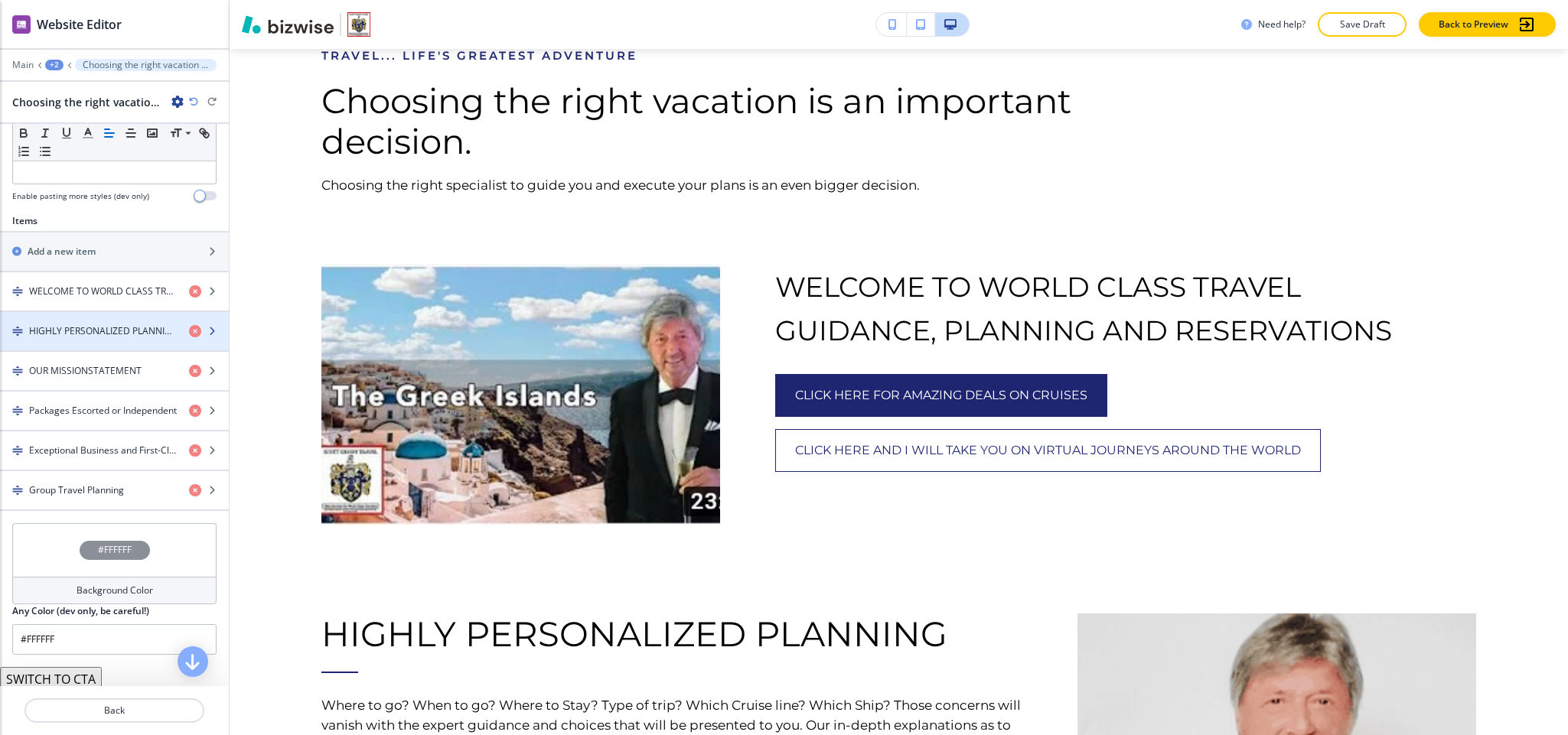
click at [98, 325] on div "button" at bounding box center [114, 318] width 229 height 12
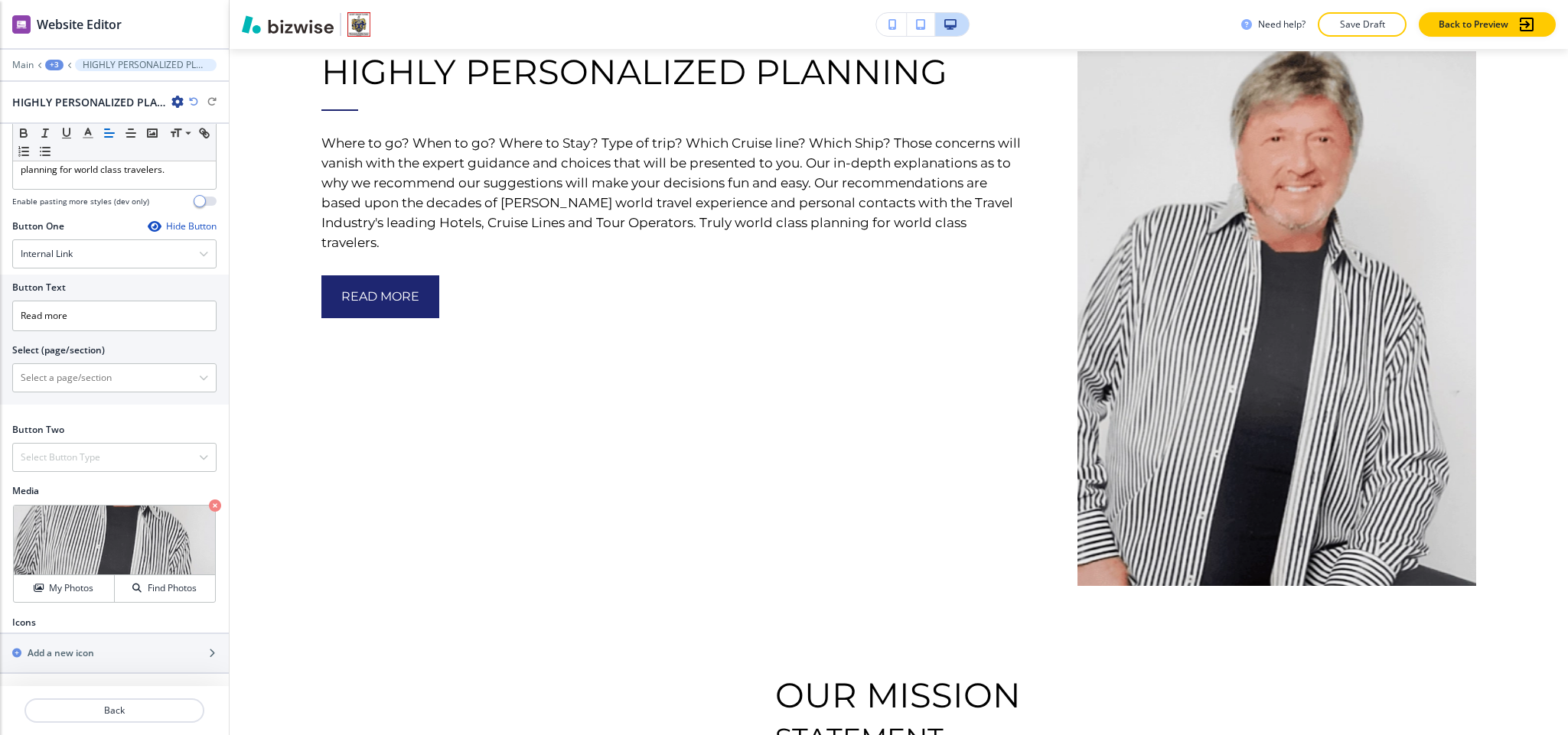
scroll to position [482, 0]
click at [39, 489] on icon at bounding box center [35, 524] width 19 height 19
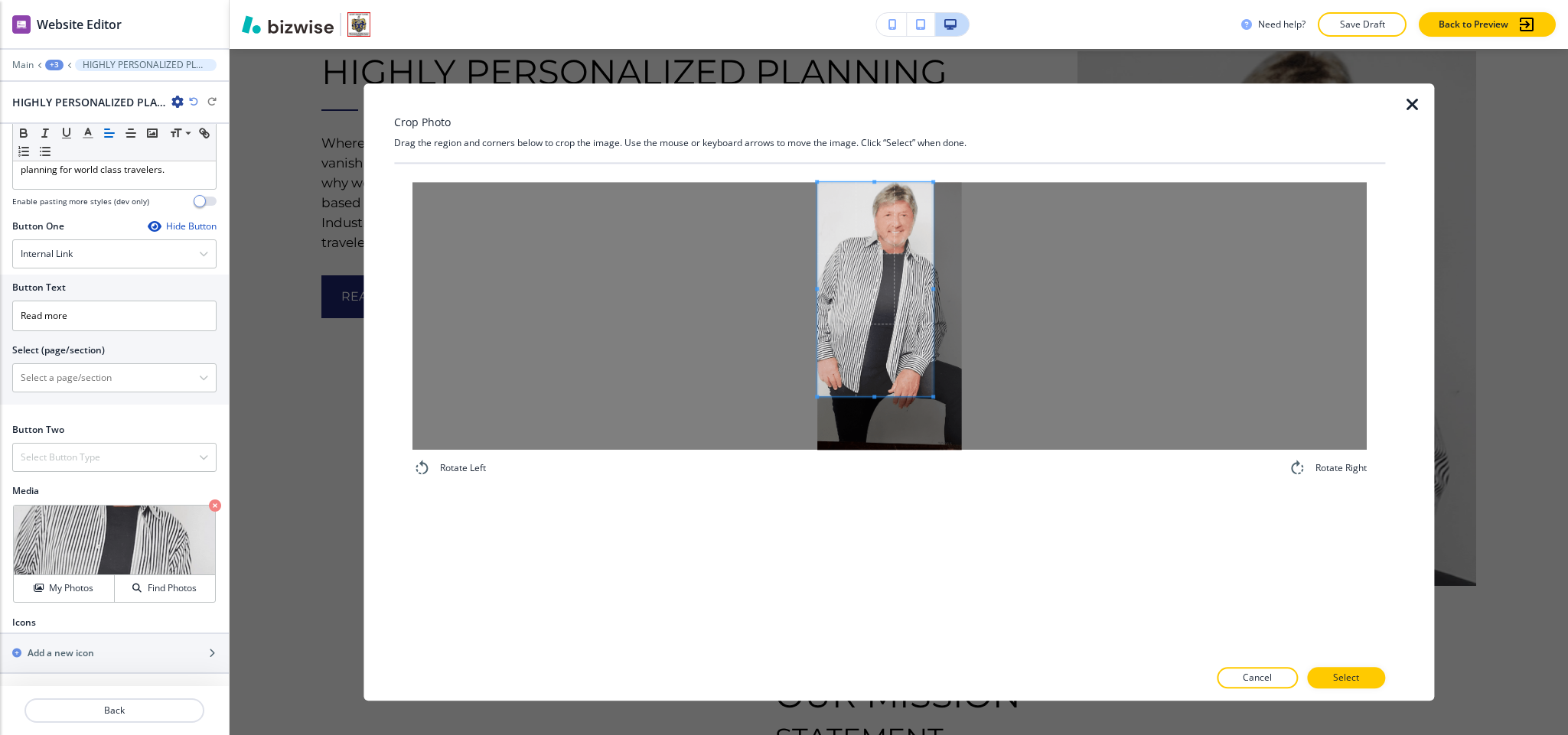
click at [859, 278] on span at bounding box center [875, 289] width 116 height 214
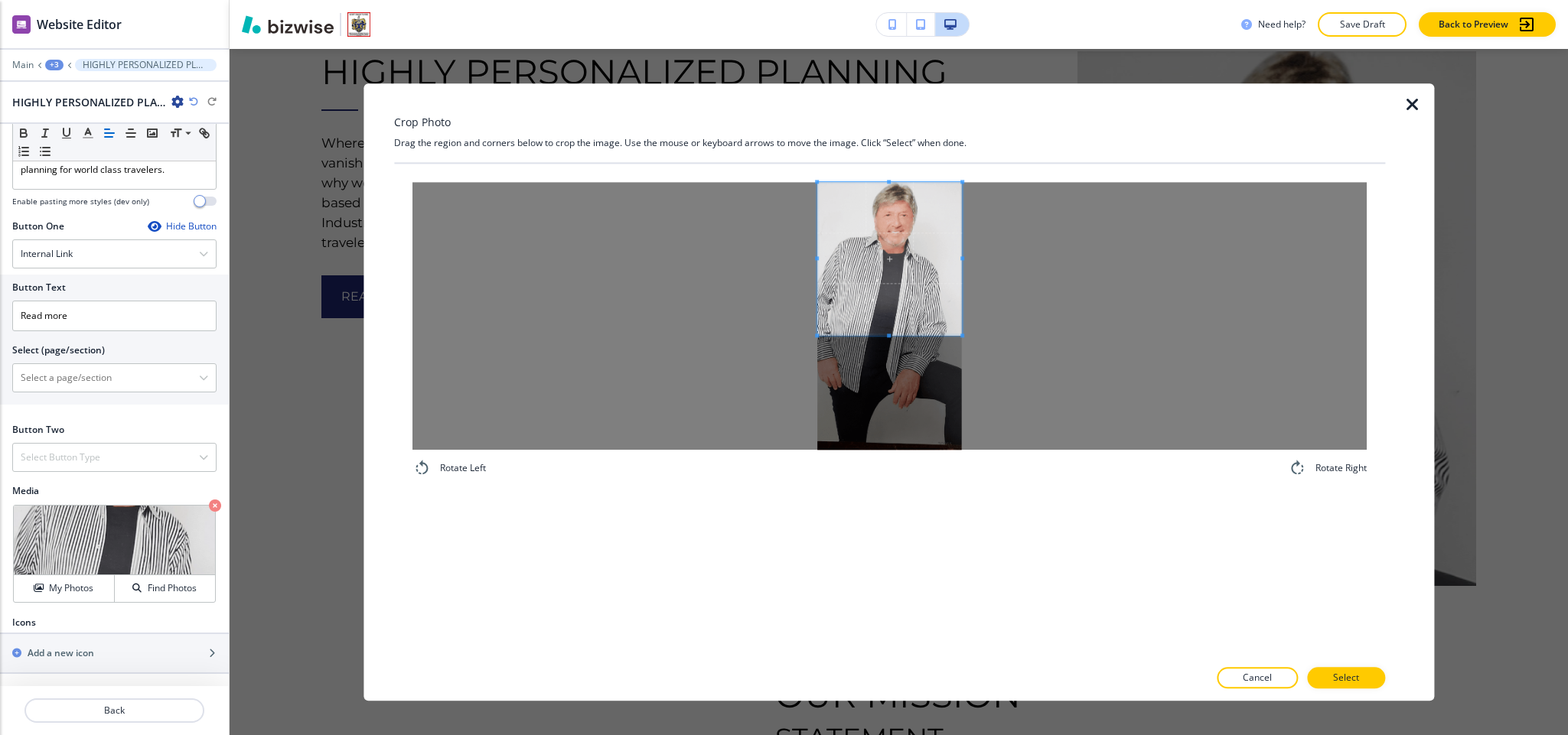
click at [988, 338] on div at bounding box center [889, 316] width 954 height 267
click at [1045, 489] on button "Select" at bounding box center [1346, 678] width 78 height 22
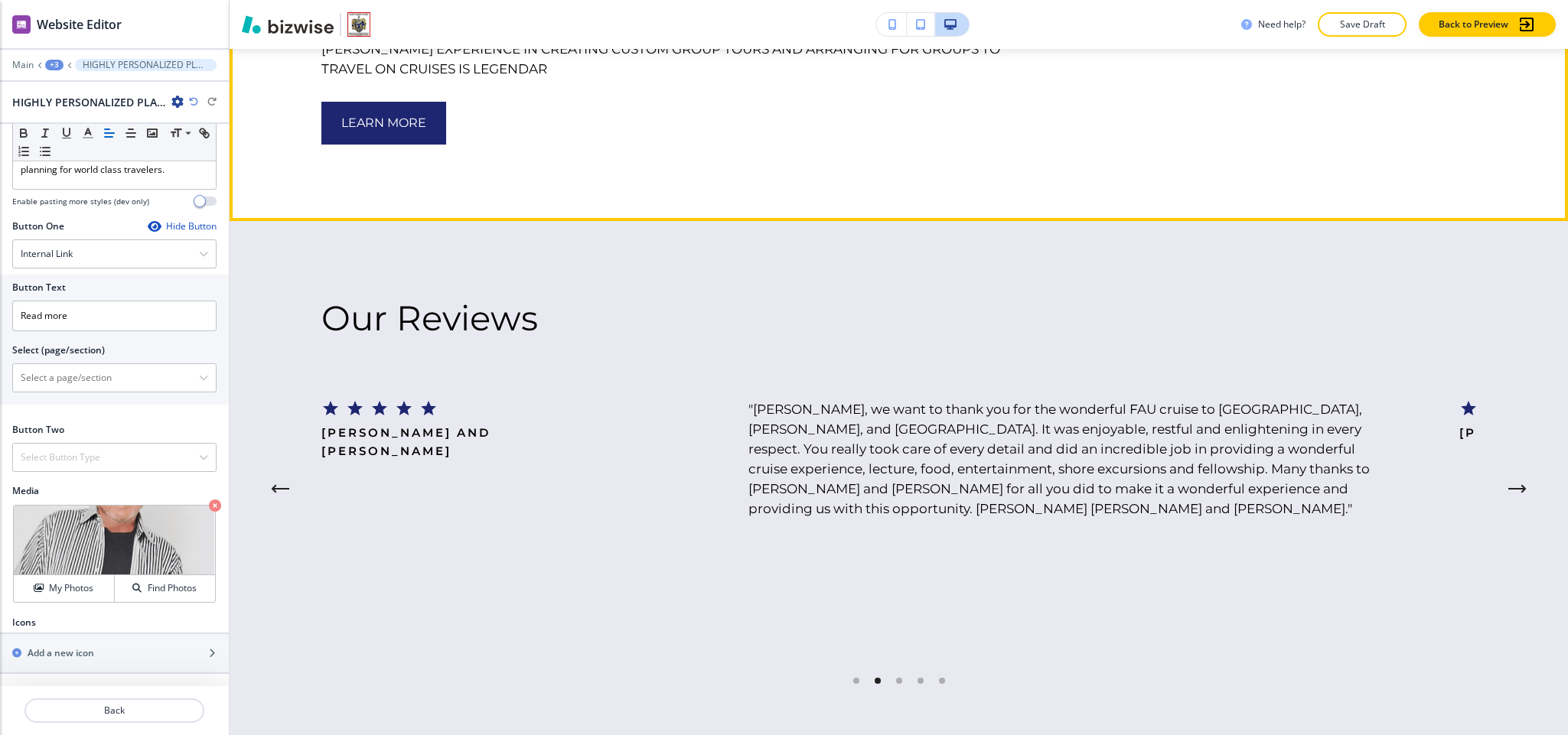
scroll to position [3211, 0]
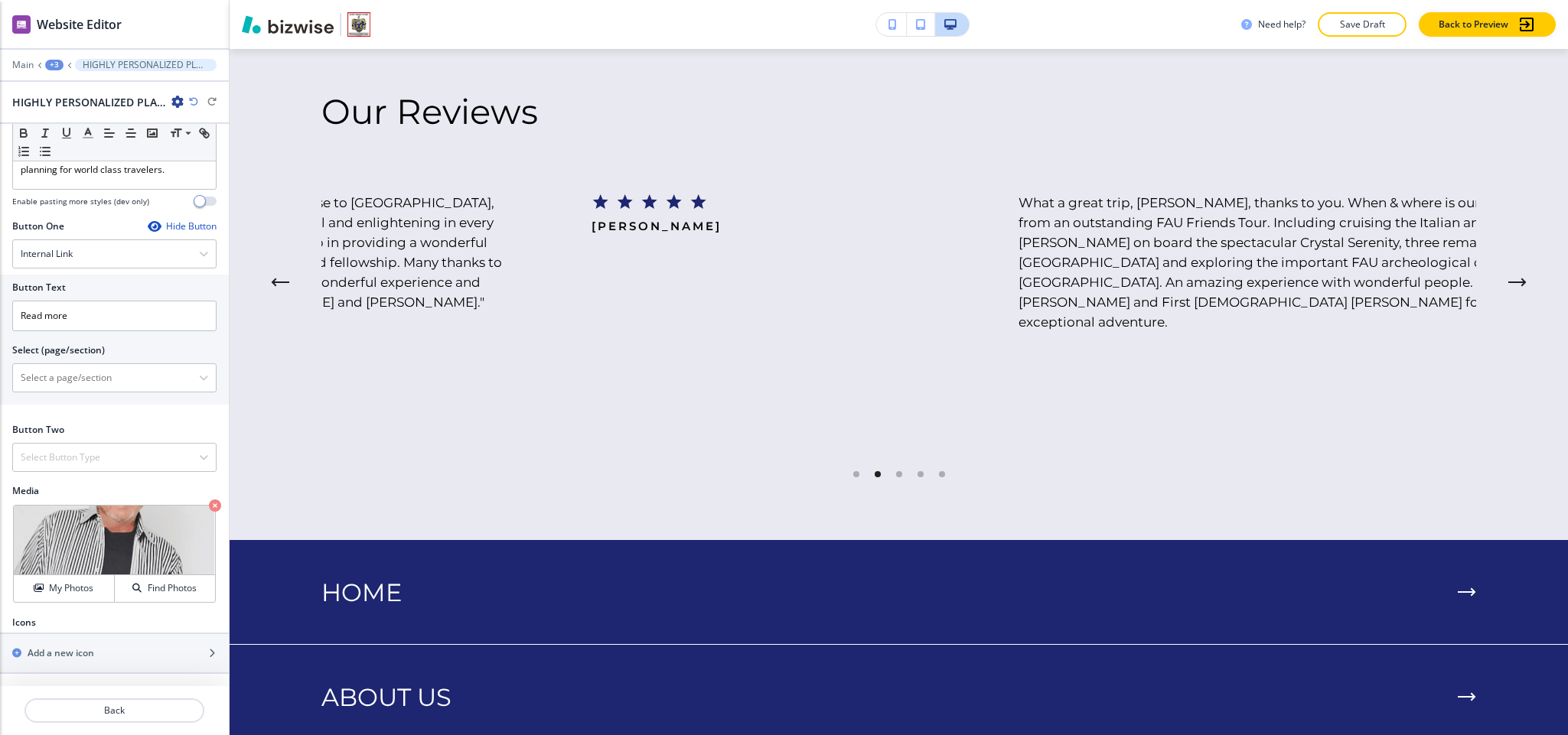
copy p "Group Travel Planning"
